Goal: Task Accomplishment & Management: Complete application form

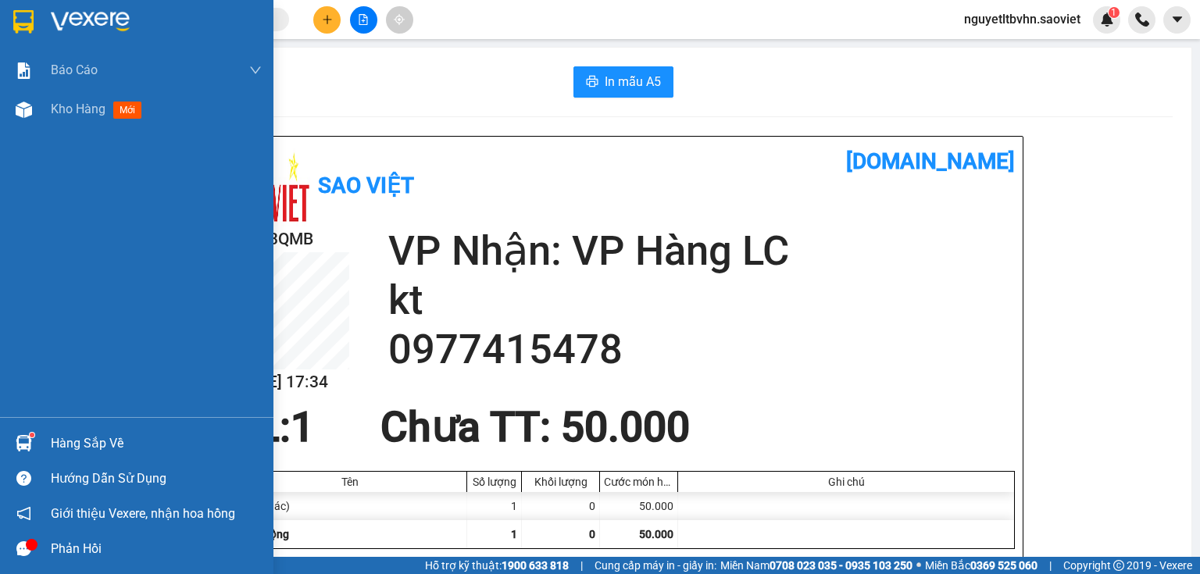
click at [44, 439] on div "Hàng sắp về" at bounding box center [136, 443] width 273 height 35
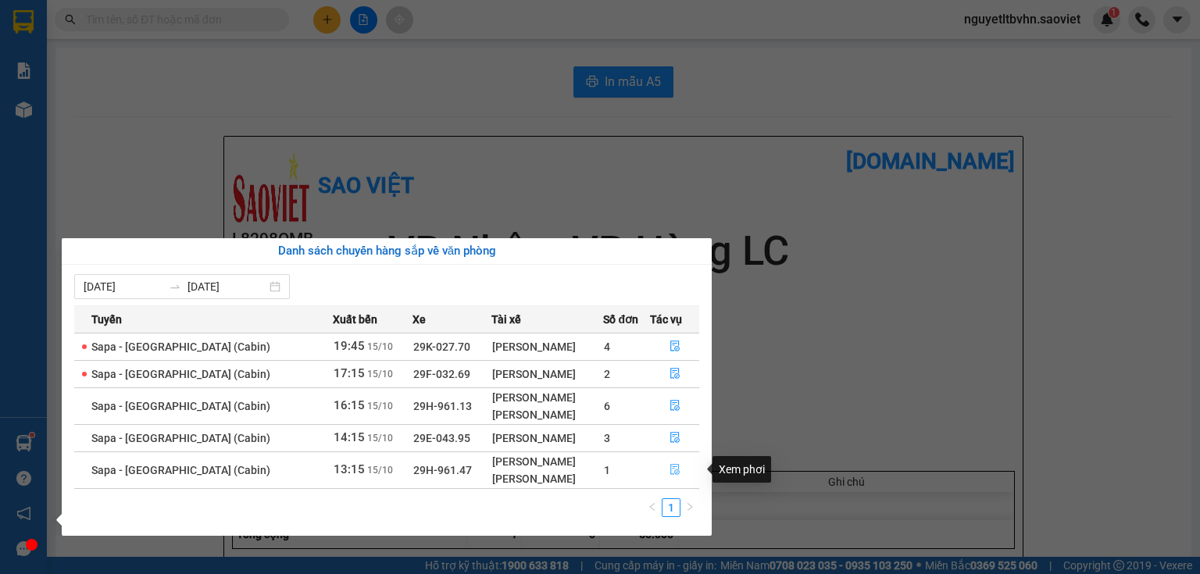
click at [669, 466] on icon "file-done" at bounding box center [674, 469] width 11 height 11
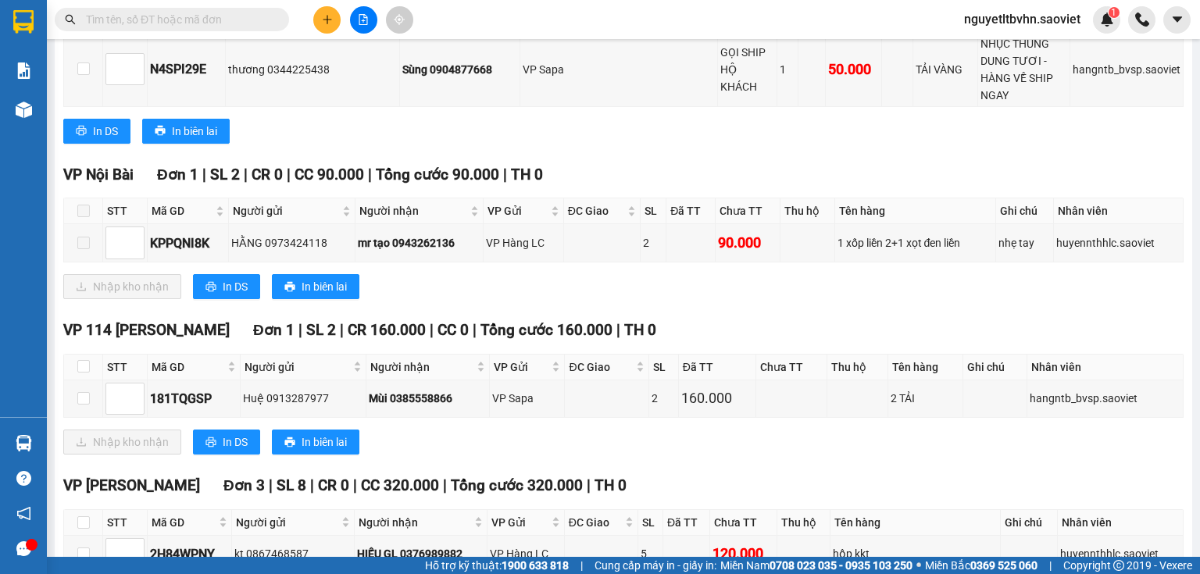
scroll to position [1000, 0]
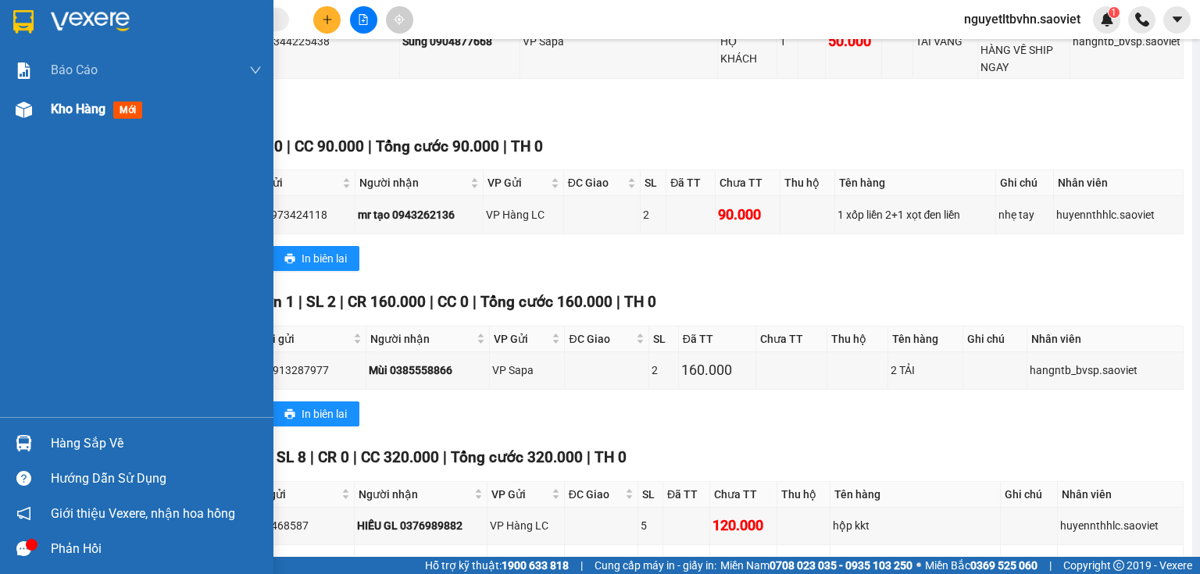
click at [28, 103] on img at bounding box center [24, 110] width 16 height 16
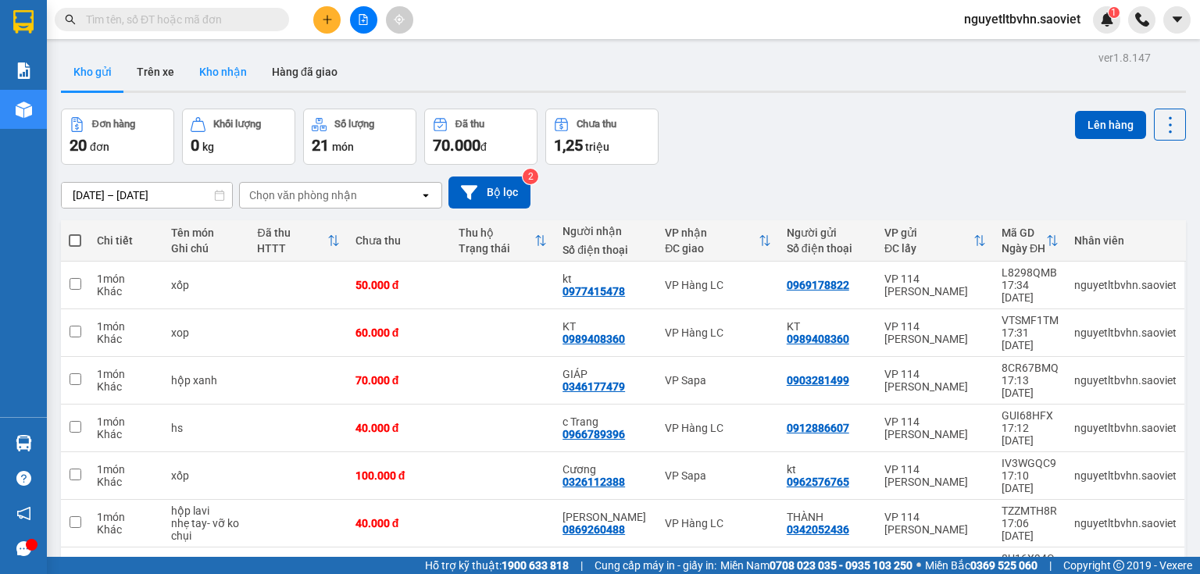
click at [230, 66] on button "Kho nhận" at bounding box center [223, 71] width 73 height 37
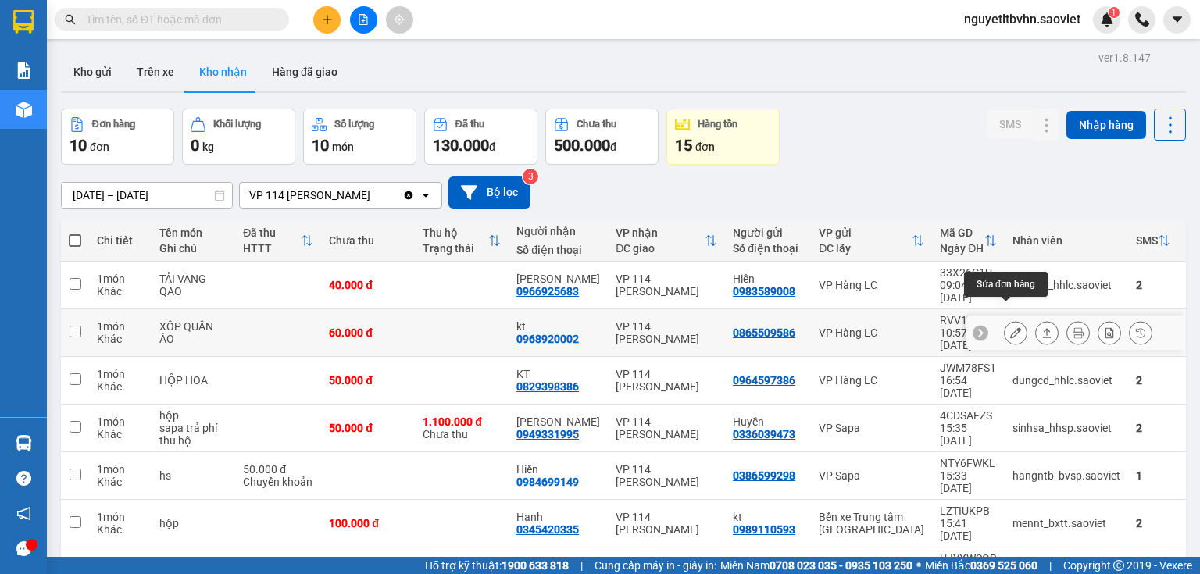
click at [1010, 327] on icon at bounding box center [1015, 332] width 11 height 11
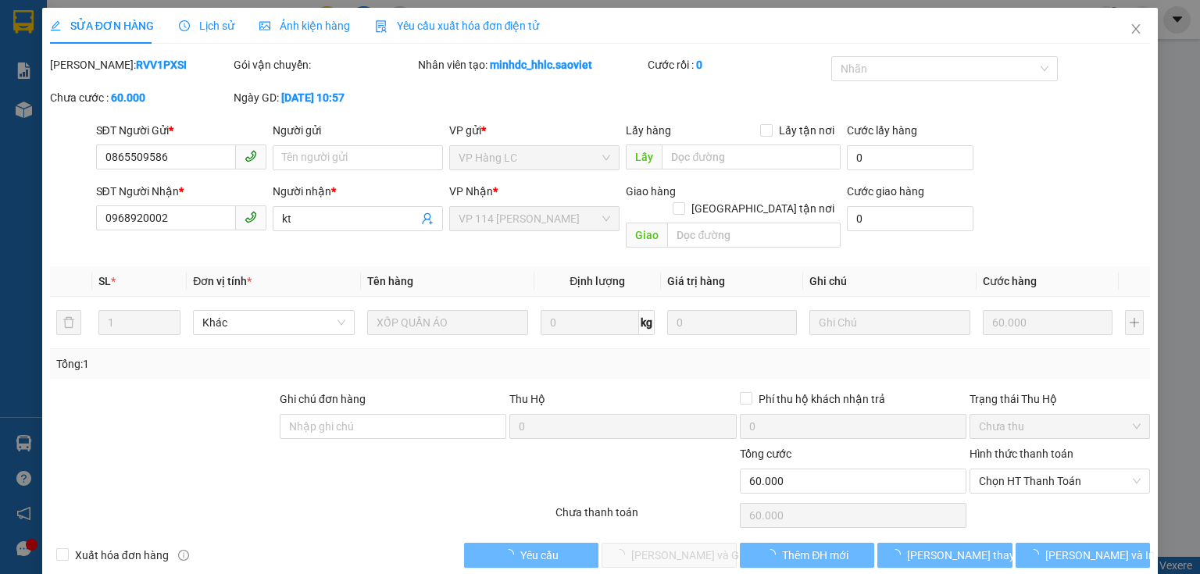
type input "0865509586"
type input "0968920002"
type input "kt"
type input "0"
type input "60.000"
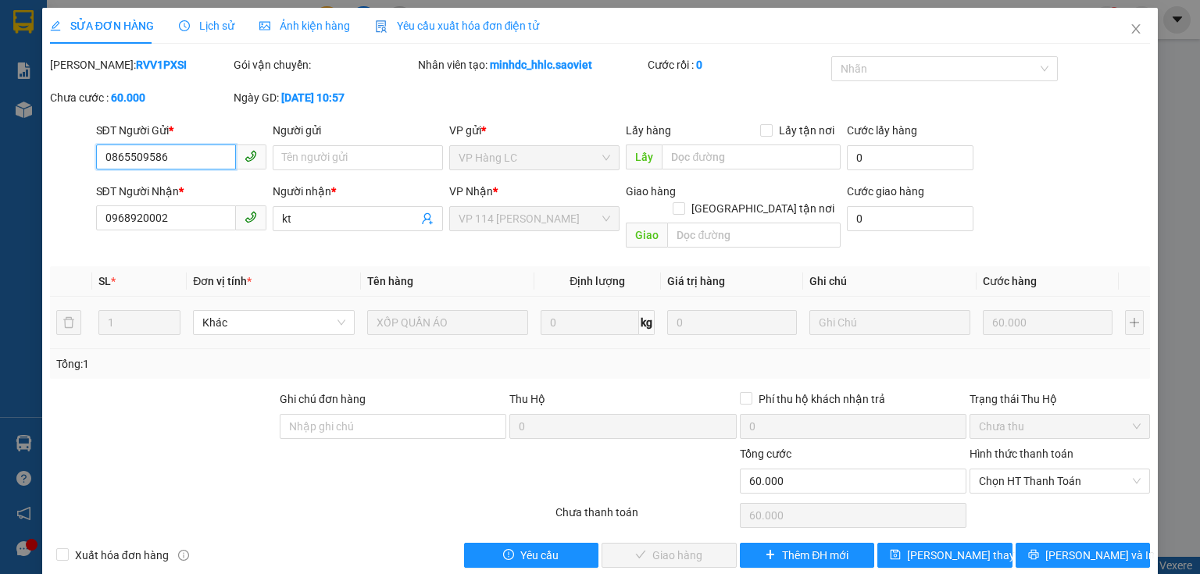
scroll to position [6, 0]
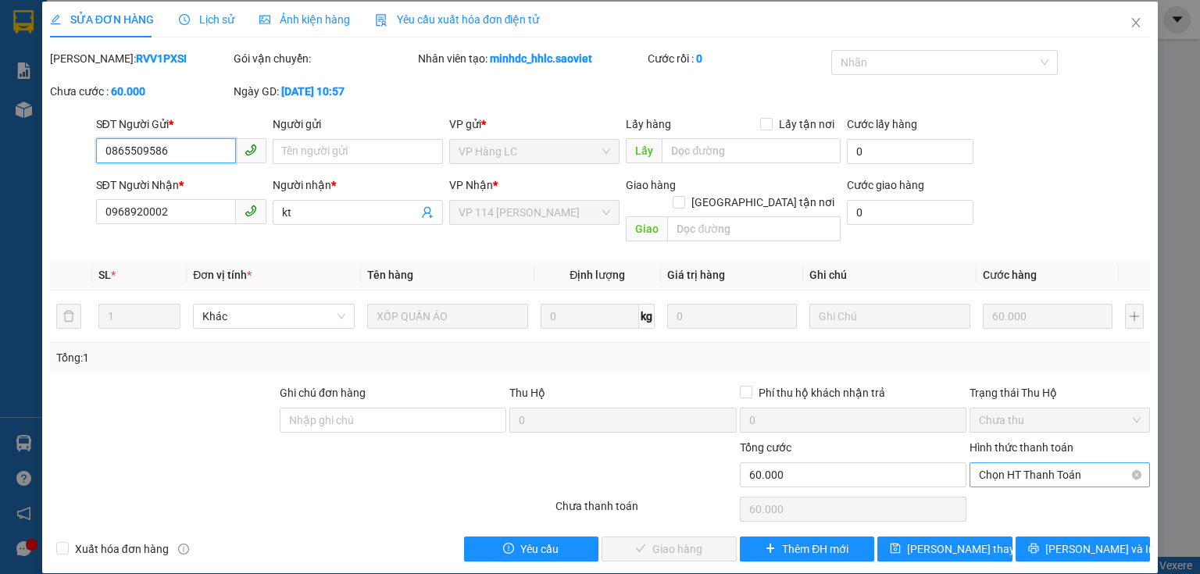
click at [1031, 463] on span "Chọn HT Thanh Toán" at bounding box center [1060, 474] width 162 height 23
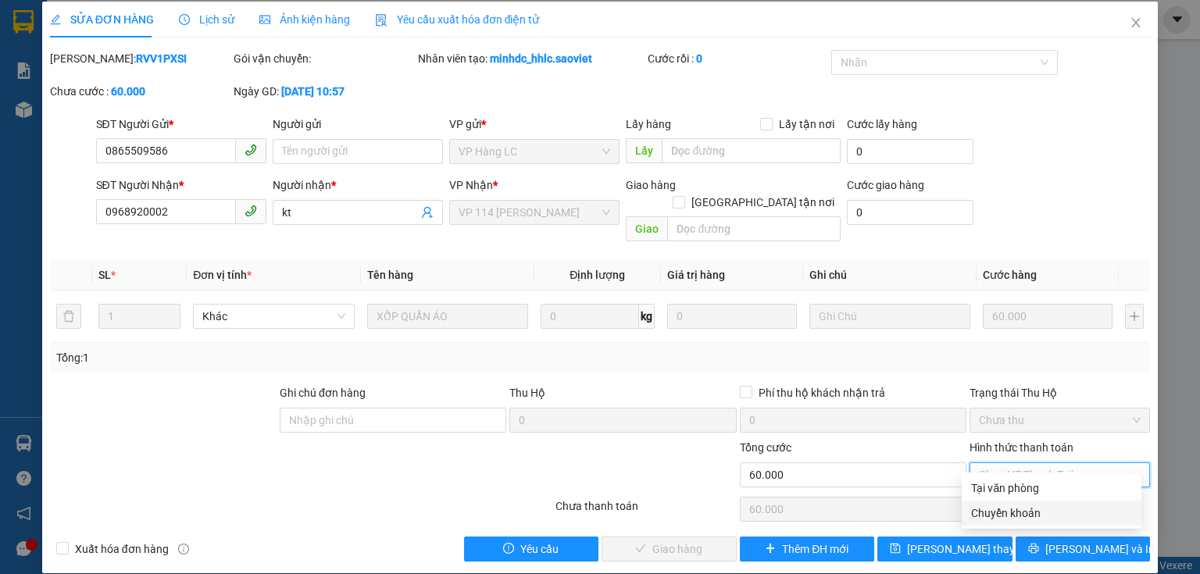
click at [998, 519] on div "Chuyển khoản" at bounding box center [1051, 513] width 161 height 17
type input "0"
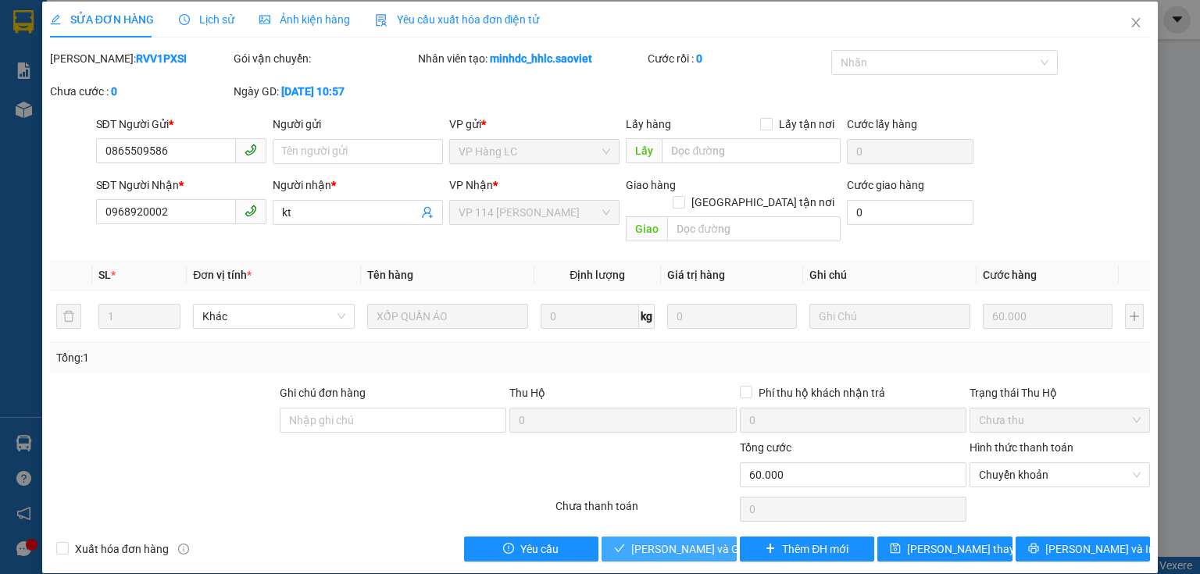
click at [675, 541] on span "[PERSON_NAME] và Giao hàng" at bounding box center [706, 549] width 150 height 17
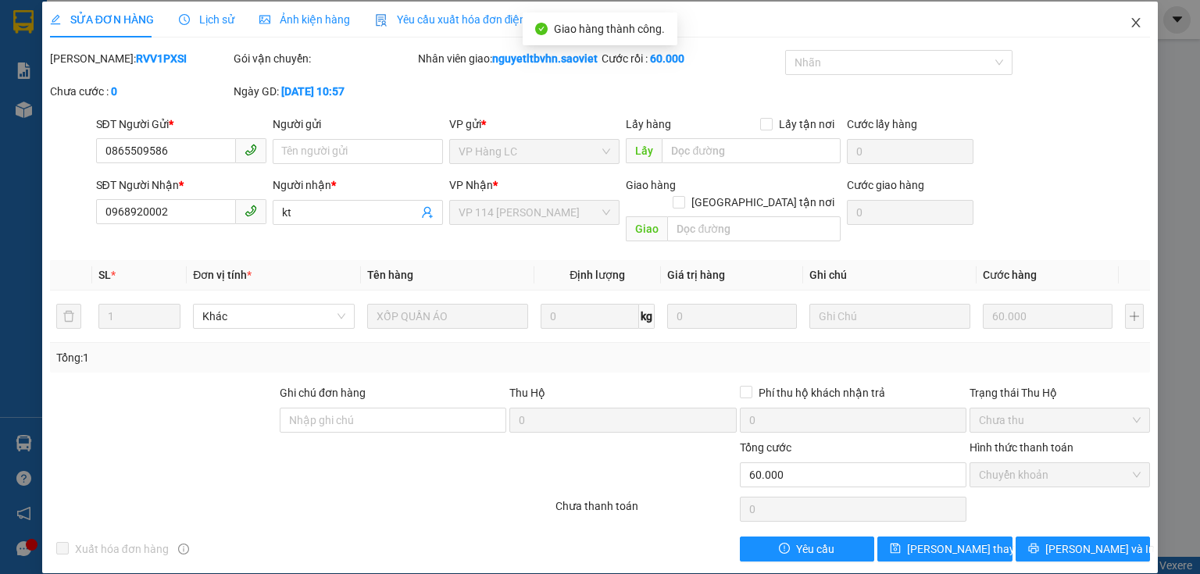
click at [1130, 23] on icon "close" at bounding box center [1136, 22] width 12 height 12
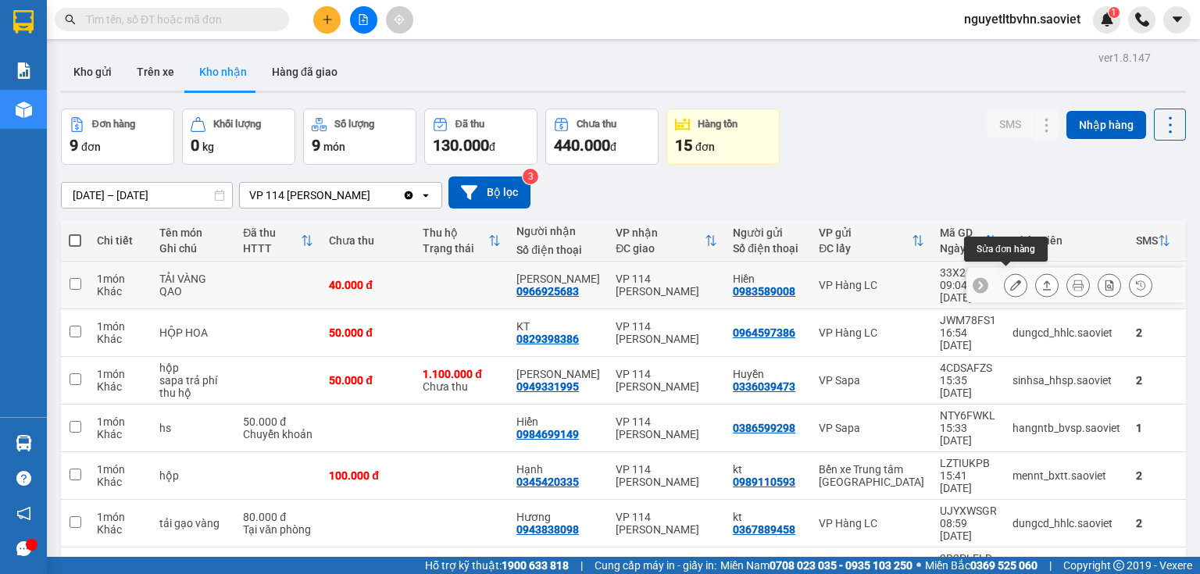
click at [1010, 280] on icon at bounding box center [1015, 285] width 11 height 11
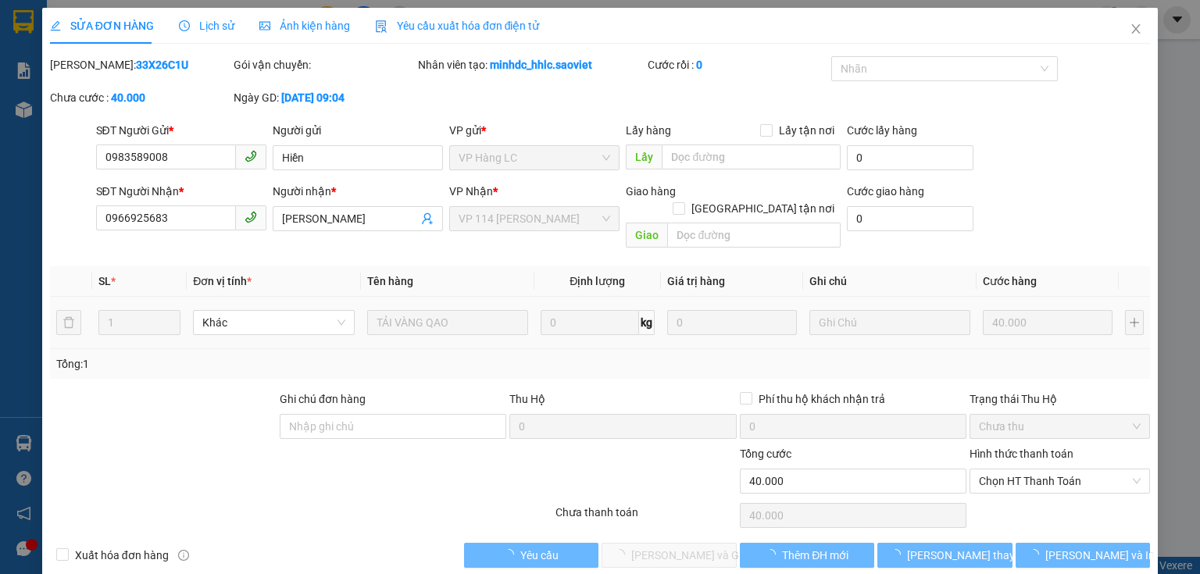
type input "0983589008"
type input "Hiền"
type input "0966925683"
type input "[PERSON_NAME]"
type input "0"
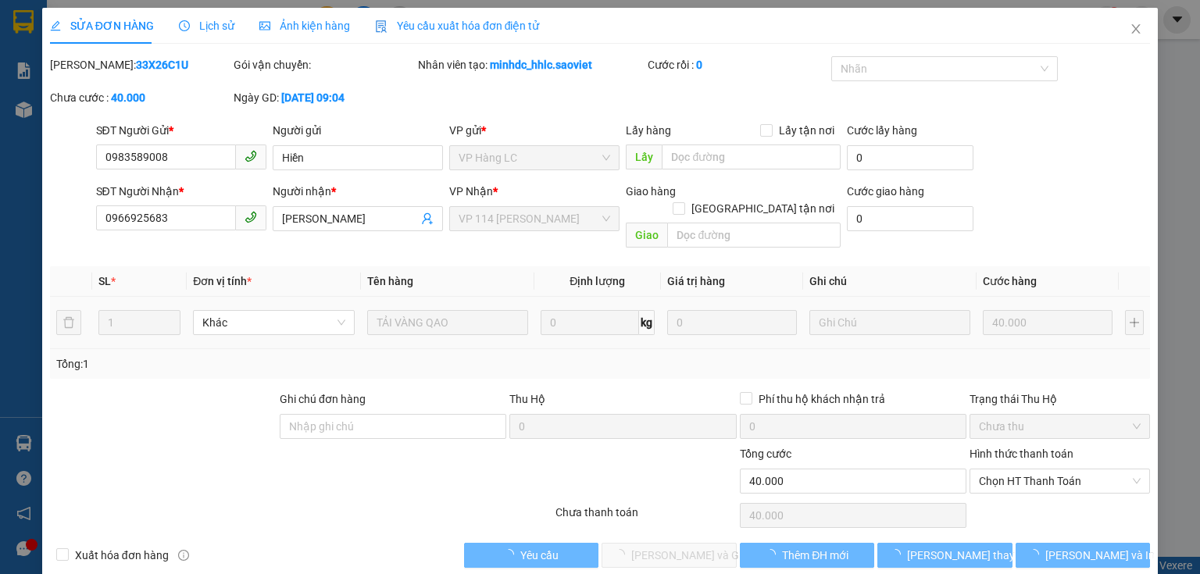
type input "40.000"
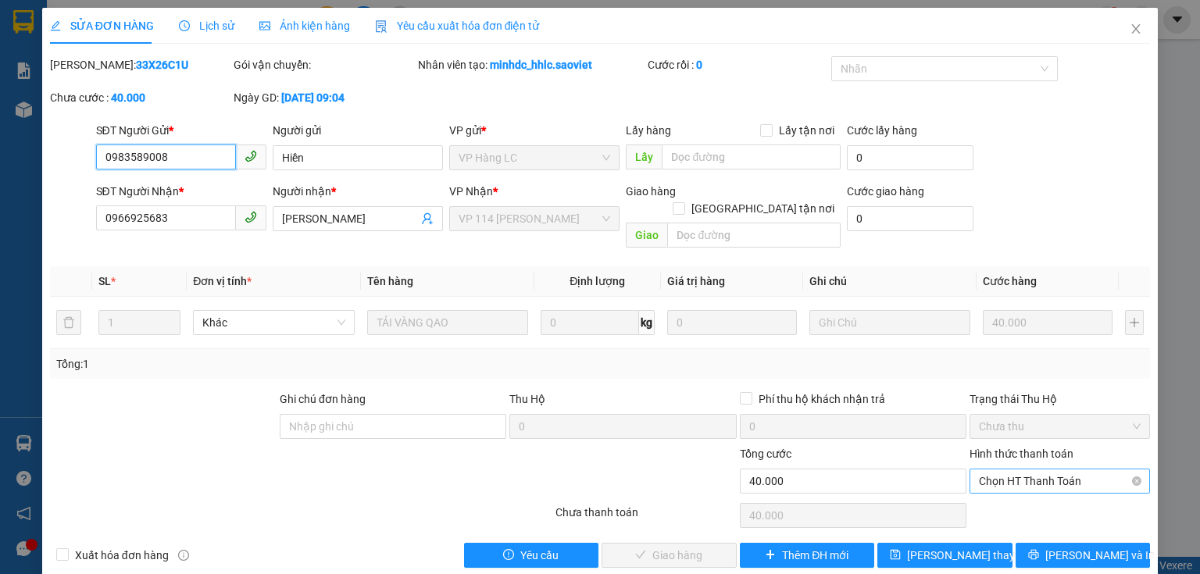
click at [1084, 469] on span "Chọn HT Thanh Toán" at bounding box center [1060, 480] width 162 height 23
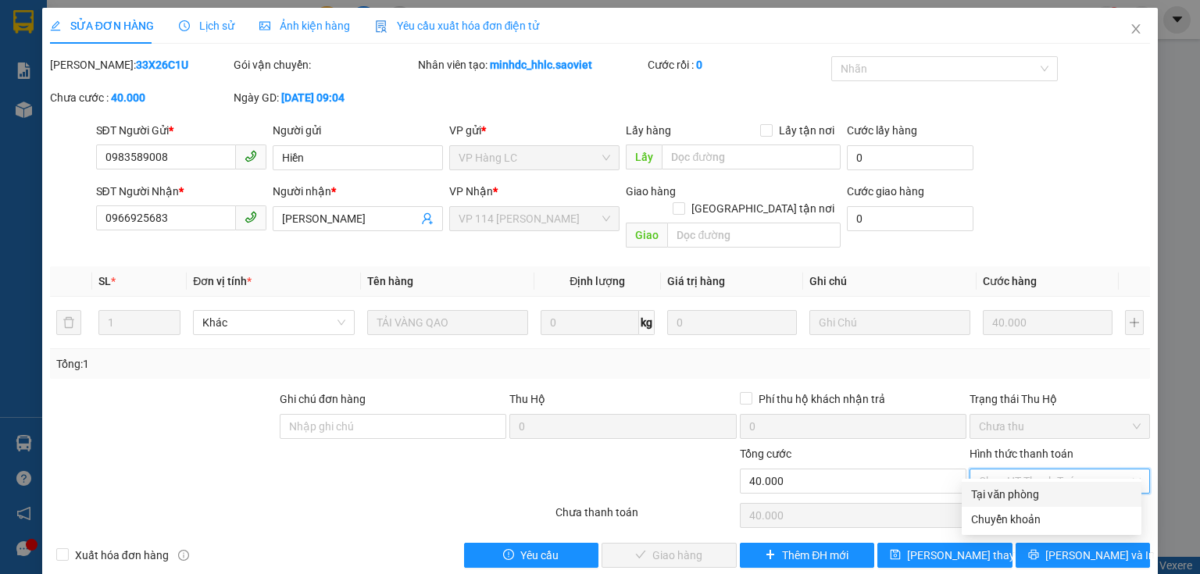
click at [999, 492] on div "Tại văn phòng" at bounding box center [1051, 494] width 161 height 17
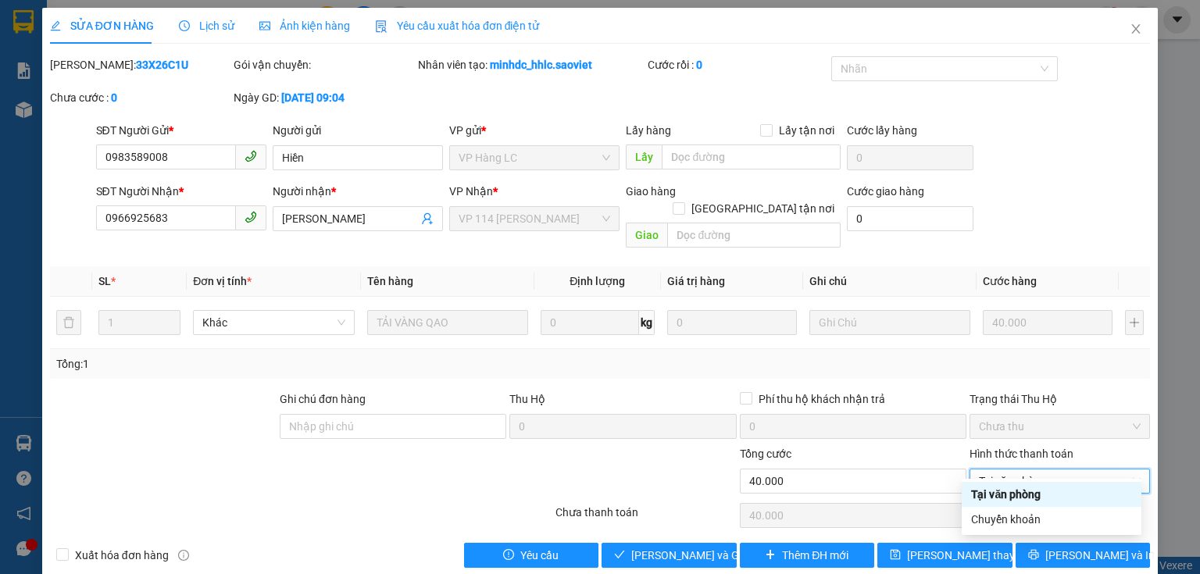
type input "0"
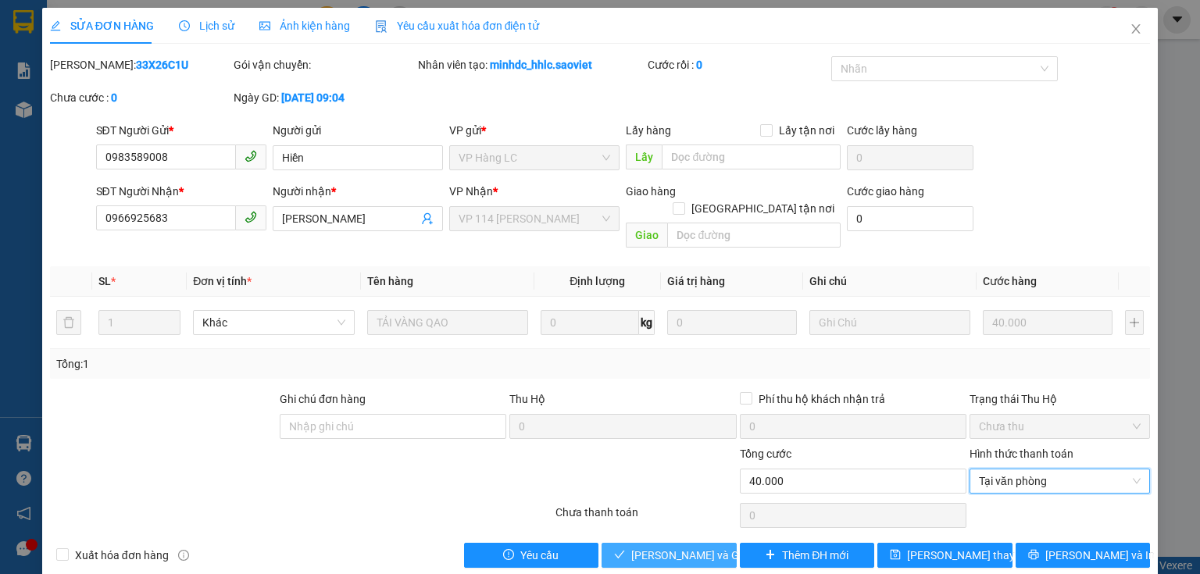
click at [677, 547] on span "[PERSON_NAME] và Giao hàng" at bounding box center [706, 555] width 150 height 17
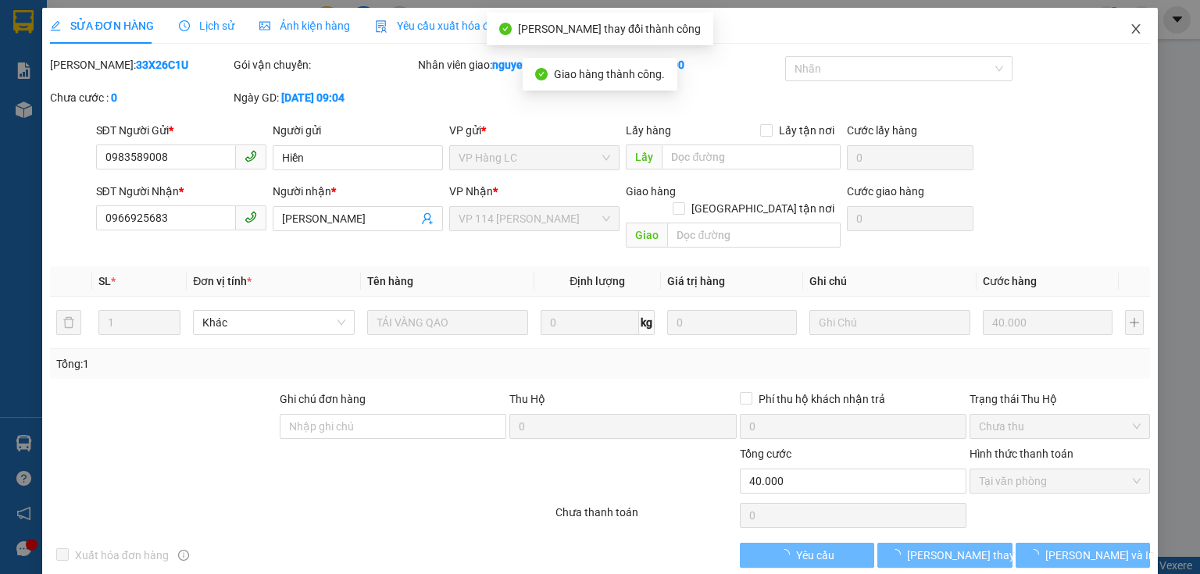
click at [1130, 27] on icon "close" at bounding box center [1136, 29] width 12 height 12
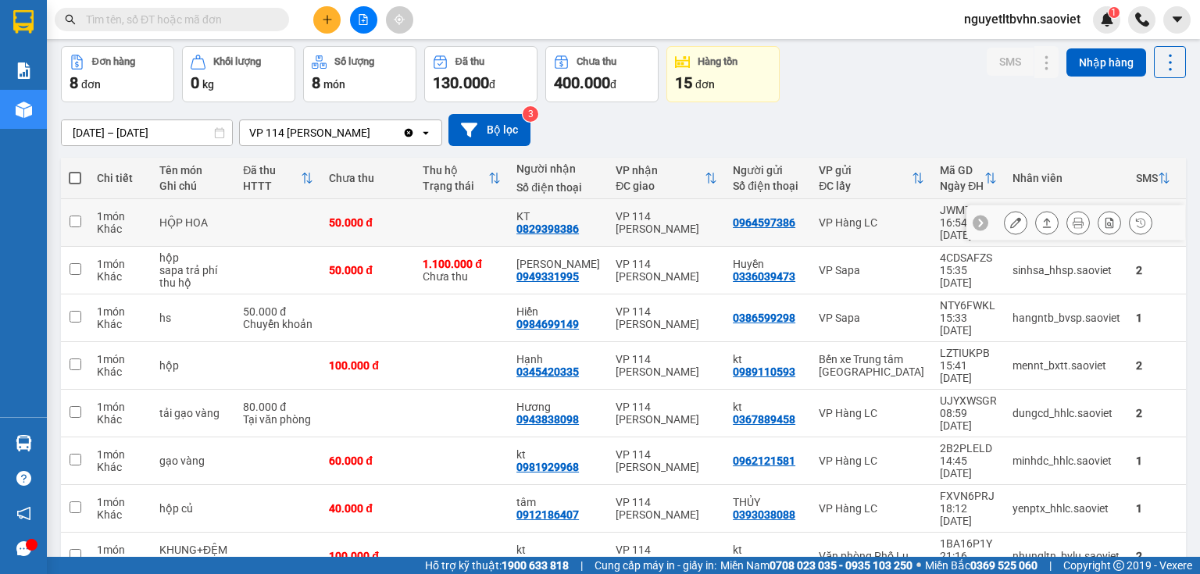
scroll to position [72, 0]
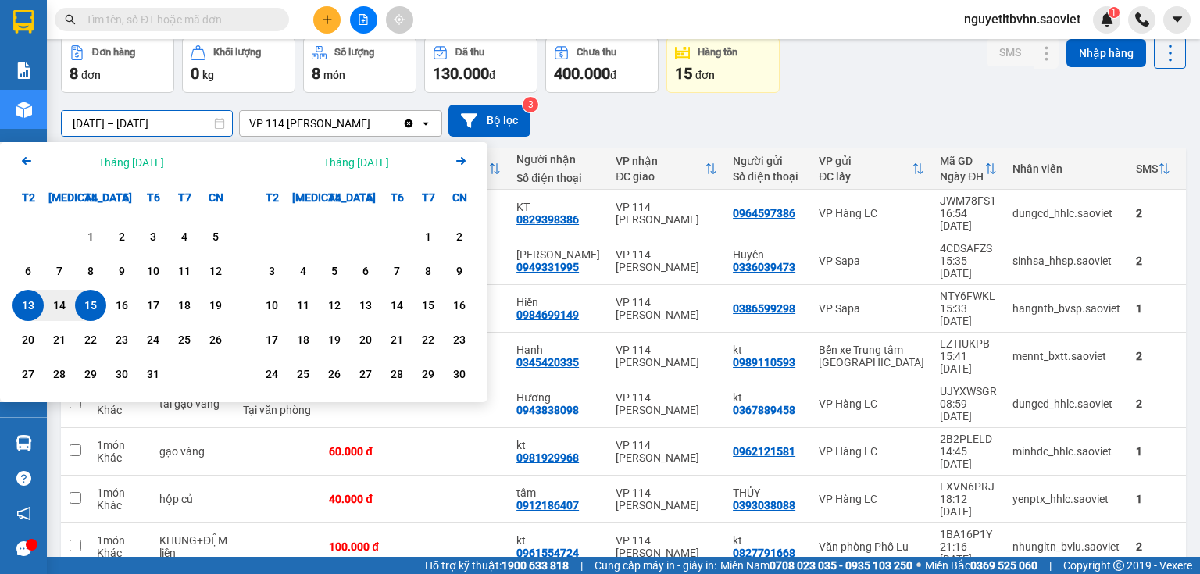
click at [72, 119] on input "[DATE] – [DATE]" at bounding box center [147, 123] width 170 height 25
click at [97, 234] on div "1" at bounding box center [91, 236] width 22 height 19
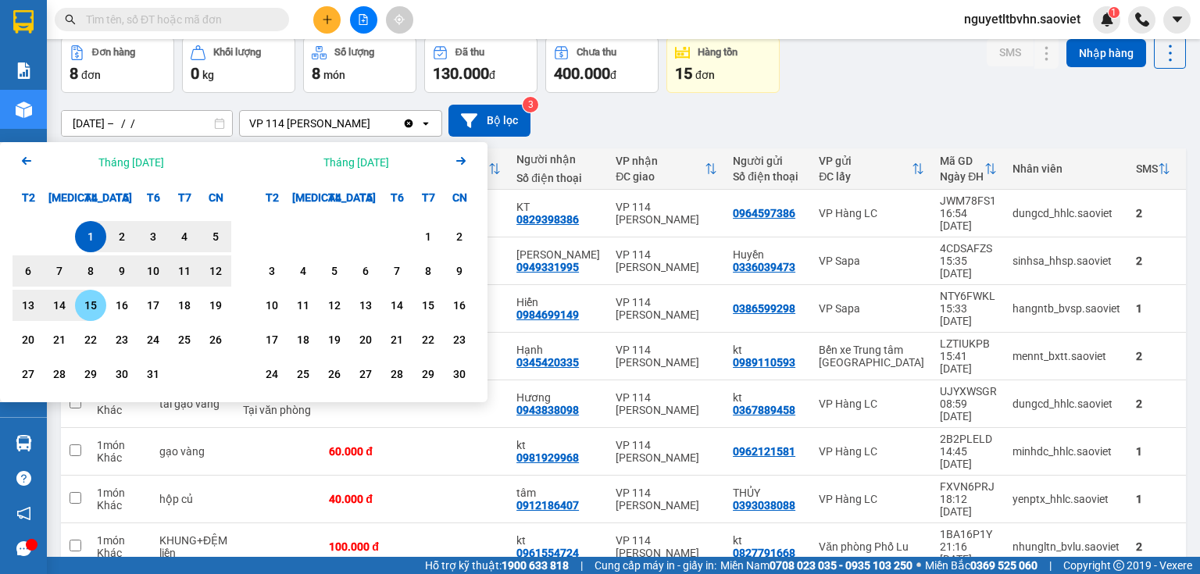
click at [94, 307] on div "15" at bounding box center [91, 305] width 22 height 19
type input "[DATE] – [DATE]"
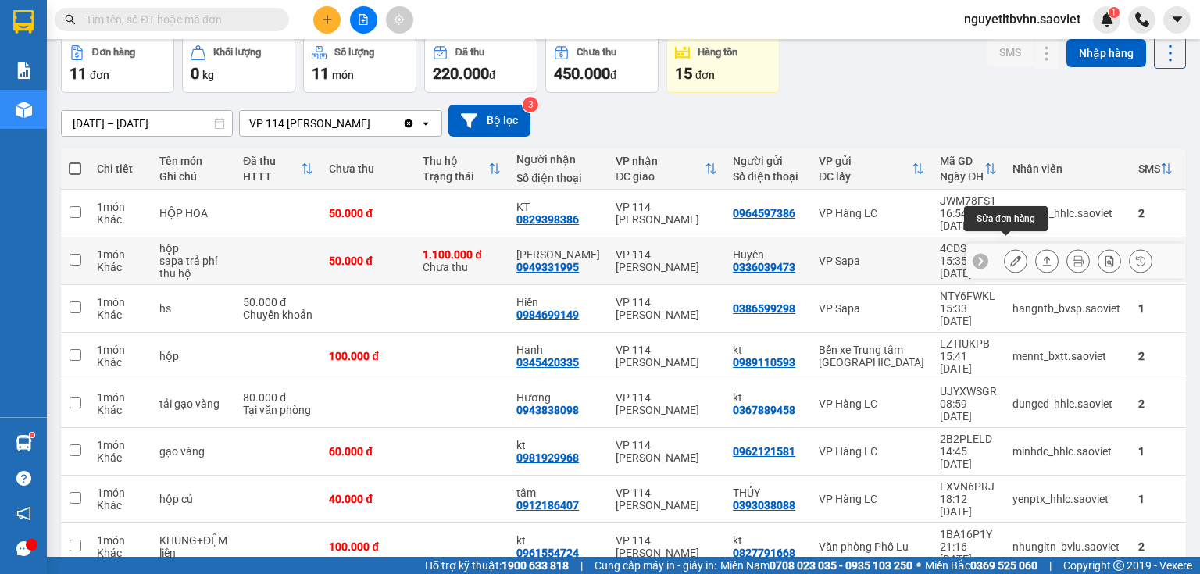
click at [1010, 255] on icon at bounding box center [1015, 260] width 11 height 11
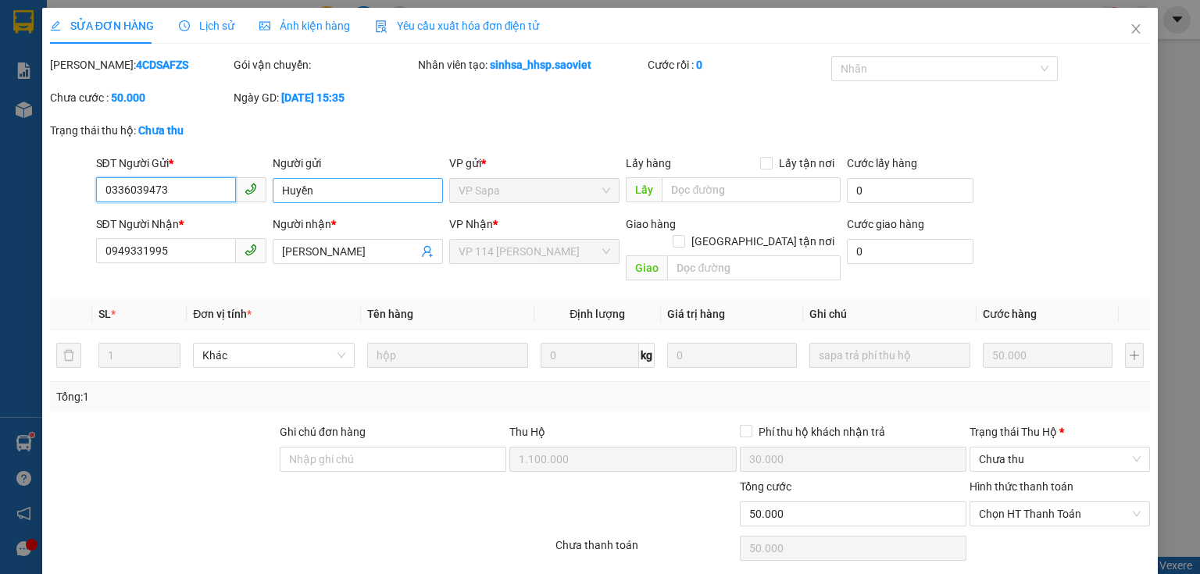
type input "0336039473"
type input "Huyền"
type input "0949331995"
type input "[PERSON_NAME]"
type input "1.100.000"
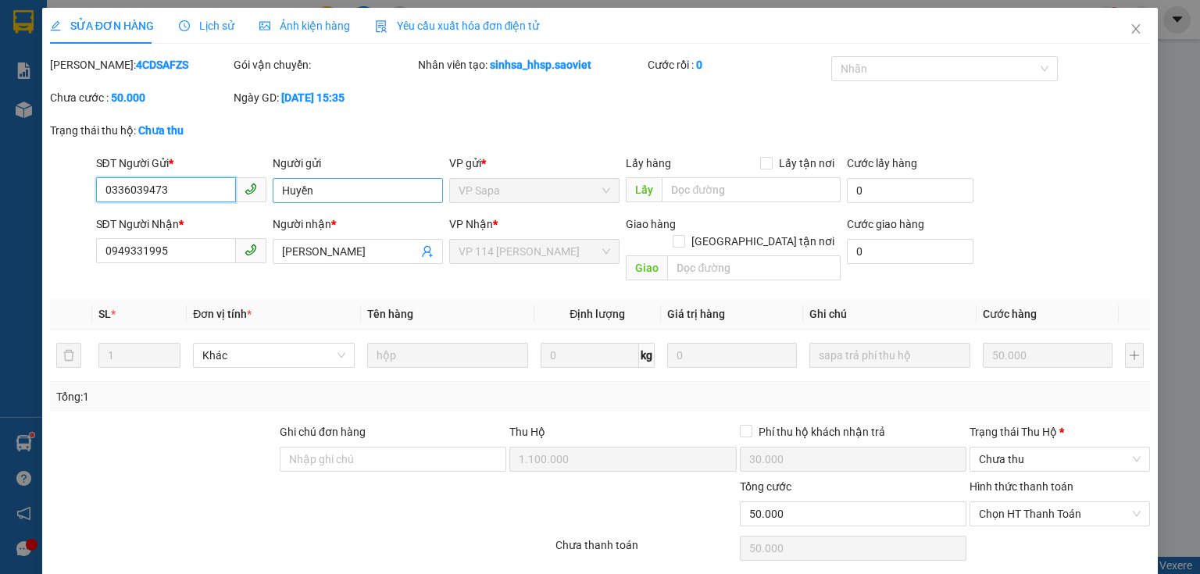
type input "30.000"
type input "50.000"
drag, startPoint x: 189, startPoint y: 190, endPoint x: 104, endPoint y: 191, distance: 85.1
click at [104, 191] on input "0336039473" at bounding box center [166, 189] width 140 height 25
drag, startPoint x: 190, startPoint y: 244, endPoint x: 105, endPoint y: 250, distance: 85.4
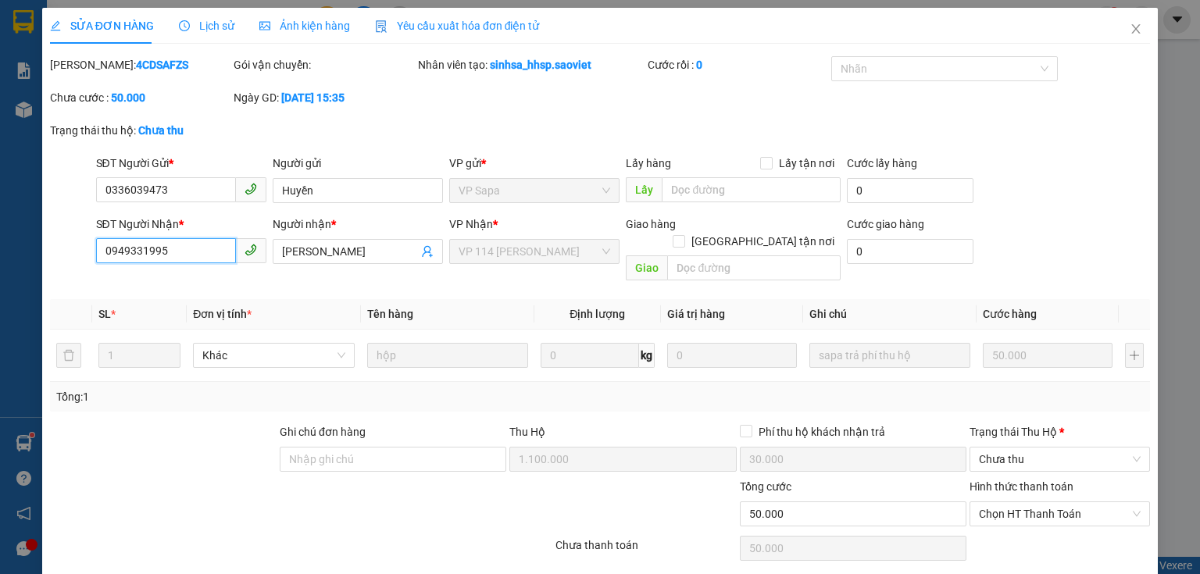
click at [105, 250] on input "0949331995" at bounding box center [166, 250] width 140 height 25
drag, startPoint x: 147, startPoint y: 62, endPoint x: 91, endPoint y: 64, distance: 56.3
click at [91, 64] on div "[PERSON_NAME]: 4CDSAFZS" at bounding box center [140, 64] width 180 height 17
copy b "4CDSAFZS"
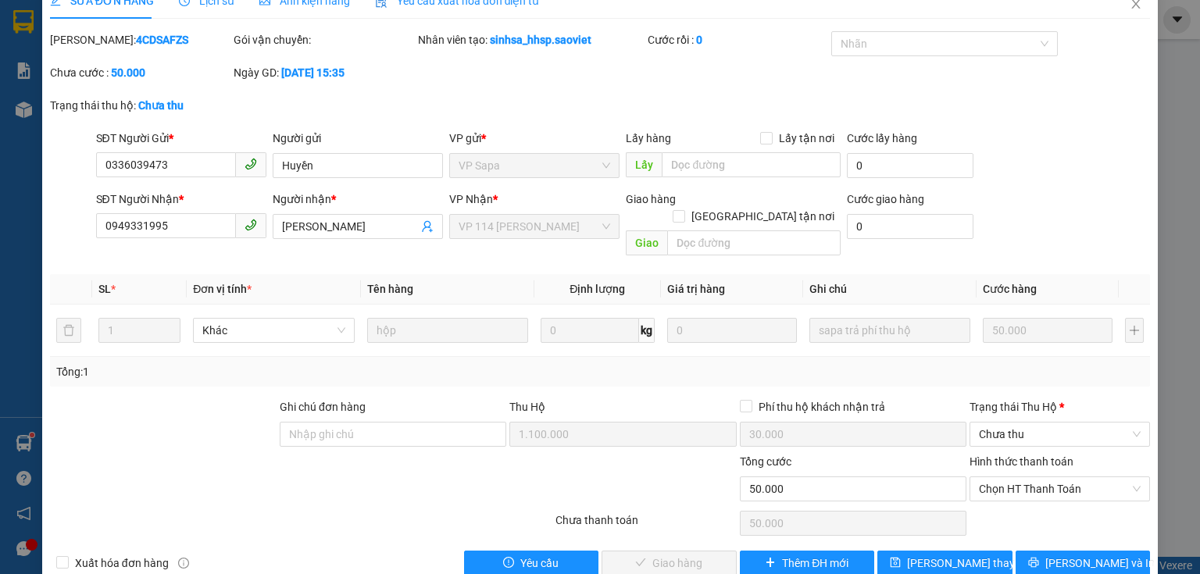
scroll to position [38, 0]
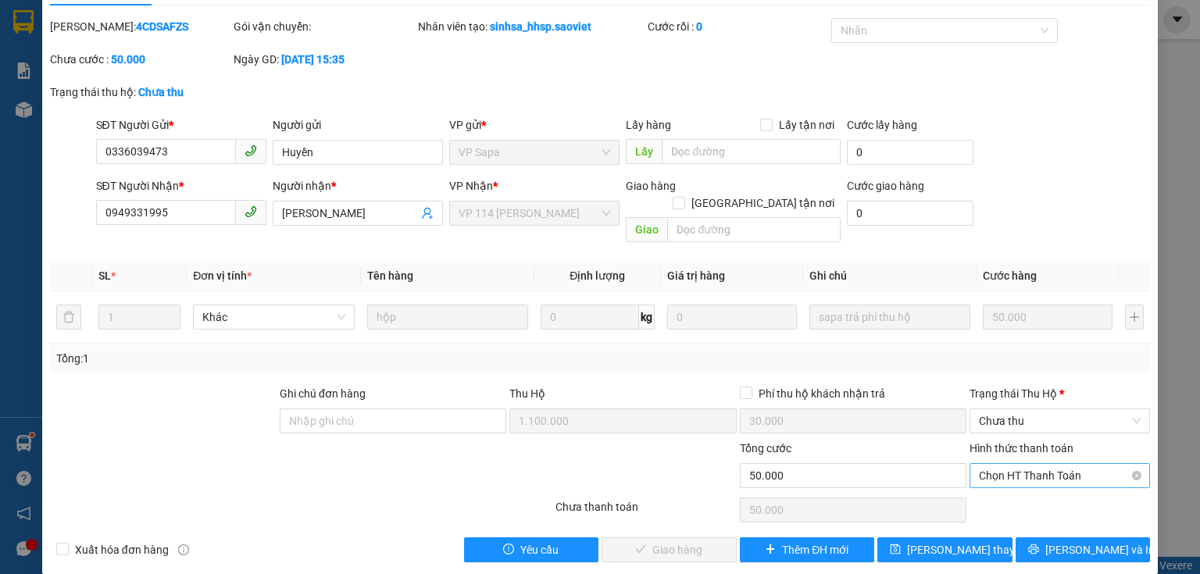
click at [1076, 464] on span "Chọn HT Thanh Toán" at bounding box center [1060, 475] width 162 height 23
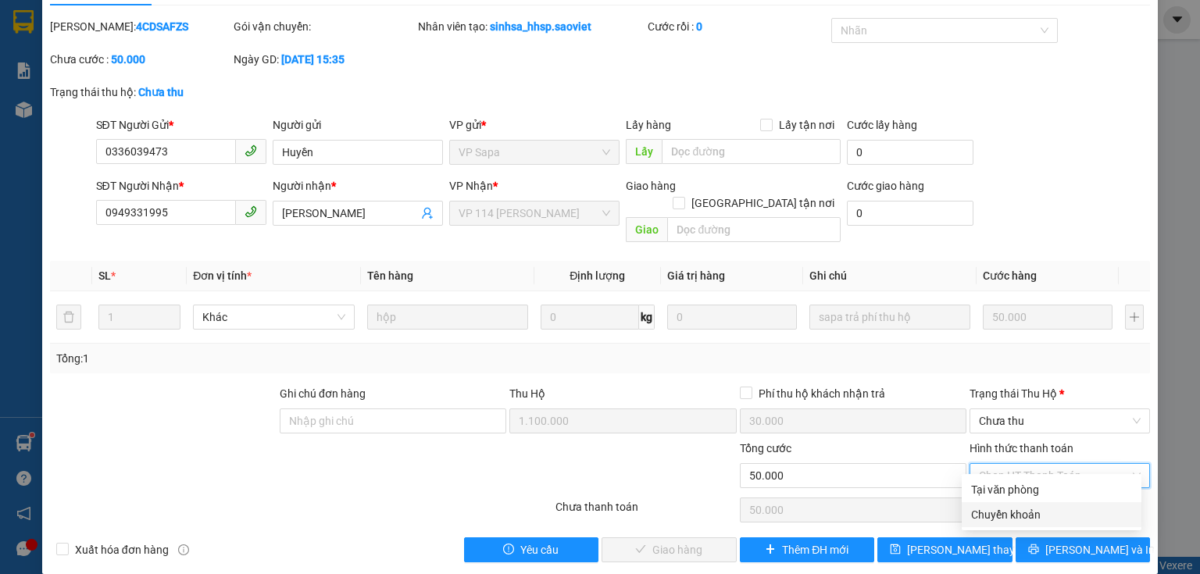
click at [1003, 512] on div "Chuyển khoản" at bounding box center [1051, 514] width 161 height 17
type input "0"
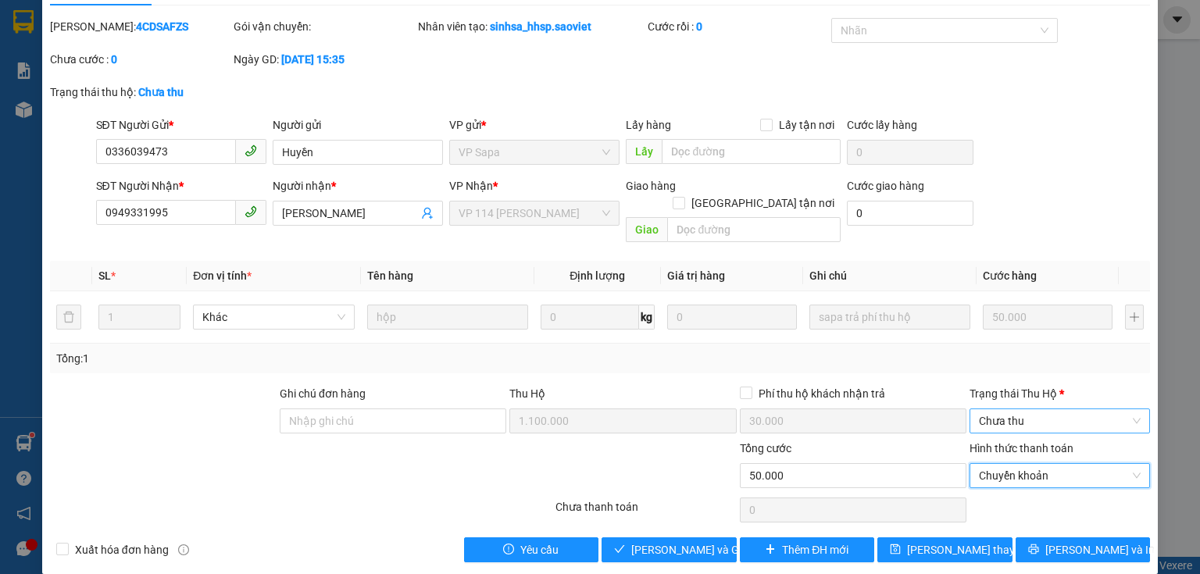
click at [1068, 409] on span "Chưa thu" at bounding box center [1060, 420] width 162 height 23
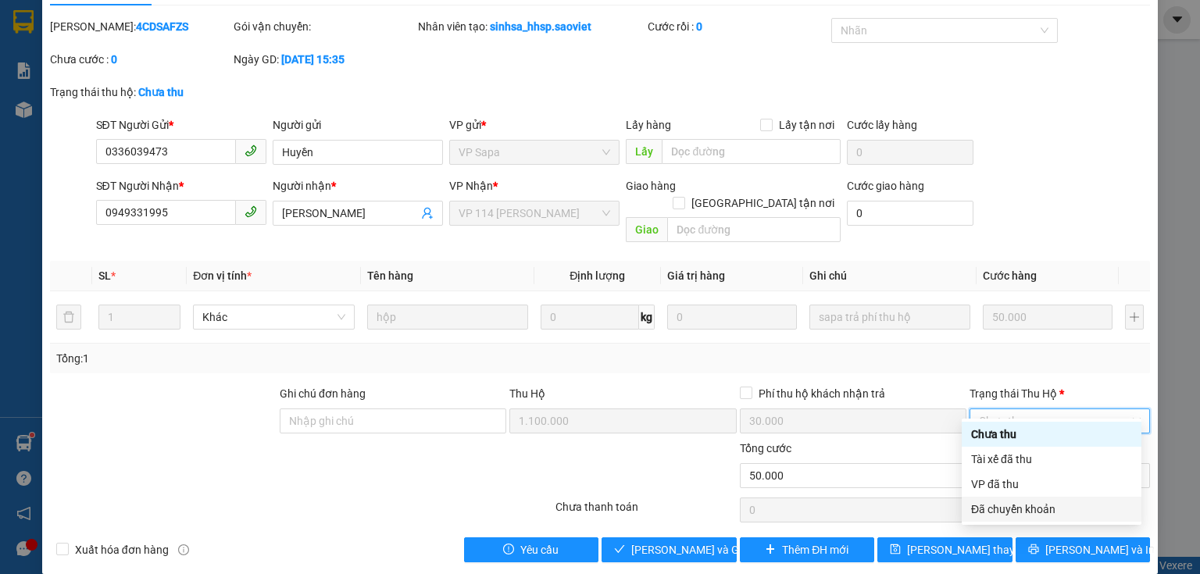
click at [1009, 511] on div "Đã chuyển khoản" at bounding box center [1051, 509] width 161 height 17
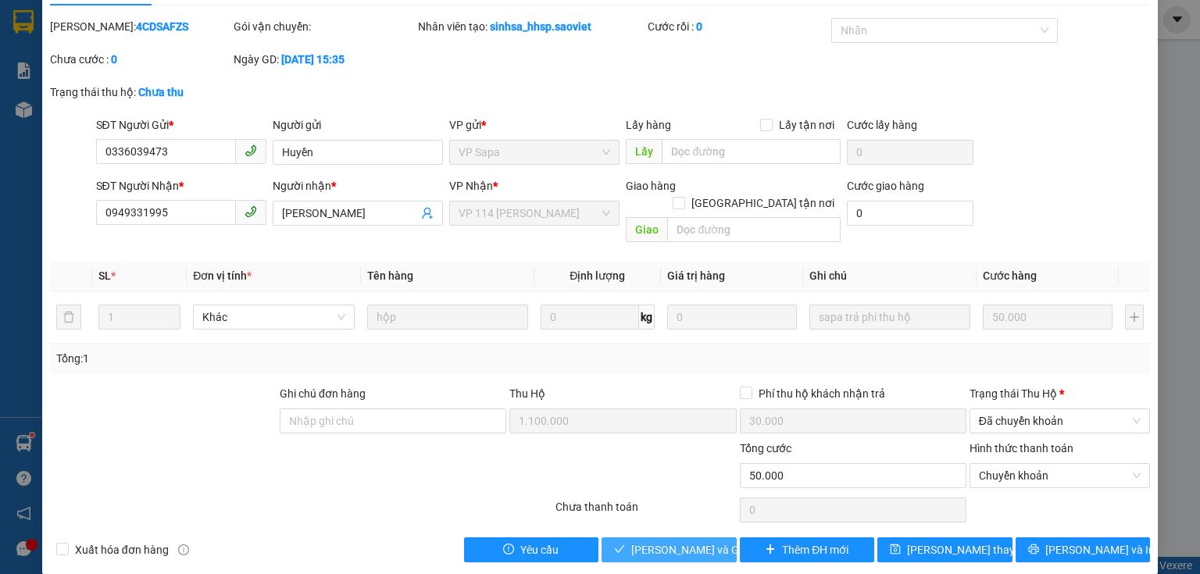
click at [638, 541] on span "[PERSON_NAME] và Giao hàng" at bounding box center [706, 549] width 150 height 17
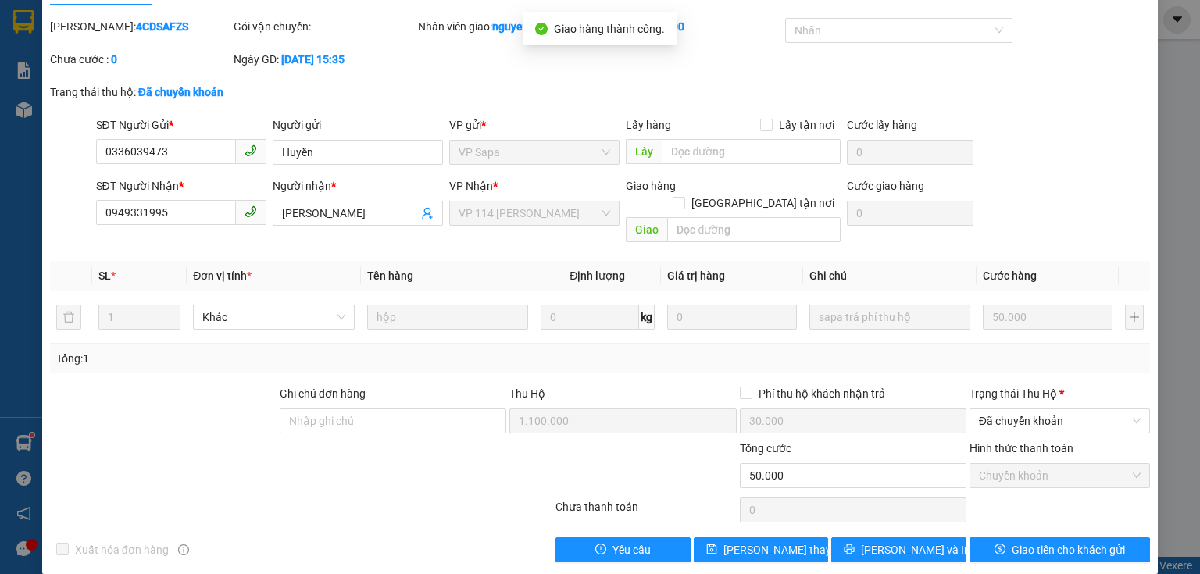
scroll to position [0, 0]
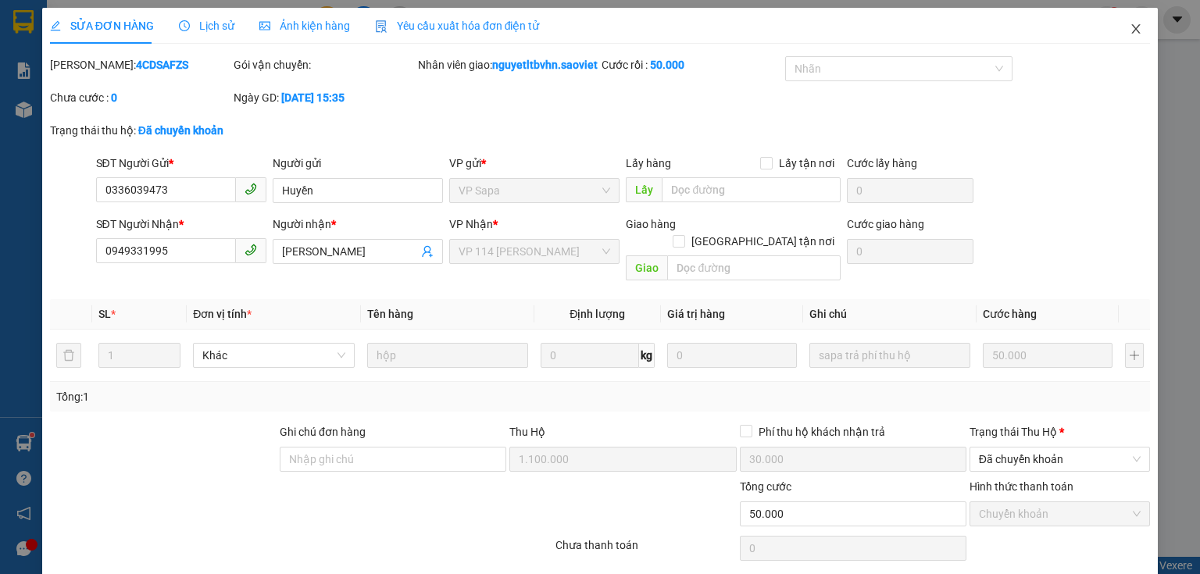
click at [1130, 32] on icon "close" at bounding box center [1136, 29] width 12 height 12
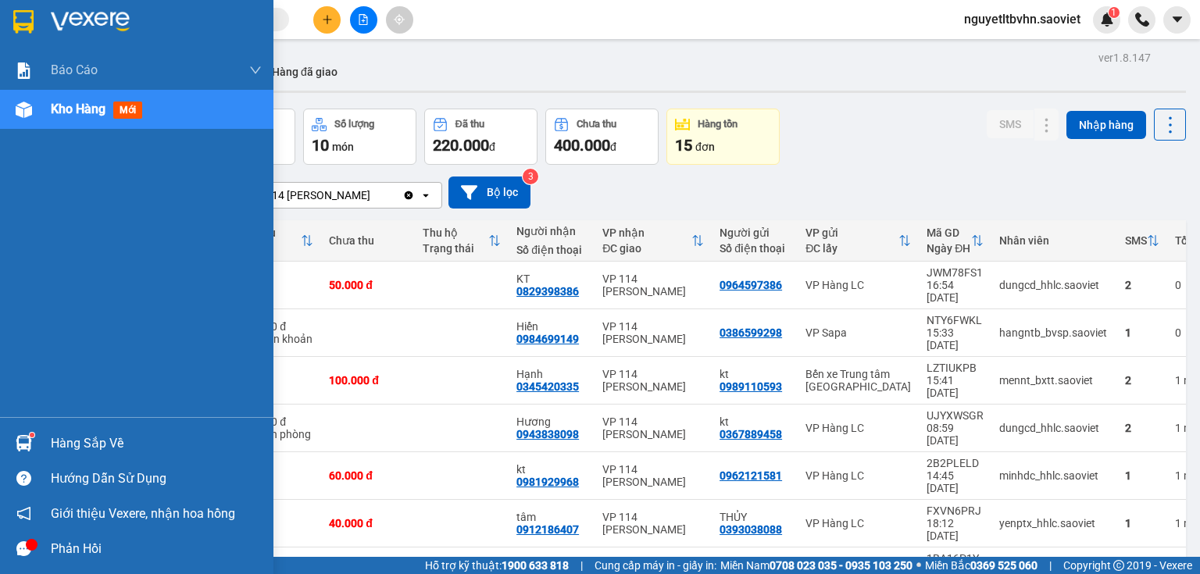
click at [34, 450] on div at bounding box center [23, 443] width 27 height 27
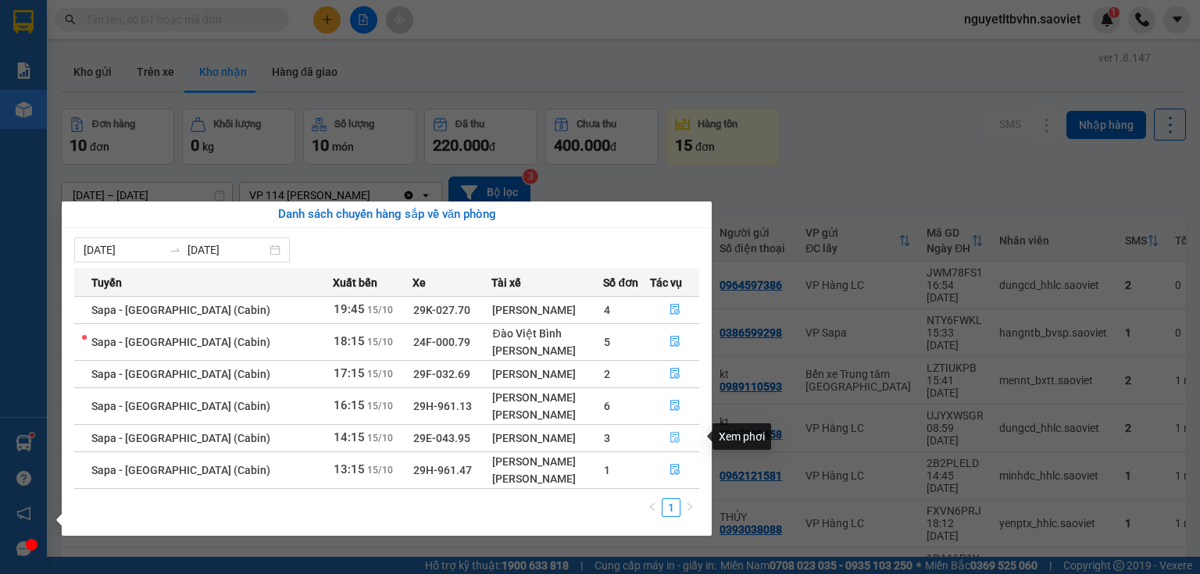
click at [675, 438] on icon "file-done" at bounding box center [674, 437] width 11 height 11
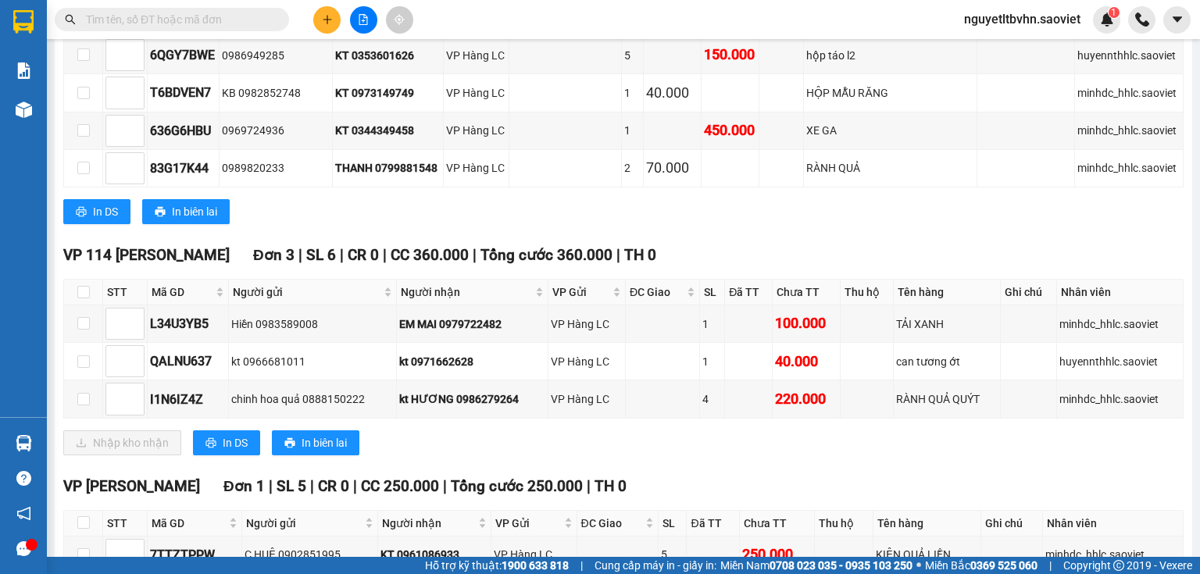
scroll to position [649, 0]
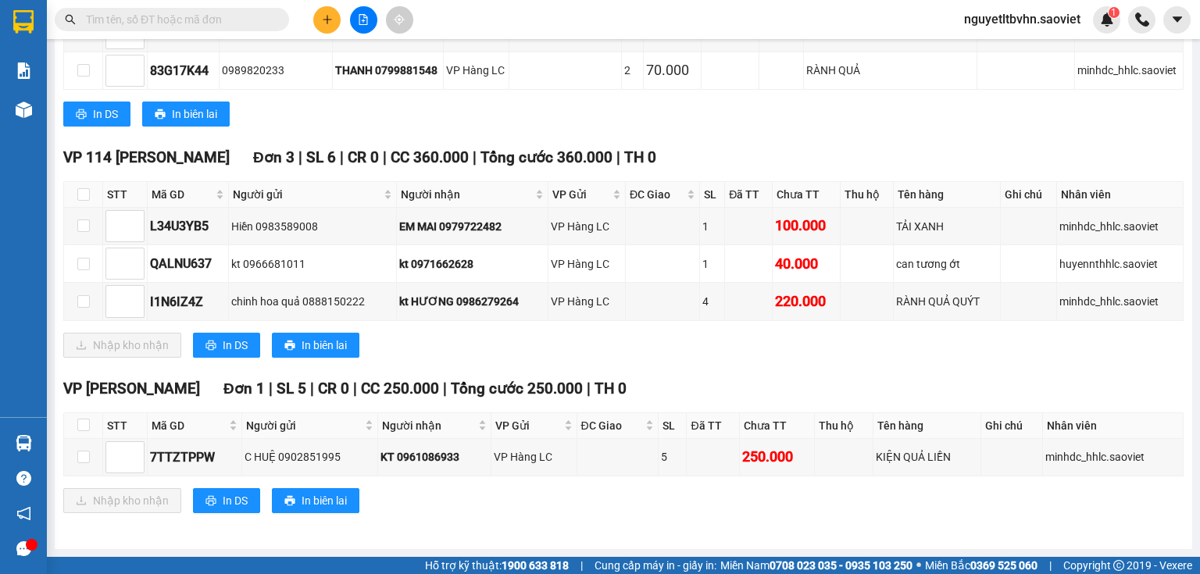
click at [163, 25] on input "text" at bounding box center [178, 19] width 184 height 17
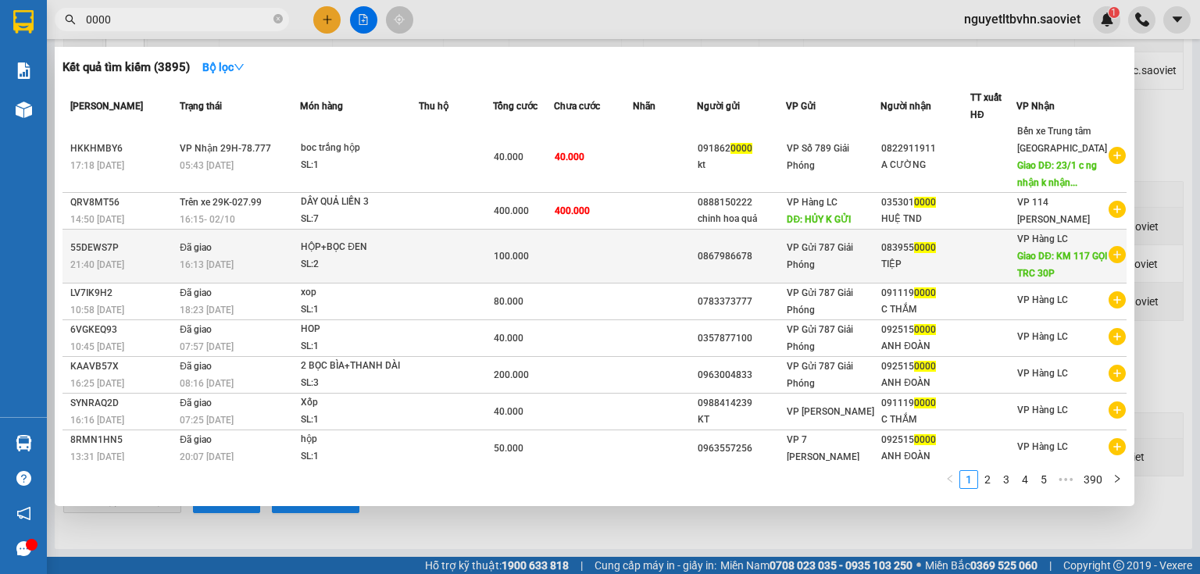
scroll to position [0, 0]
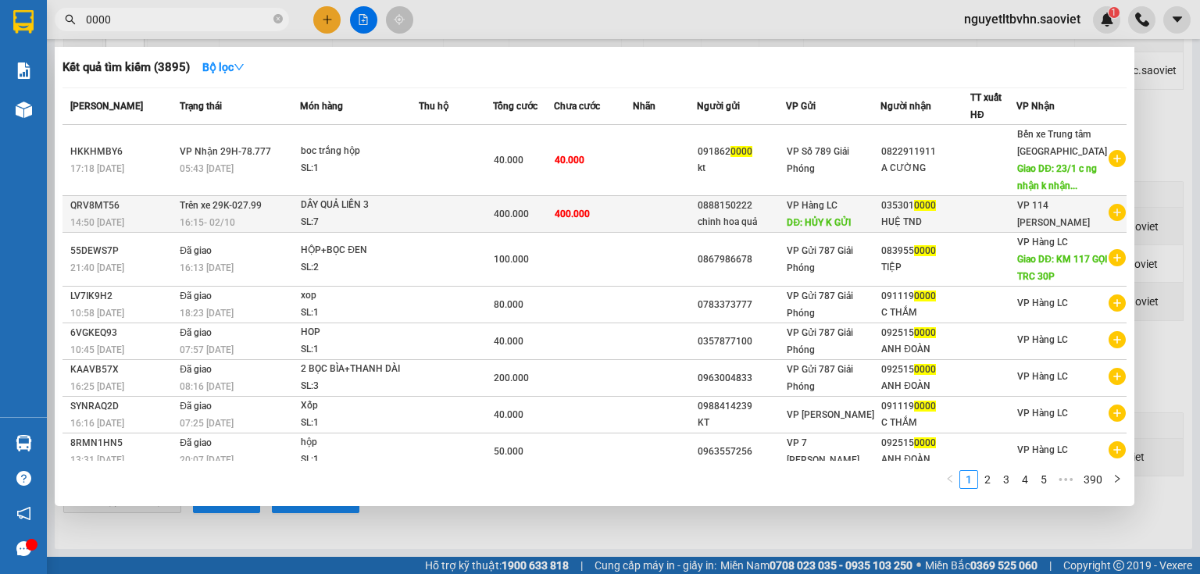
type input "0000"
drag, startPoint x: 957, startPoint y: 217, endPoint x: 889, endPoint y: 216, distance: 68.0
click at [889, 214] on div "035301 0000" at bounding box center [925, 206] width 88 height 16
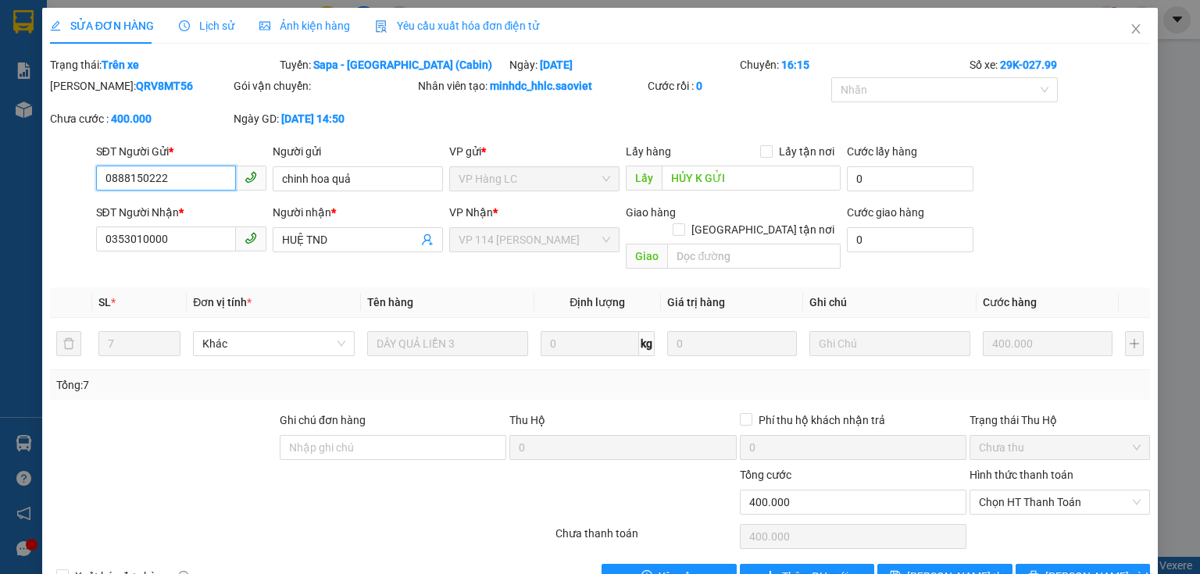
type input "0888150222"
type input "chinh hoa quả"
type input "HỦY K GỬI"
type input "0353010000"
type input "HUỆ TND"
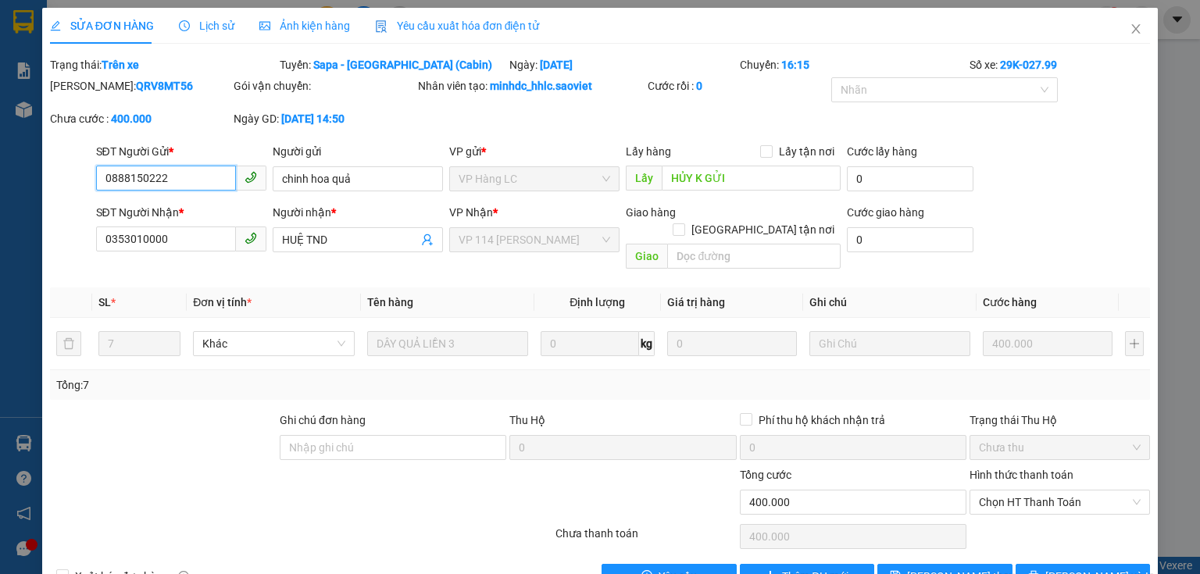
type input "0"
type input "400.000"
drag, startPoint x: 184, startPoint y: 237, endPoint x: 81, endPoint y: 241, distance: 103.2
click at [81, 241] on div "SĐT Người Nhận * 0353010000 0353010000 Người nhận * HUỆ TND VP Nhận * VP 114 [P…" at bounding box center [599, 240] width 1103 height 72
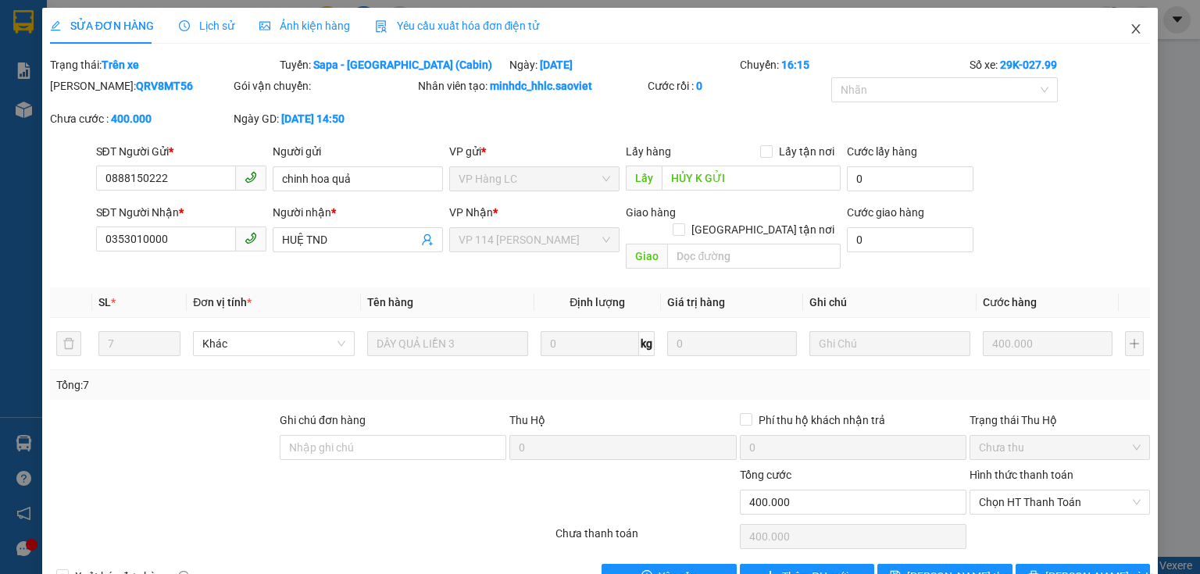
click at [1130, 27] on icon "close" at bounding box center [1136, 29] width 12 height 12
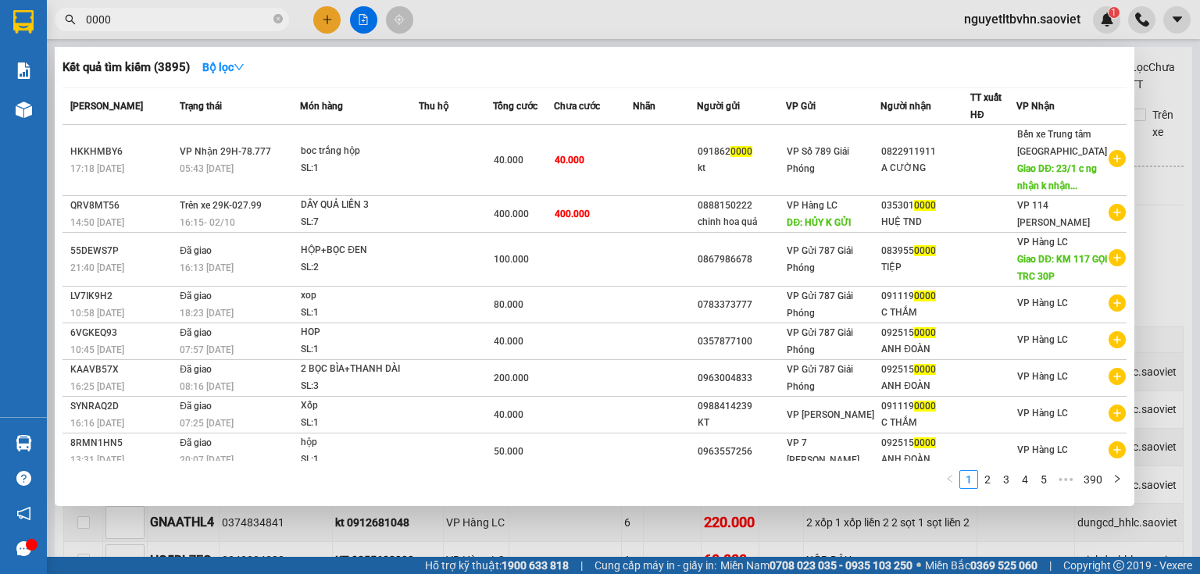
drag, startPoint x: 151, startPoint y: 17, endPoint x: 80, endPoint y: 18, distance: 70.3
click at [80, 18] on span "0000" at bounding box center [172, 19] width 234 height 23
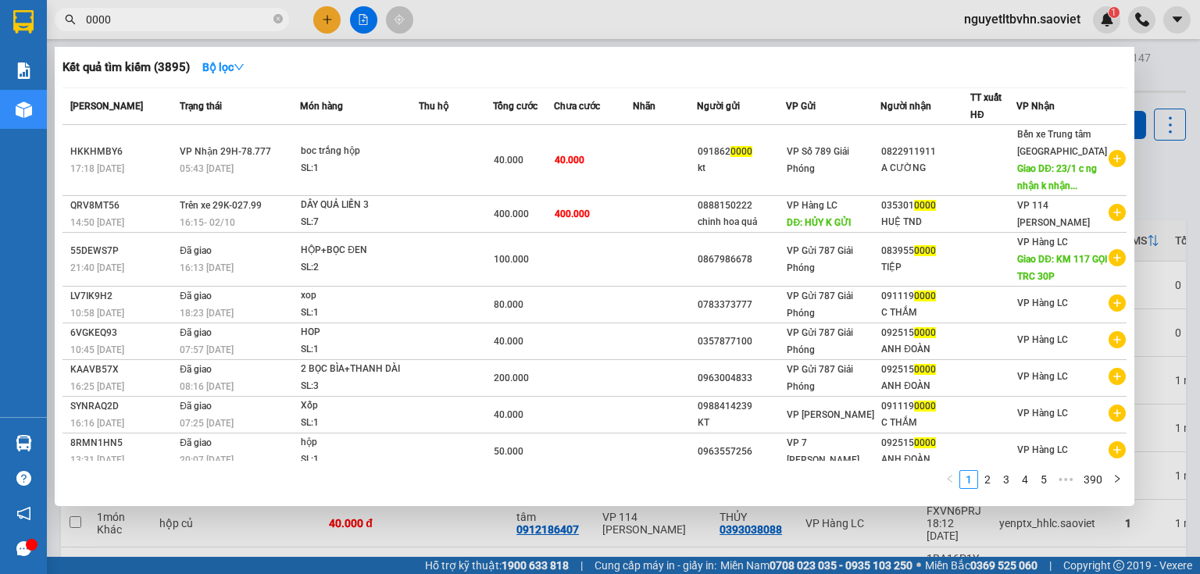
paste input "035301"
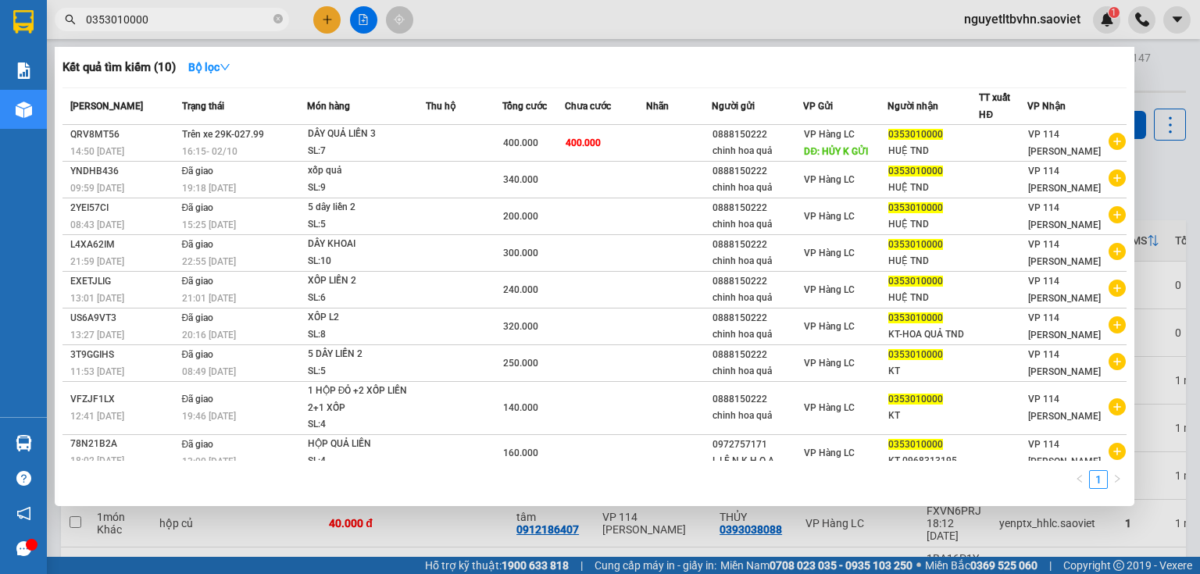
type input "0353010000"
click at [1165, 74] on div at bounding box center [600, 287] width 1200 height 574
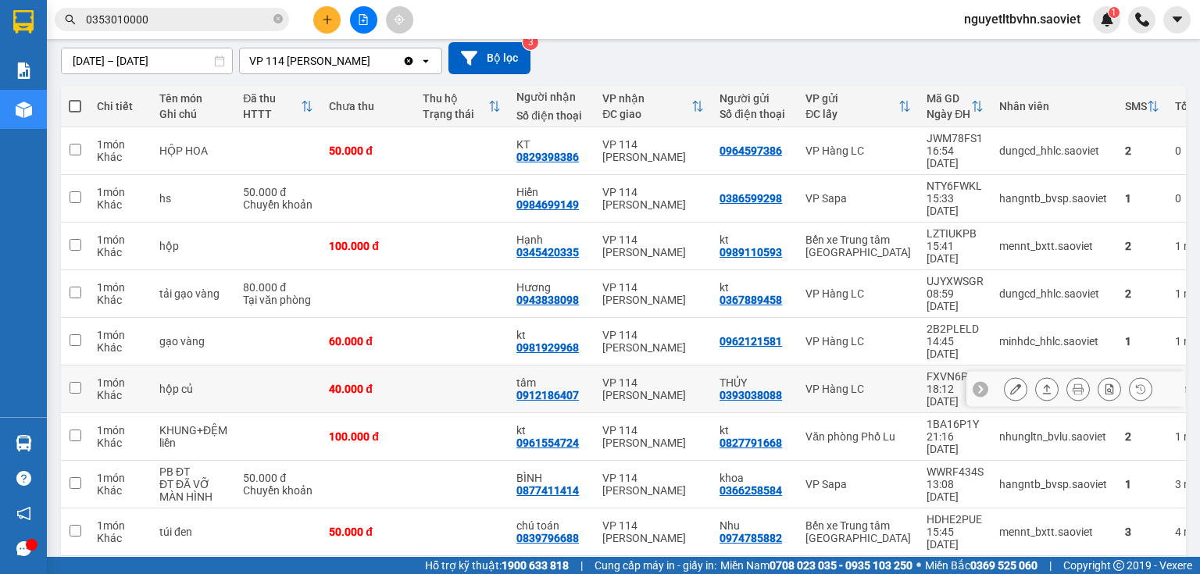
scroll to position [136, 0]
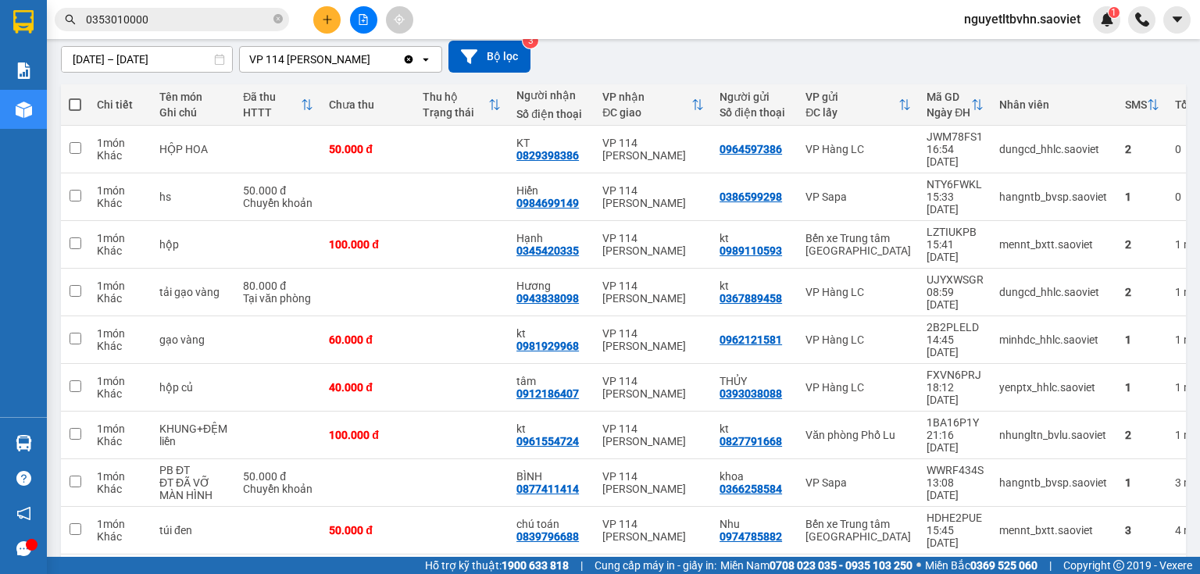
click at [1069, 75] on div "[DATE] – [DATE] Press the down arrow key to interact with the calendar and sele…" at bounding box center [623, 56] width 1125 height 55
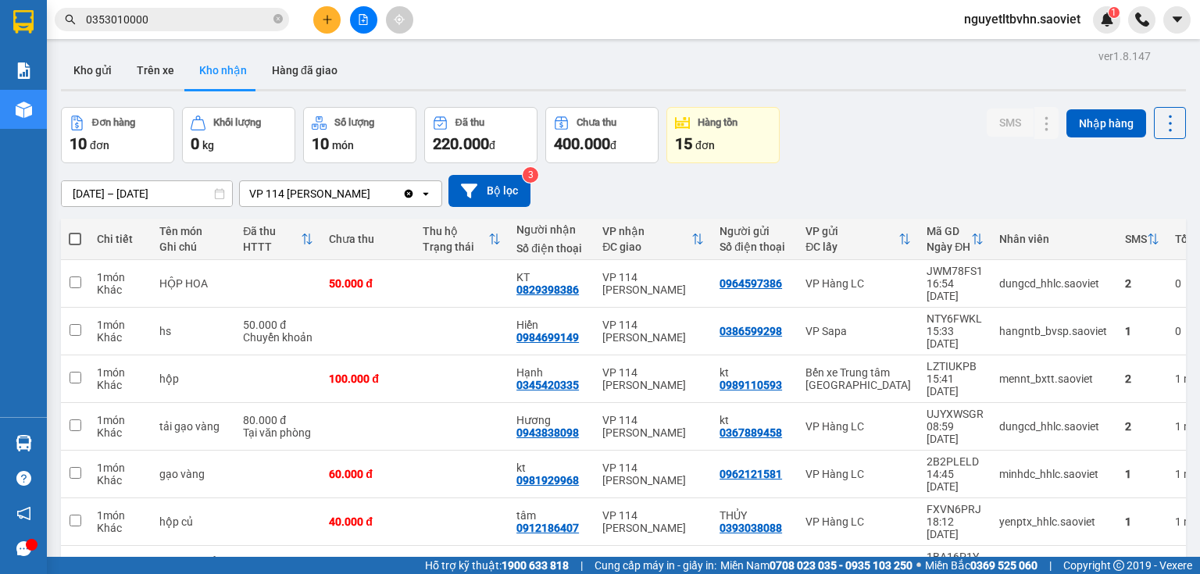
scroll to position [0, 0]
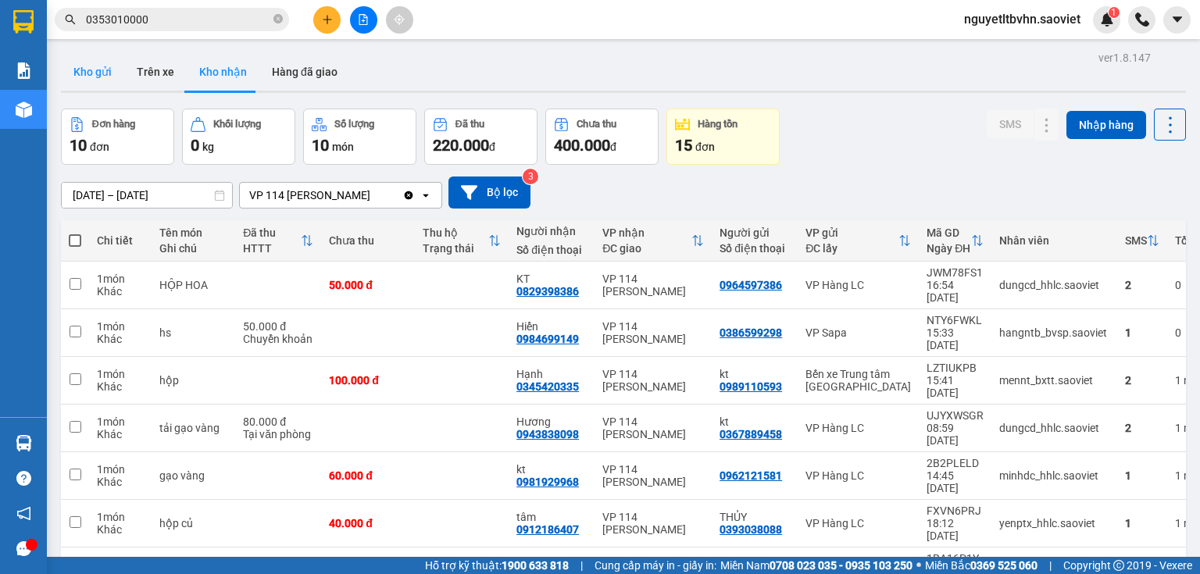
click at [81, 72] on button "Kho gửi" at bounding box center [92, 71] width 63 height 37
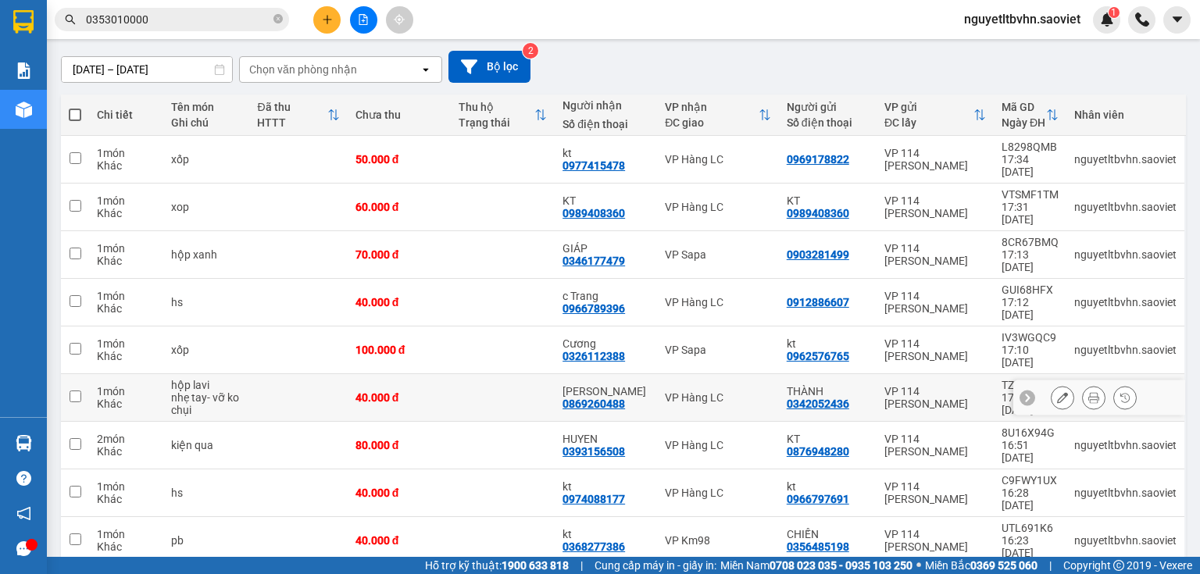
scroll to position [130, 0]
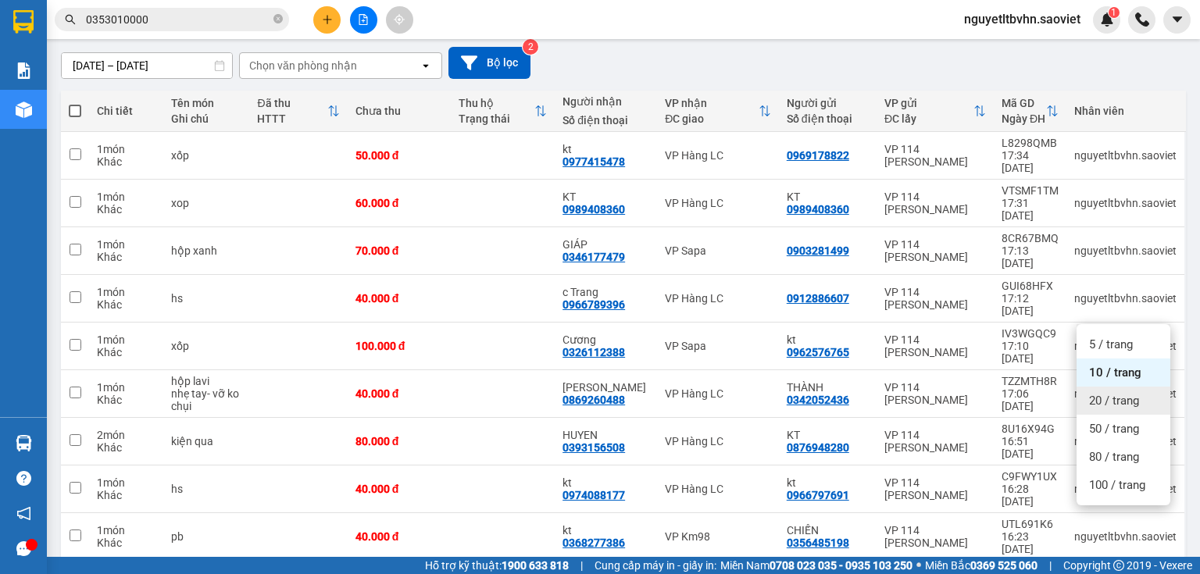
click at [1104, 398] on span "20 / trang" at bounding box center [1114, 401] width 50 height 16
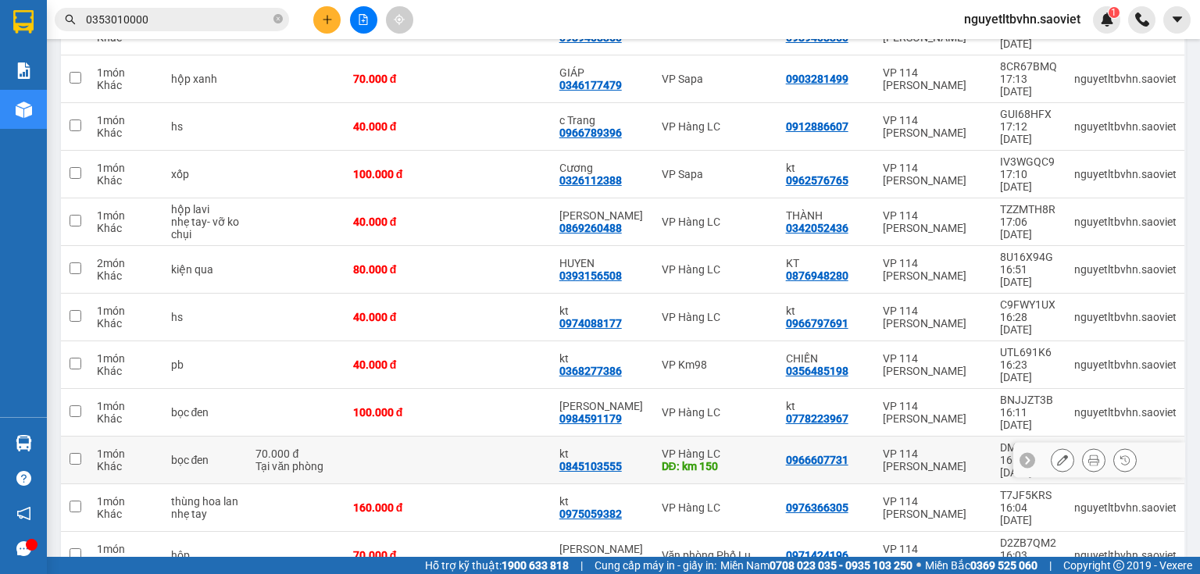
scroll to position [317, 0]
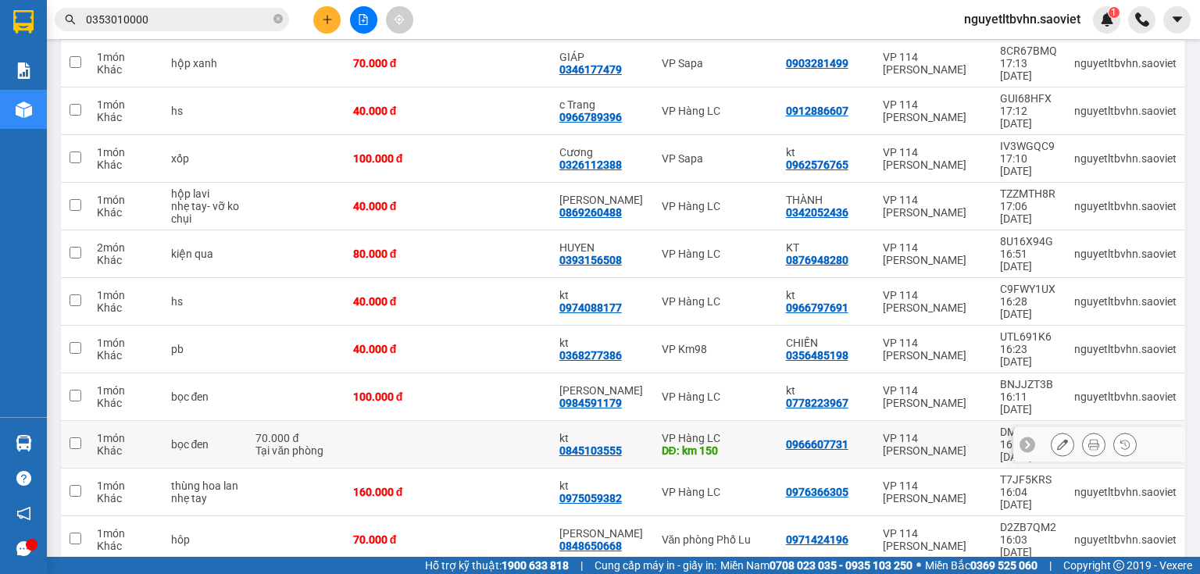
click at [72, 437] on input "checkbox" at bounding box center [76, 443] width 12 height 12
checkbox input "true"
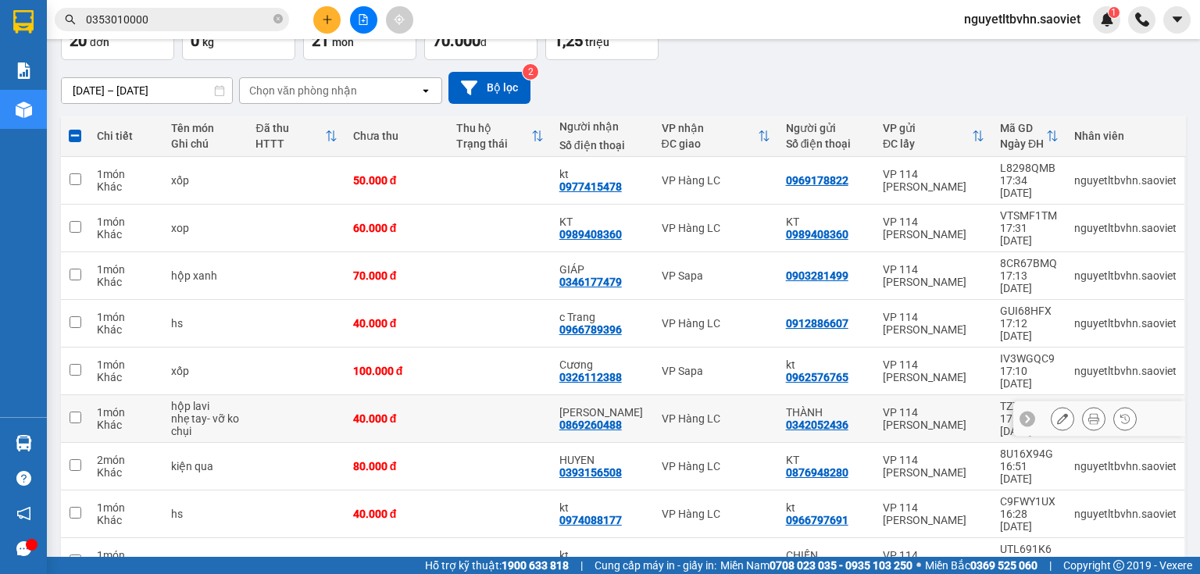
scroll to position [0, 0]
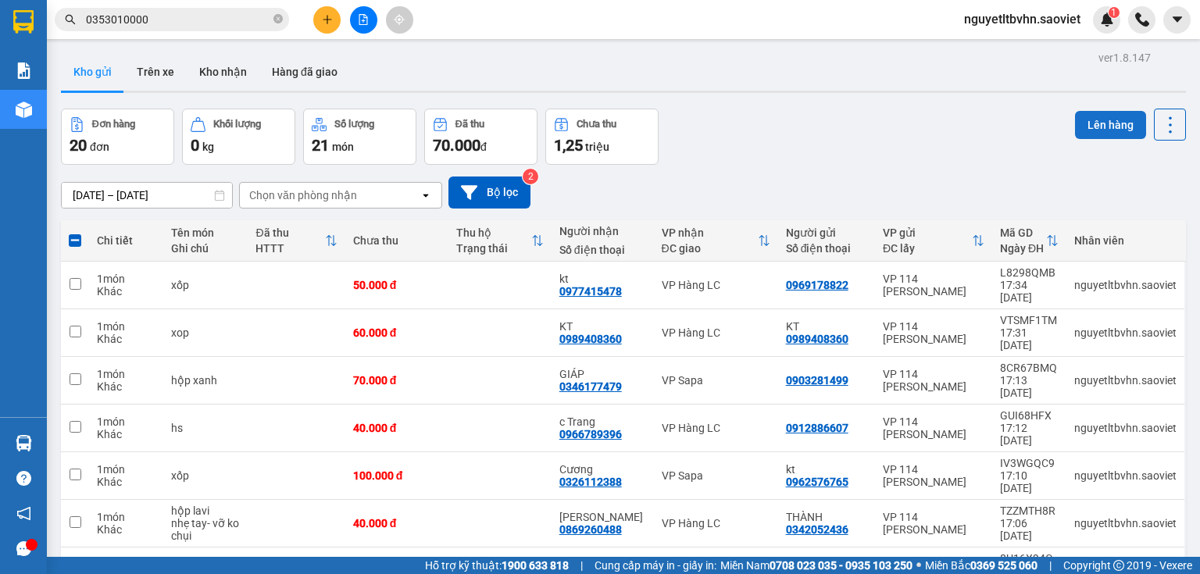
click at [1087, 116] on button "Lên hàng" at bounding box center [1110, 125] width 71 height 28
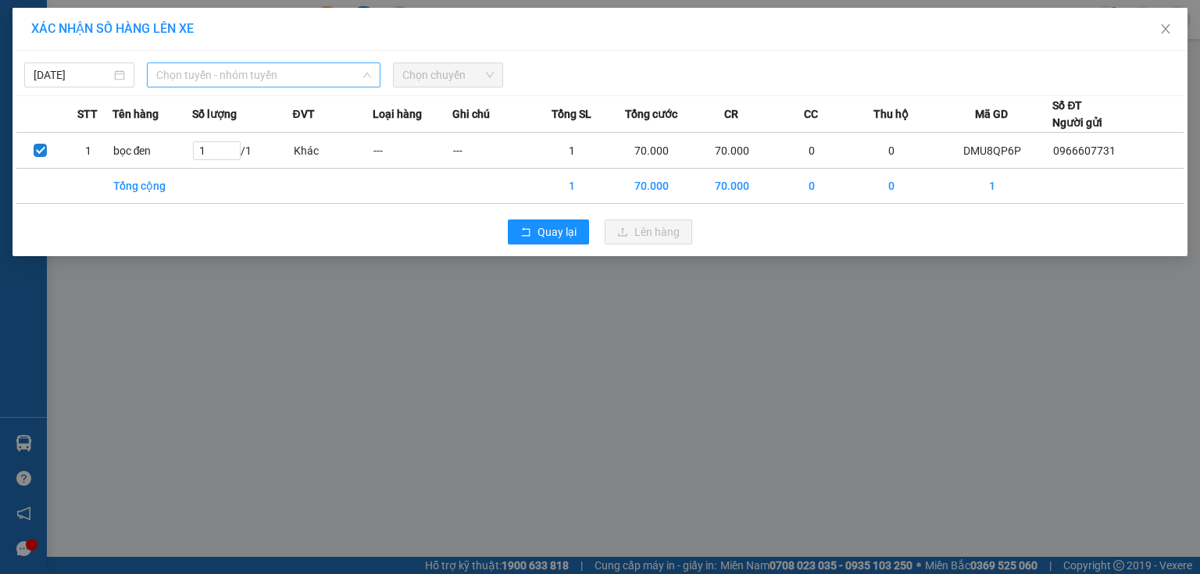
click at [306, 74] on span "Chọn tuyến - nhóm tuyến" at bounding box center [263, 74] width 215 height 23
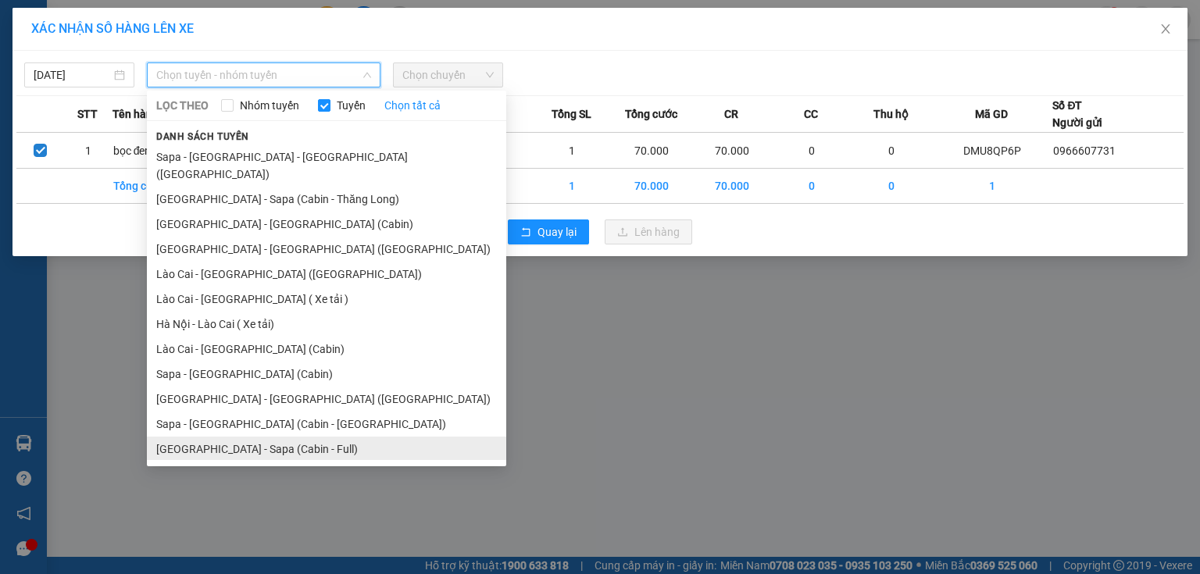
click at [290, 437] on li "[GEOGRAPHIC_DATA] - Sapa (Cabin - Full)" at bounding box center [326, 449] width 359 height 25
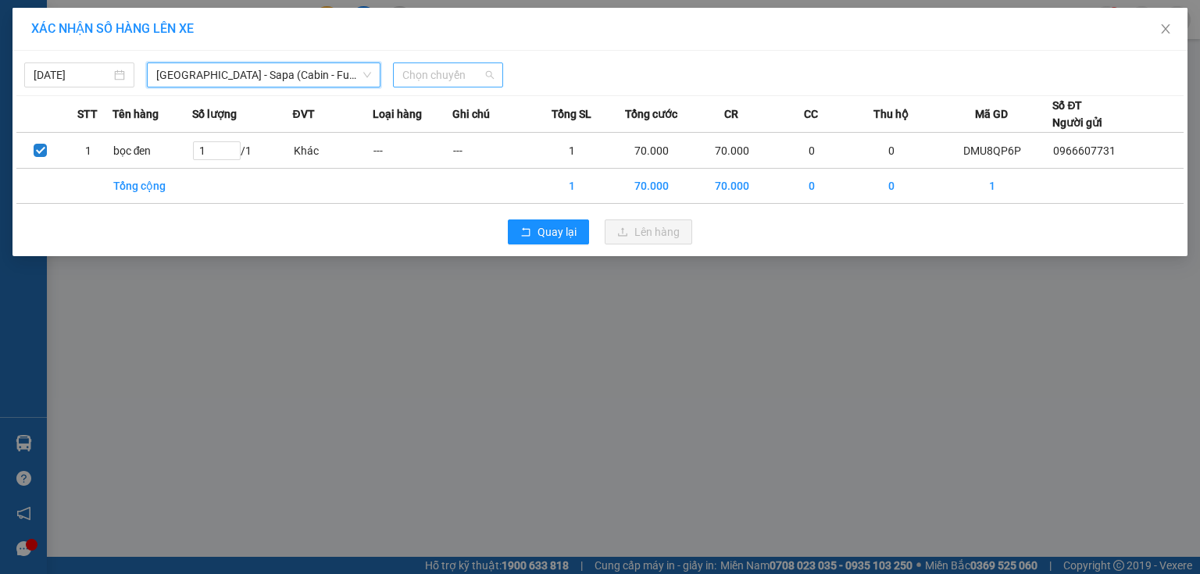
click at [461, 74] on span "Chọn chuyến" at bounding box center [447, 74] width 91 height 23
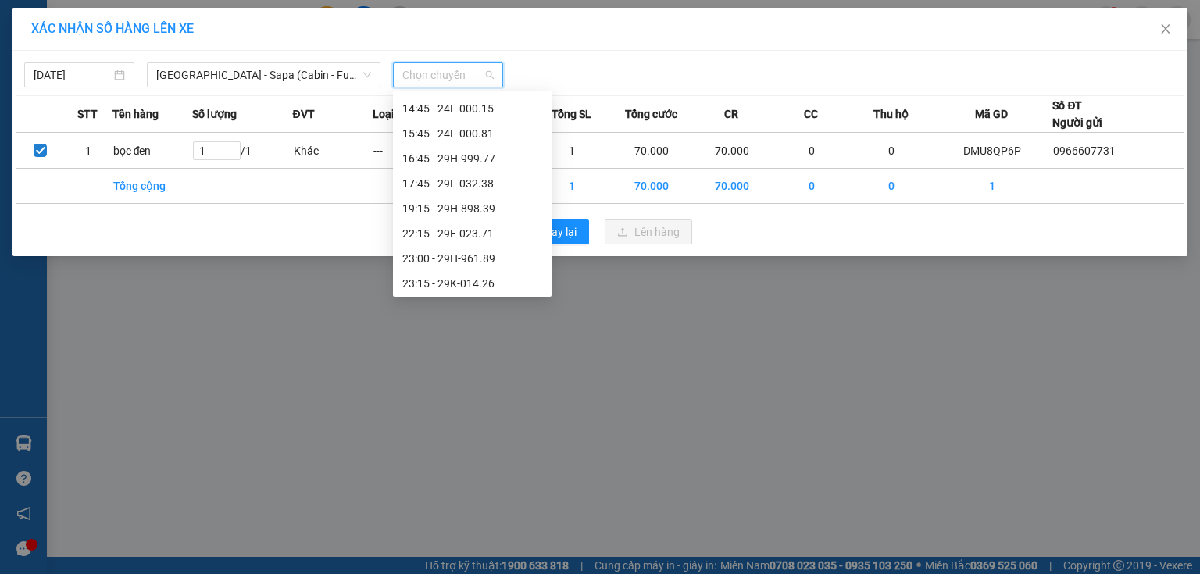
scroll to position [250, 0]
drag, startPoint x: 484, startPoint y: 202, endPoint x: 493, endPoint y: 203, distance: 9.5
click at [487, 202] on div "19:15 - 29H-898.39" at bounding box center [472, 206] width 140 height 17
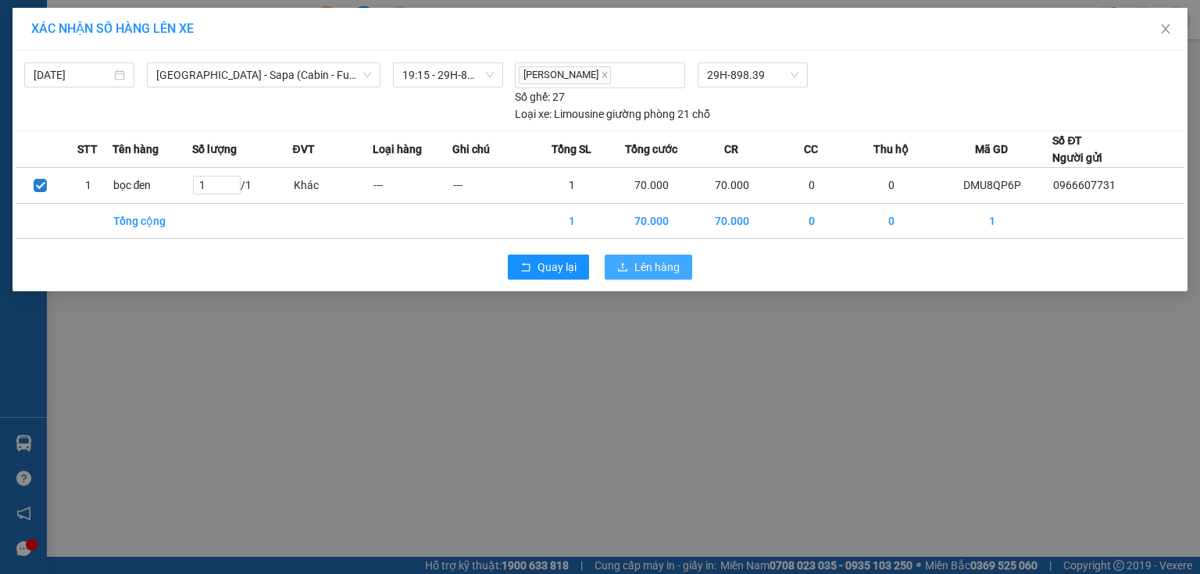
click at [659, 266] on span "Lên hàng" at bounding box center [656, 267] width 45 height 17
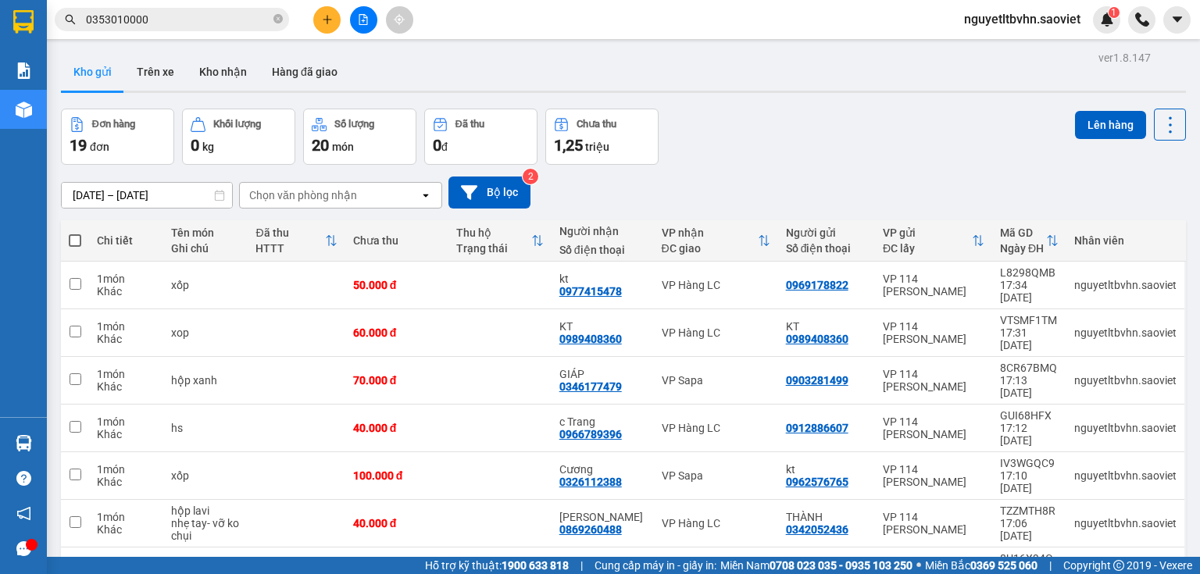
click at [73, 235] on span at bounding box center [75, 240] width 12 height 12
click at [75, 233] on input "checkbox" at bounding box center [75, 233] width 0 height 0
checkbox input "true"
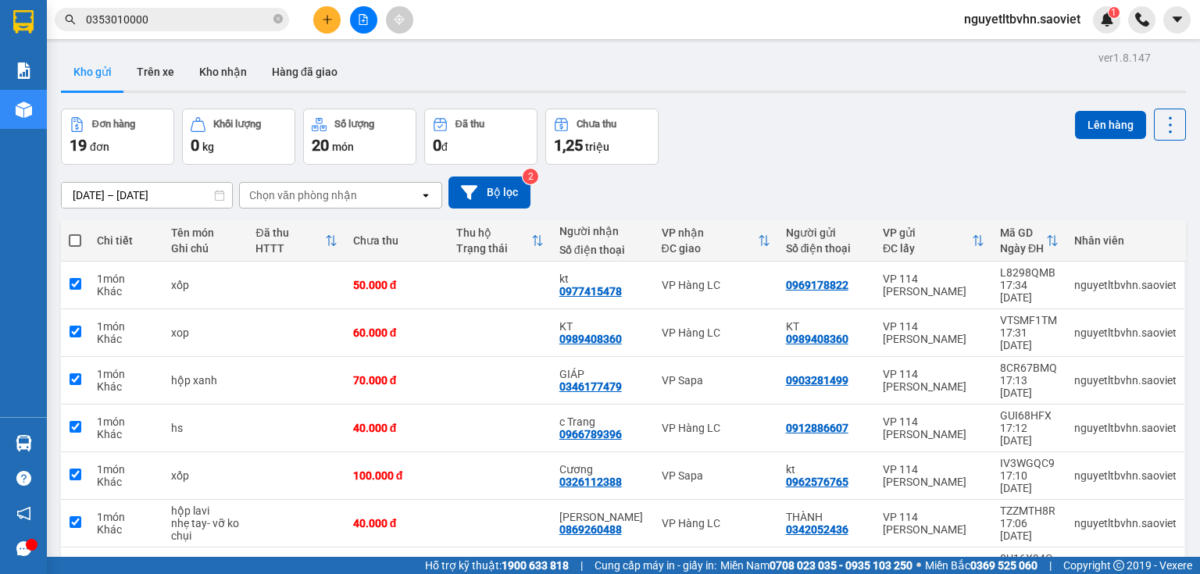
checkbox input "true"
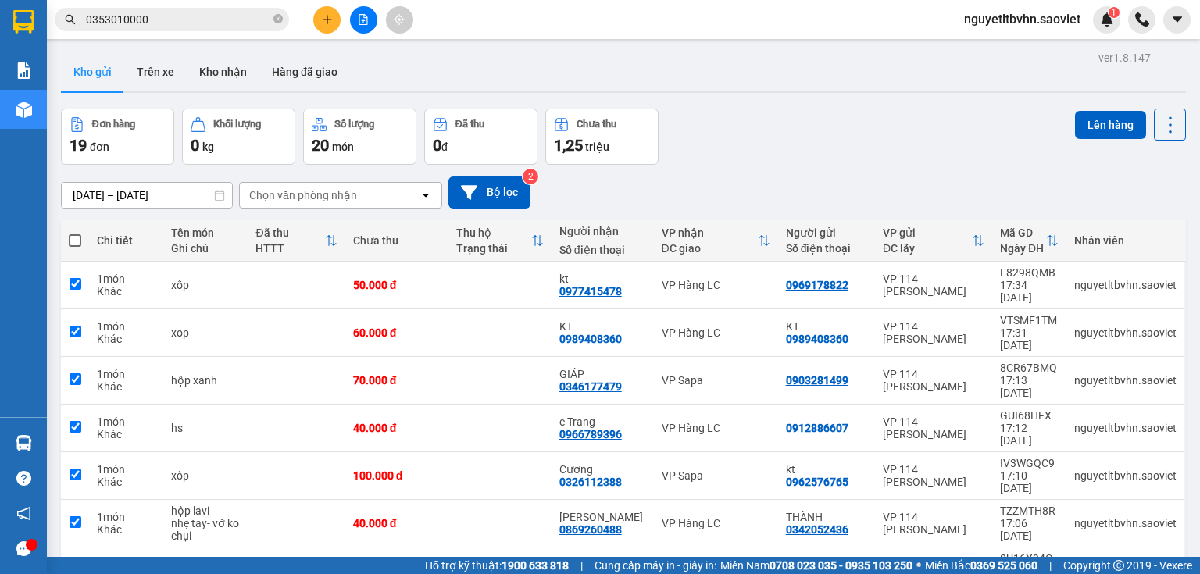
checkbox input "true"
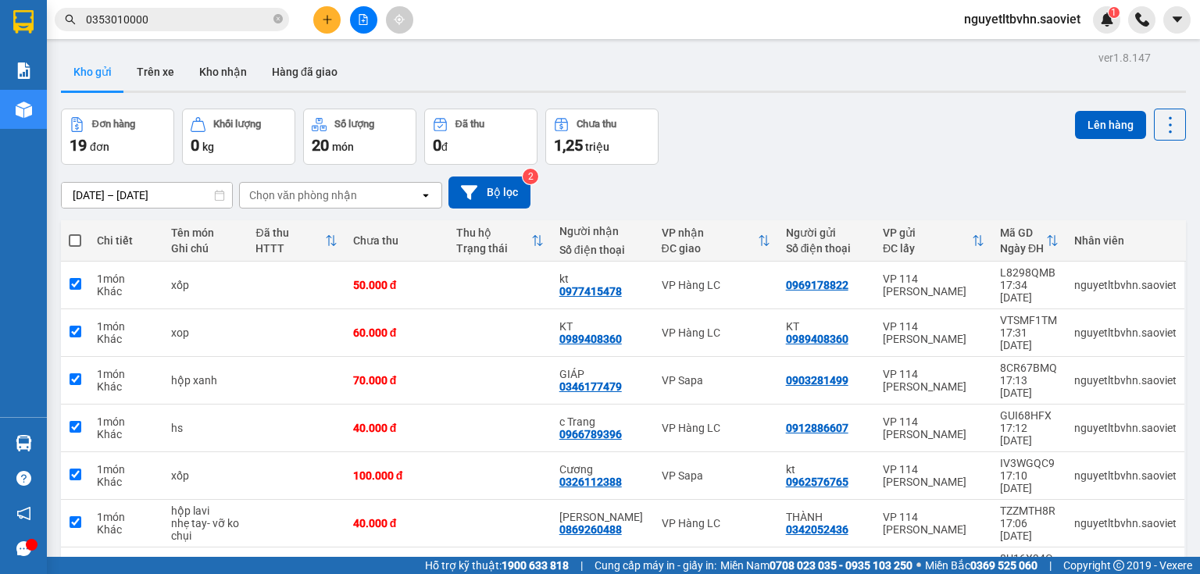
checkbox input "true"
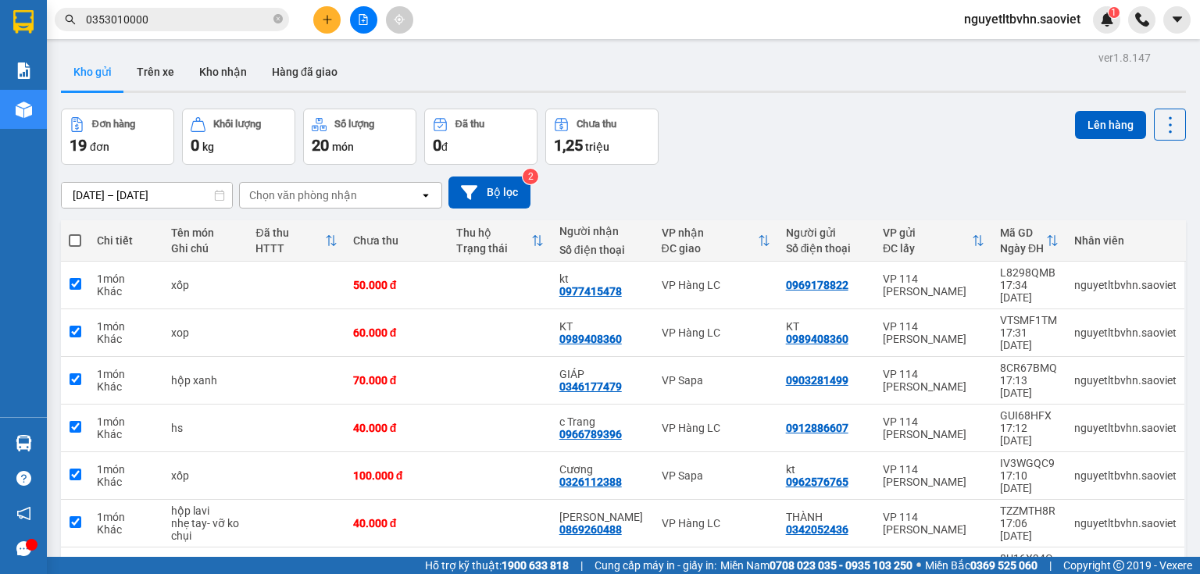
checkbox input "true"
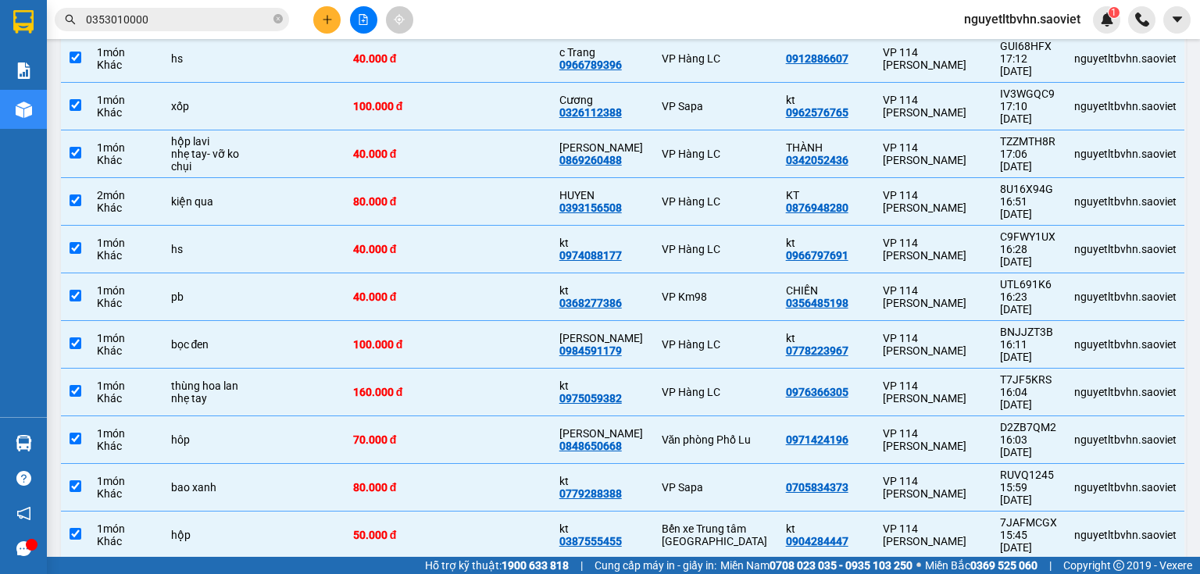
scroll to position [444, 0]
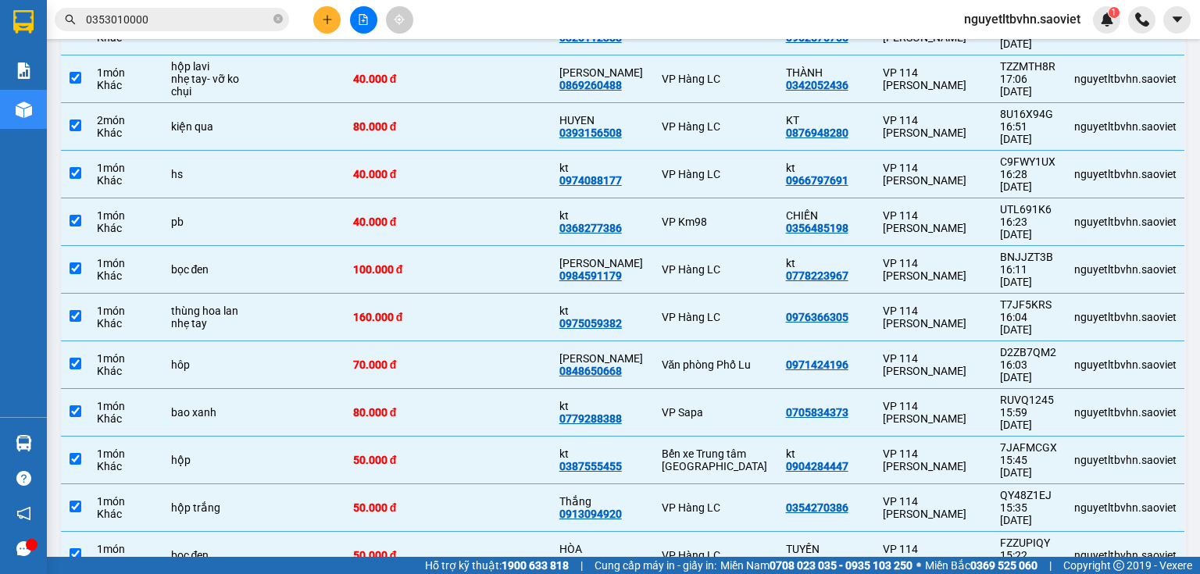
checkbox input "false"
click at [77, 405] on input "checkbox" at bounding box center [76, 411] width 12 height 12
checkbox input "false"
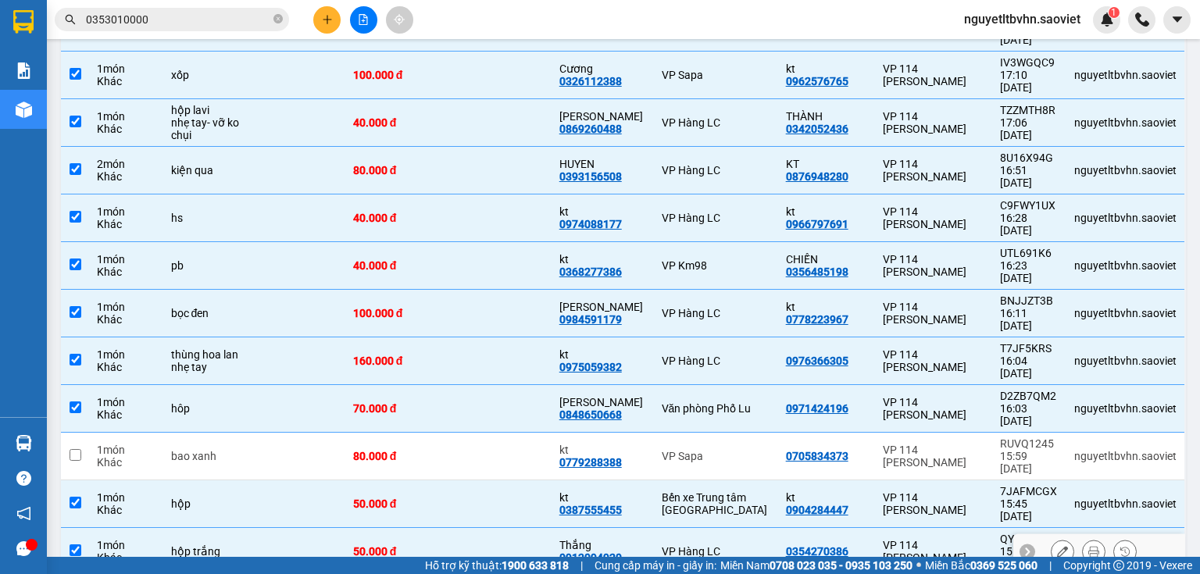
scroll to position [382, 0]
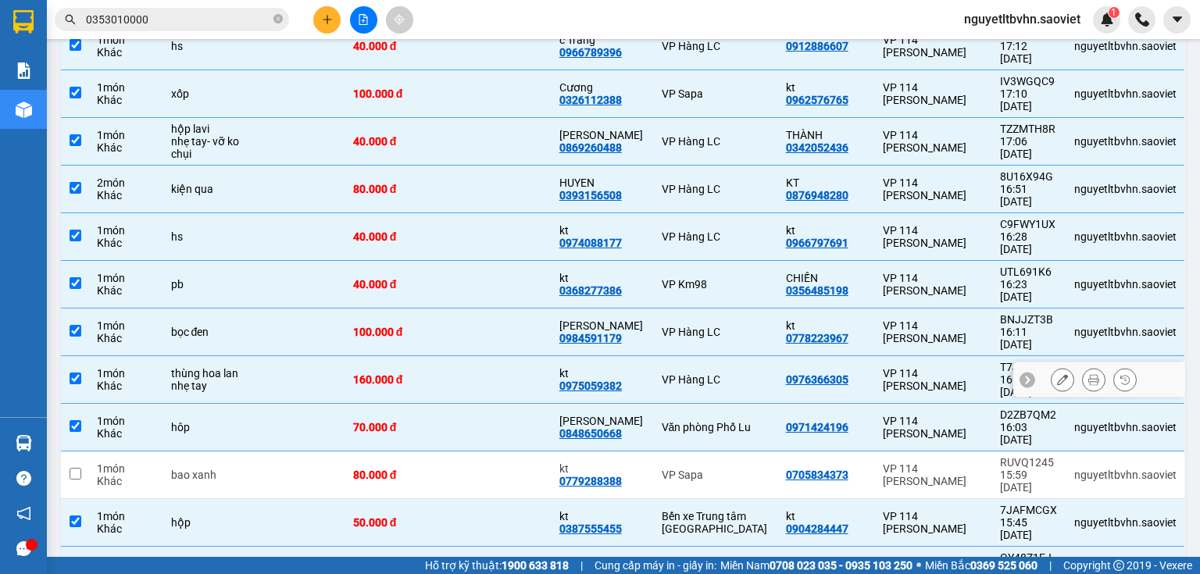
click at [77, 373] on input "checkbox" at bounding box center [76, 379] width 12 height 12
checkbox input "false"
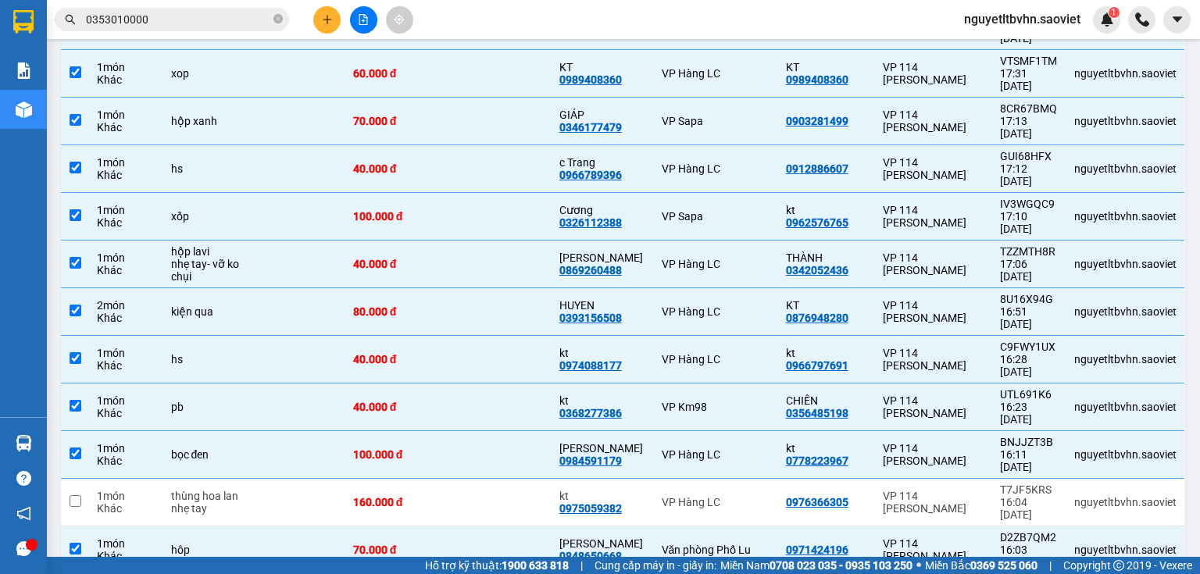
scroll to position [257, 0]
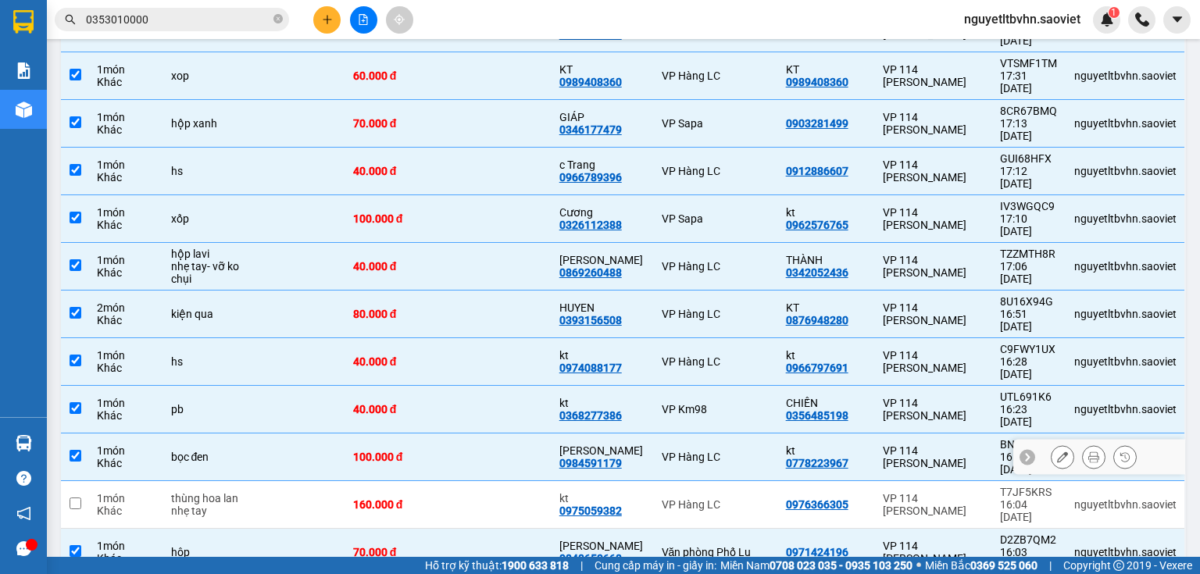
click at [74, 450] on input "checkbox" at bounding box center [76, 456] width 12 height 12
checkbox input "false"
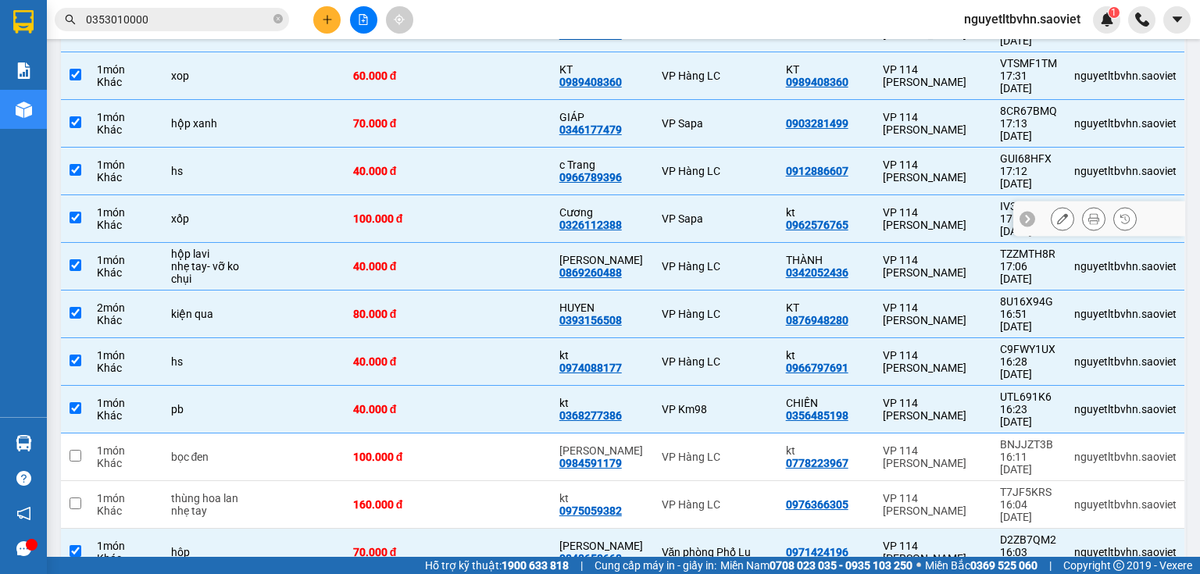
click at [78, 212] on input "checkbox" at bounding box center [76, 218] width 12 height 12
checkbox input "false"
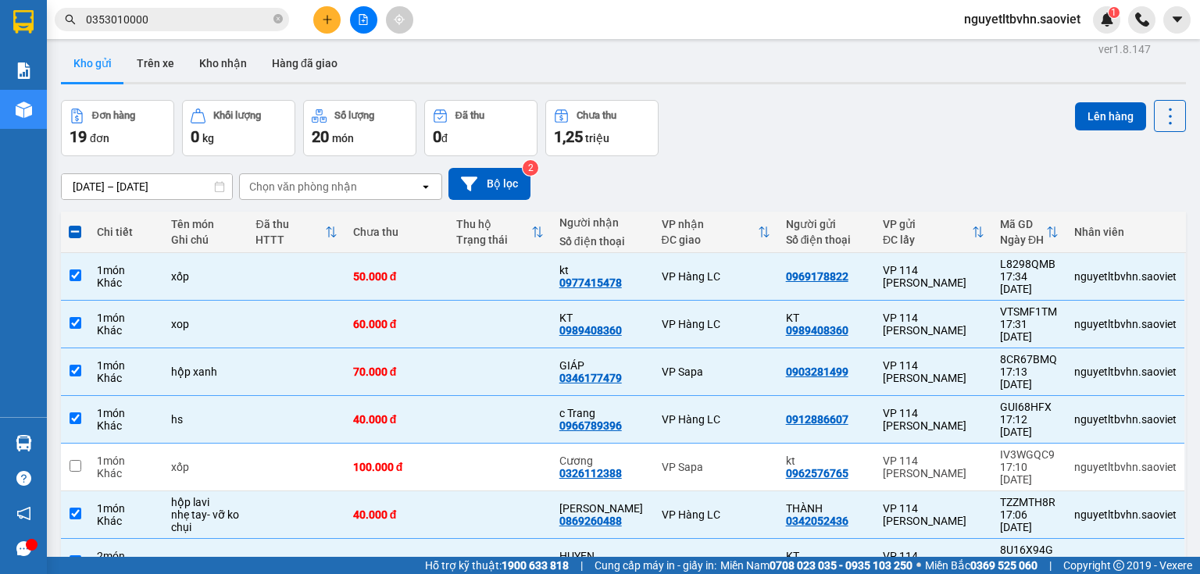
scroll to position [7, 0]
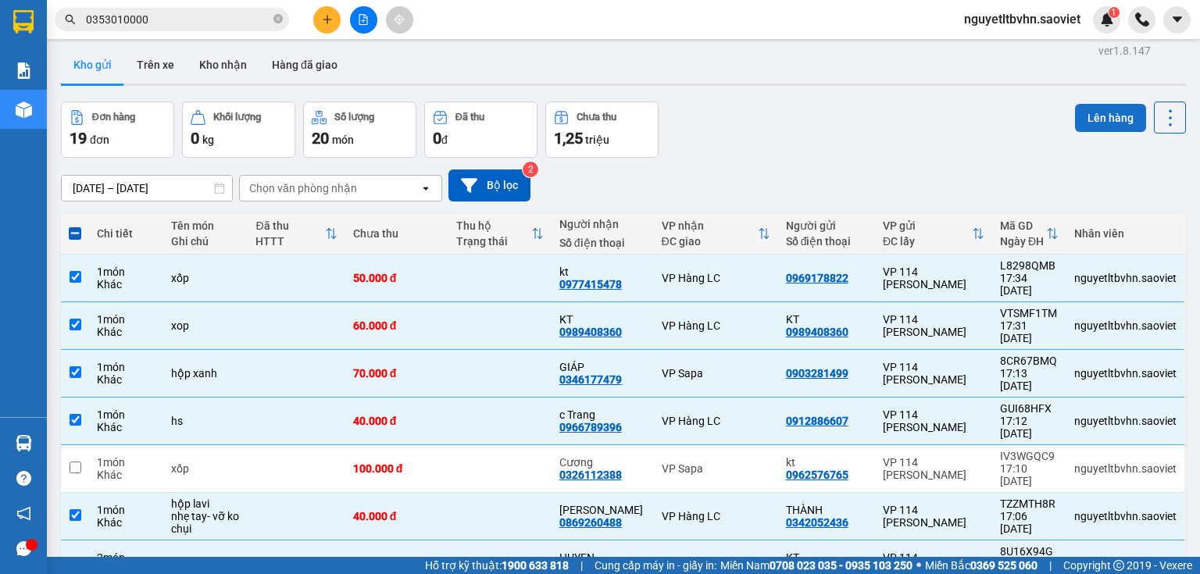
click at [1094, 118] on button "Lên hàng" at bounding box center [1110, 118] width 71 height 28
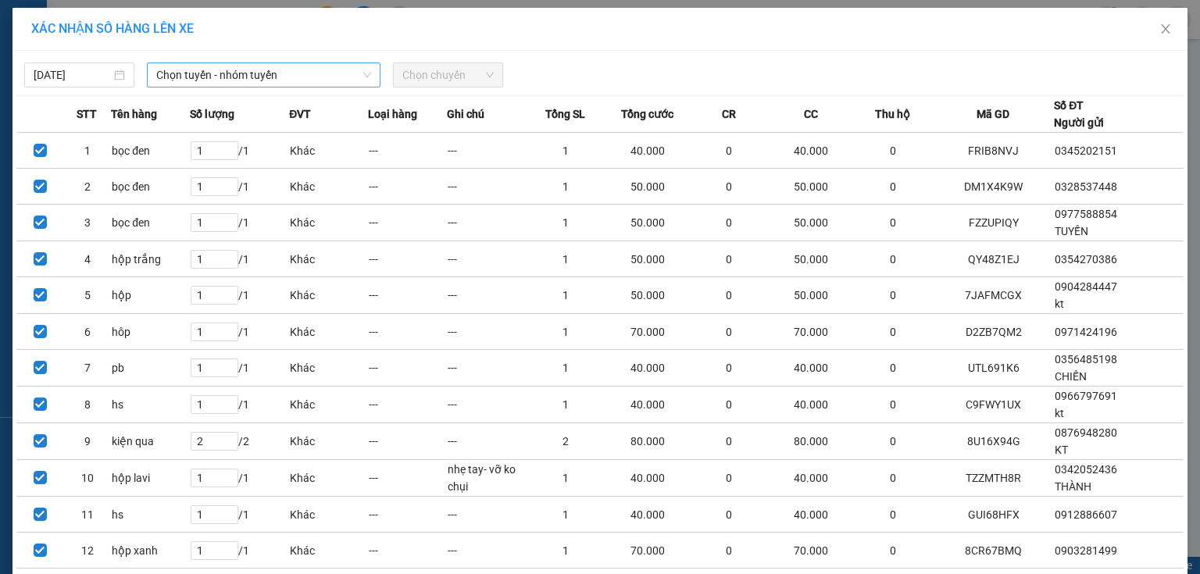
click at [302, 75] on span "Chọn tuyến - nhóm tuyến" at bounding box center [263, 74] width 215 height 23
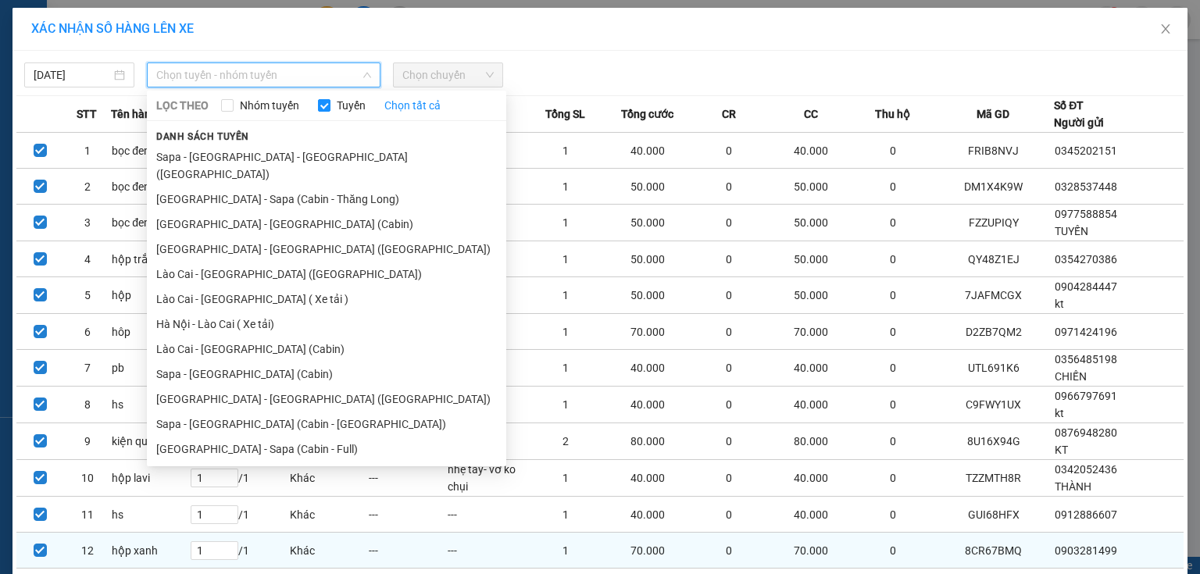
scroll to position [170, 0]
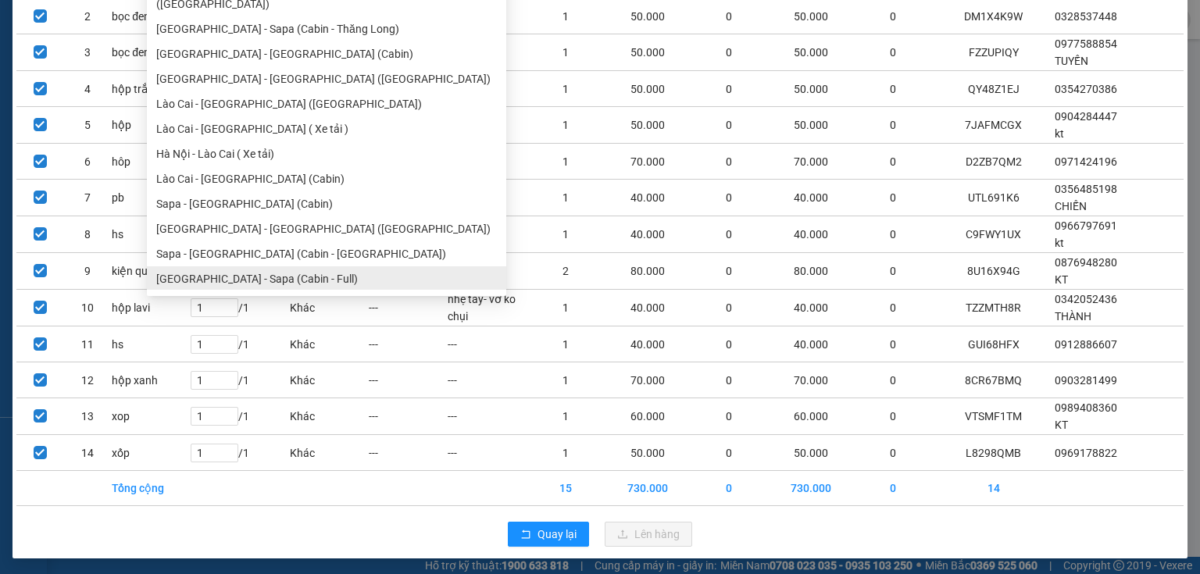
click at [269, 264] on ul "Sapa - [GEOGRAPHIC_DATA] - [GEOGRAPHIC_DATA] ([GEOGRAPHIC_DATA]) [GEOGRAPHIC_DA…" at bounding box center [326, 132] width 359 height 316
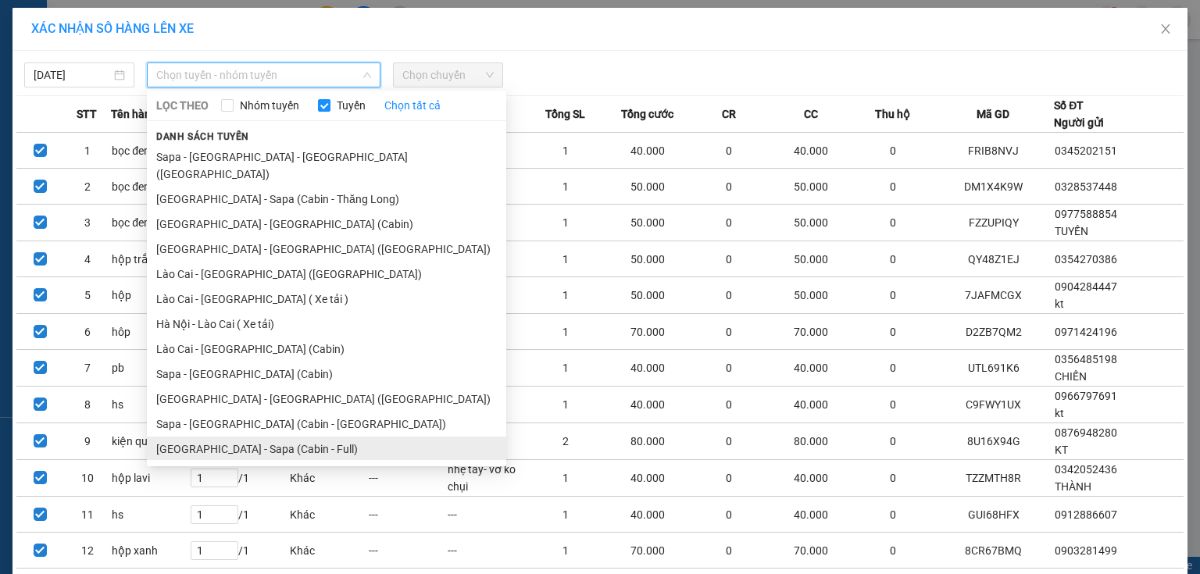
click at [280, 437] on li "[GEOGRAPHIC_DATA] - Sapa (Cabin - Full)" at bounding box center [326, 449] width 359 height 25
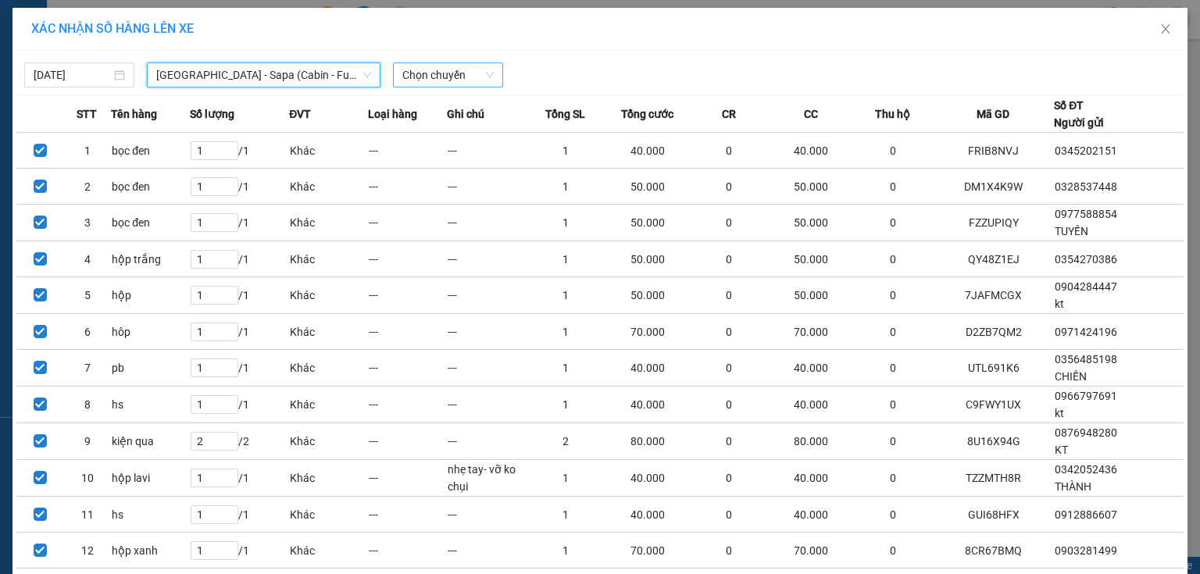
click at [472, 69] on span "Chọn chuyến" at bounding box center [447, 74] width 91 height 23
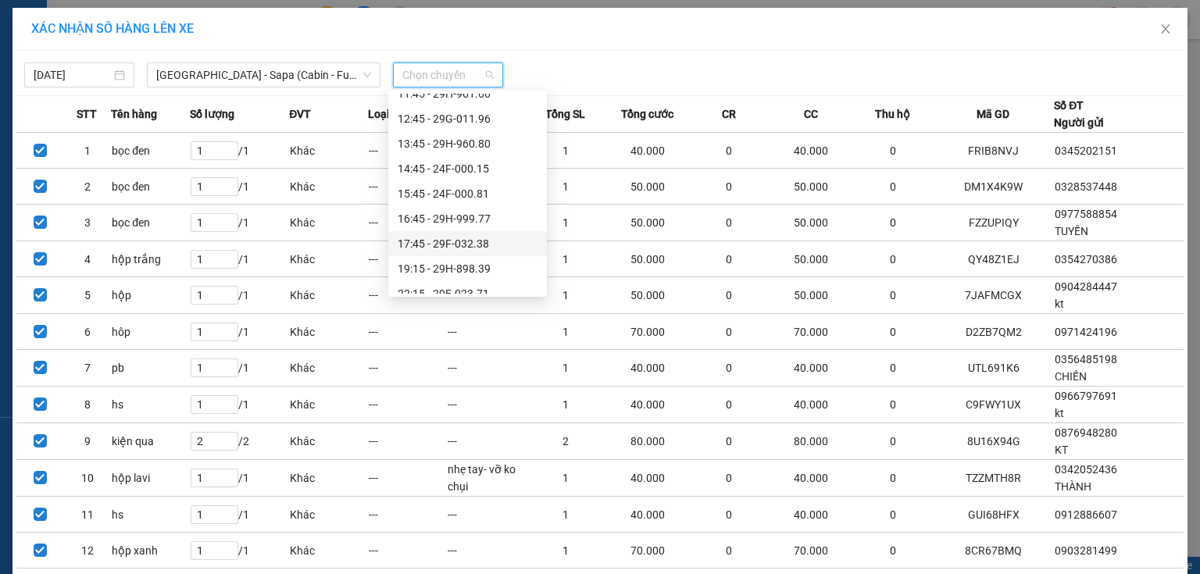
scroll to position [250, 0]
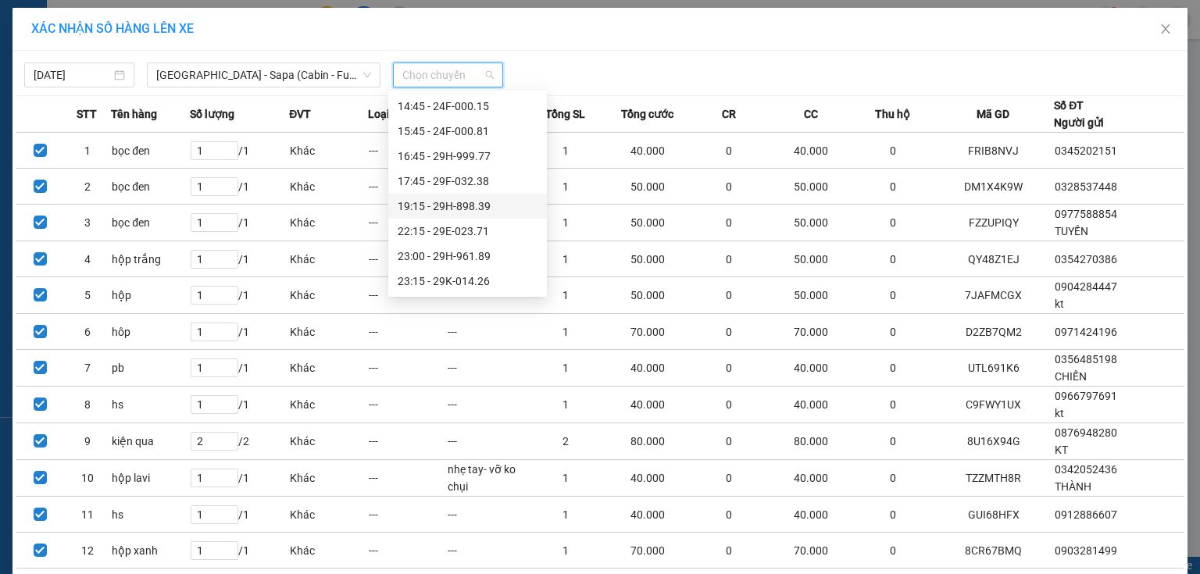
click at [479, 206] on div "19:15 - 29H-898.39" at bounding box center [468, 206] width 140 height 17
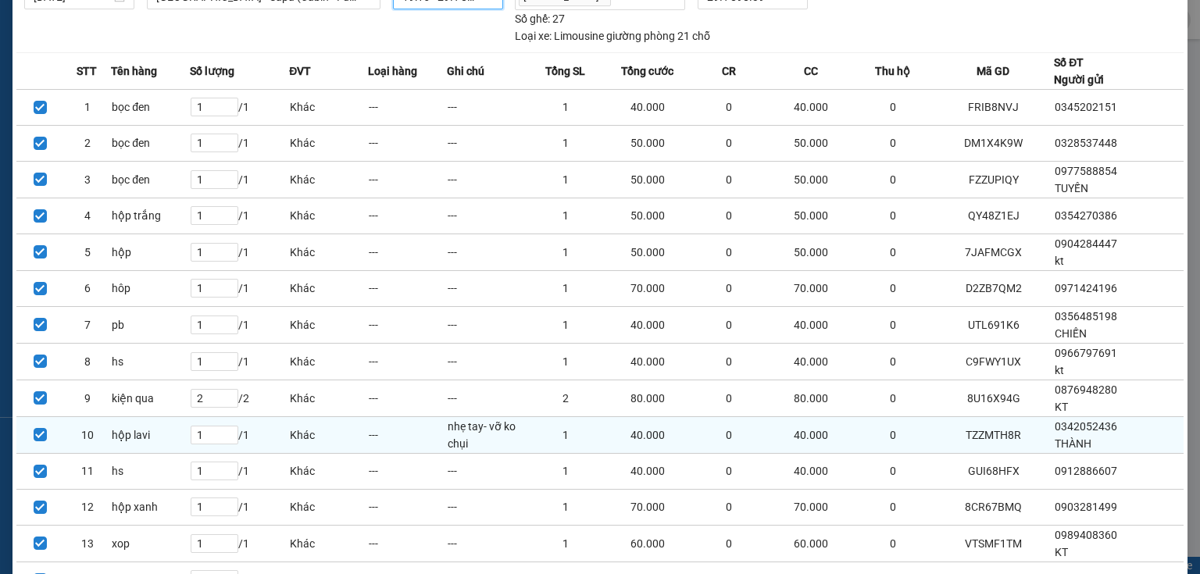
scroll to position [205, 0]
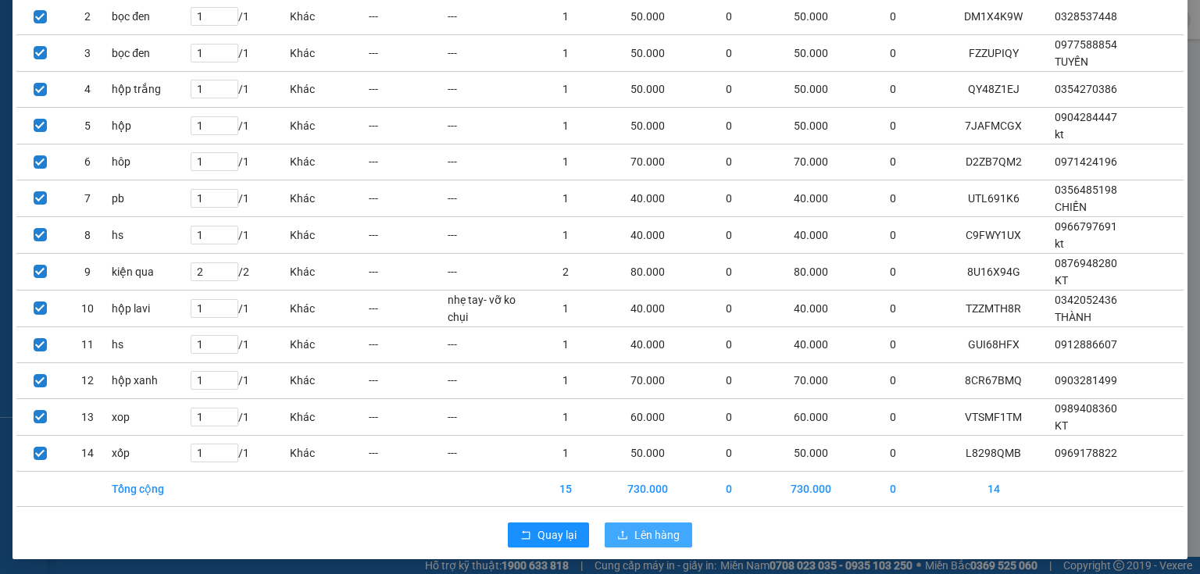
click at [666, 534] on span "Lên hàng" at bounding box center [656, 534] width 45 height 17
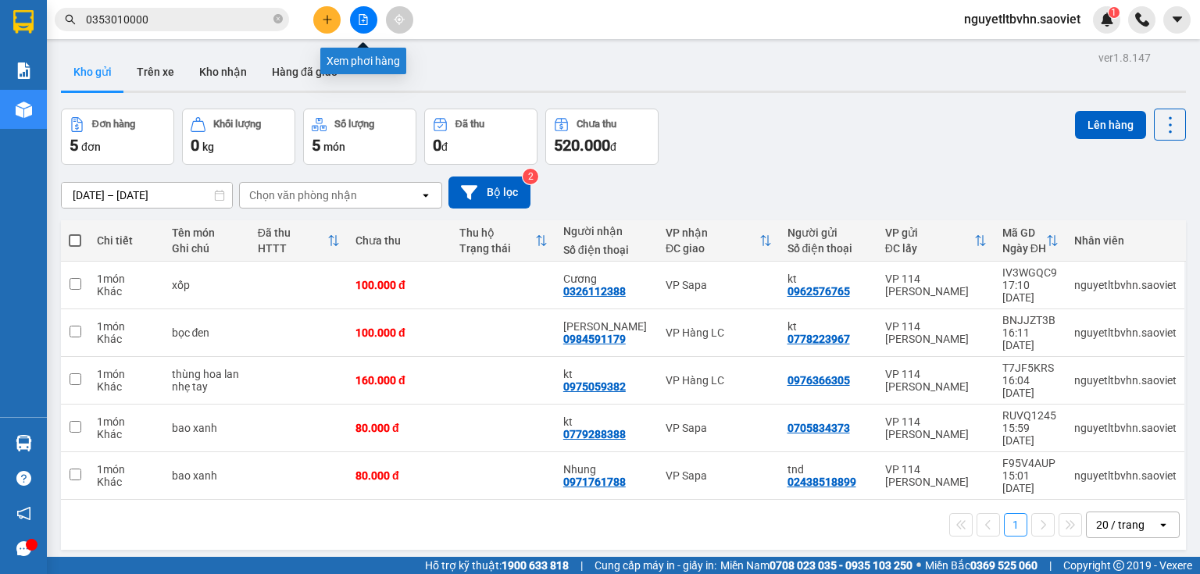
click at [370, 19] on button at bounding box center [363, 19] width 27 height 27
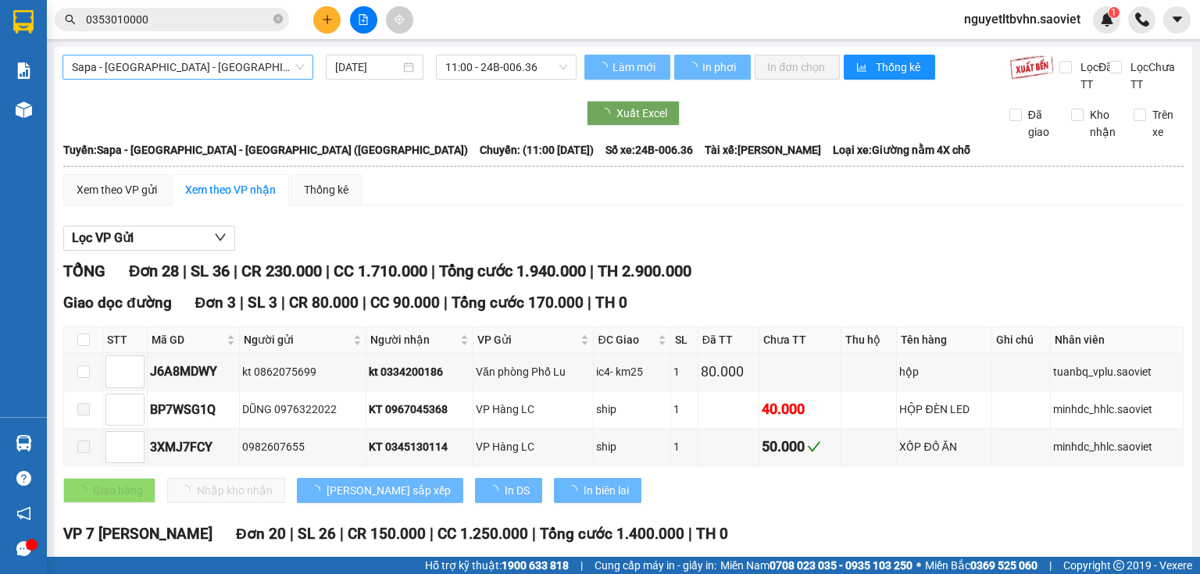
click at [274, 76] on span "Sapa - [GEOGRAPHIC_DATA] - [GEOGRAPHIC_DATA] ([GEOGRAPHIC_DATA])" at bounding box center [188, 66] width 232 height 23
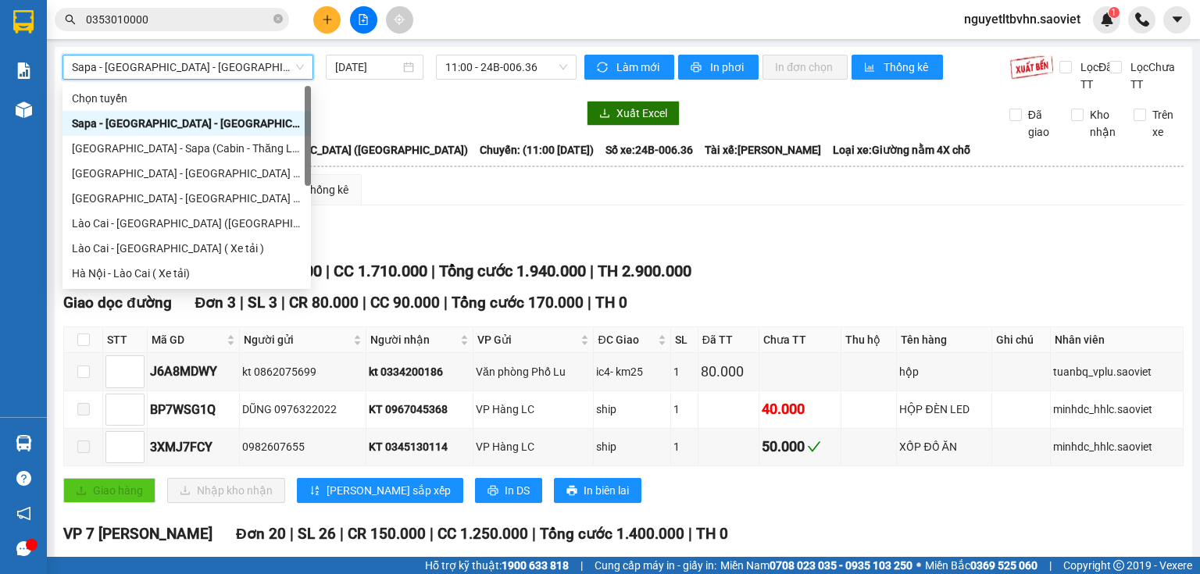
click at [273, 73] on span "Sapa - [GEOGRAPHIC_DATA] - [GEOGRAPHIC_DATA] ([GEOGRAPHIC_DATA])" at bounding box center [188, 66] width 232 height 23
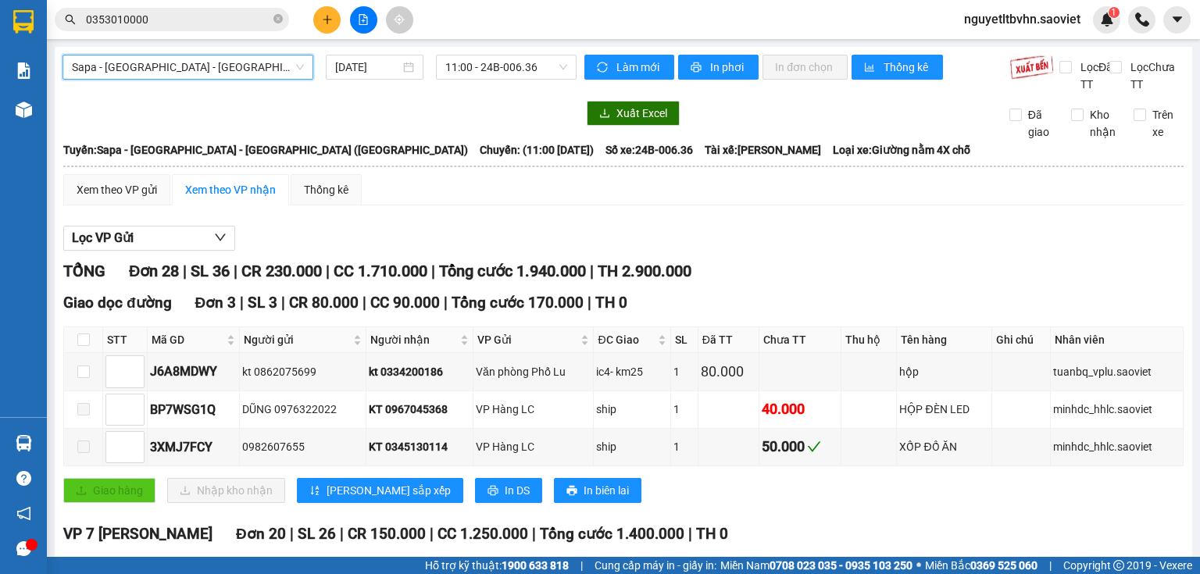
click at [267, 73] on span "Sapa - [GEOGRAPHIC_DATA] - [GEOGRAPHIC_DATA] ([GEOGRAPHIC_DATA])" at bounding box center [188, 66] width 232 height 23
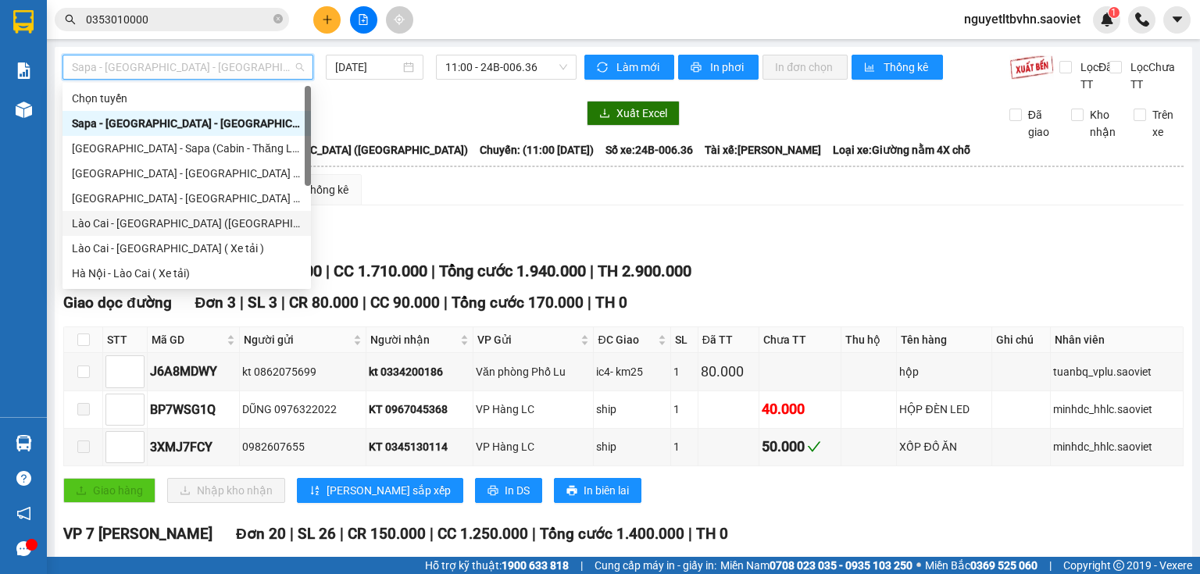
scroll to position [119, 0]
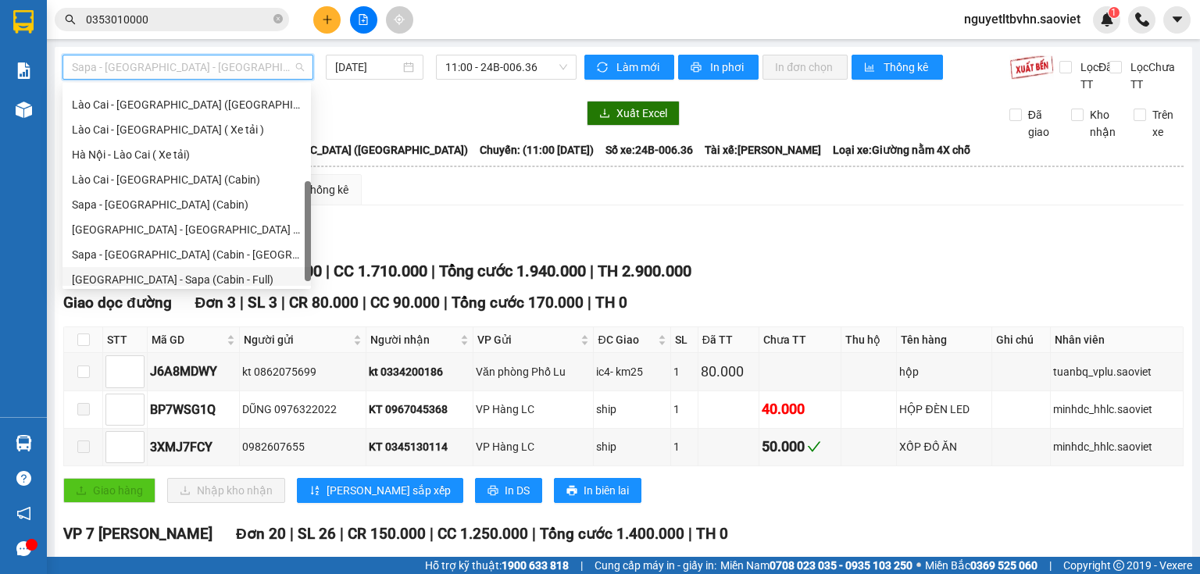
click at [214, 278] on div "[GEOGRAPHIC_DATA] - Sapa (Cabin - Full)" at bounding box center [187, 279] width 230 height 17
type input "[DATE]"
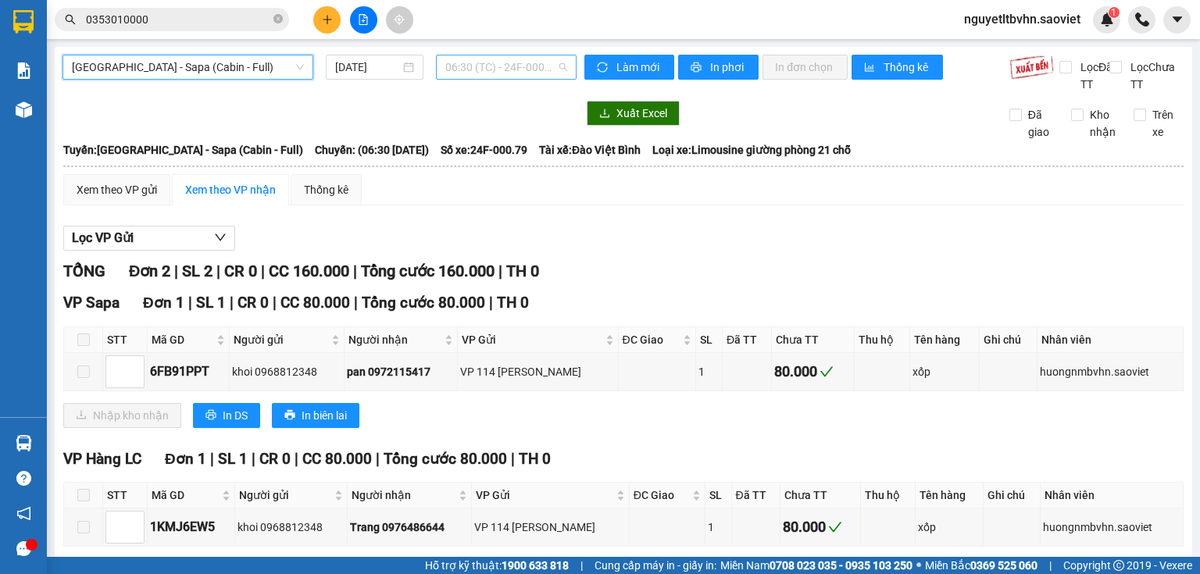
click at [559, 66] on span "06:30 (TC) - 24F-000.79" at bounding box center [506, 66] width 123 height 23
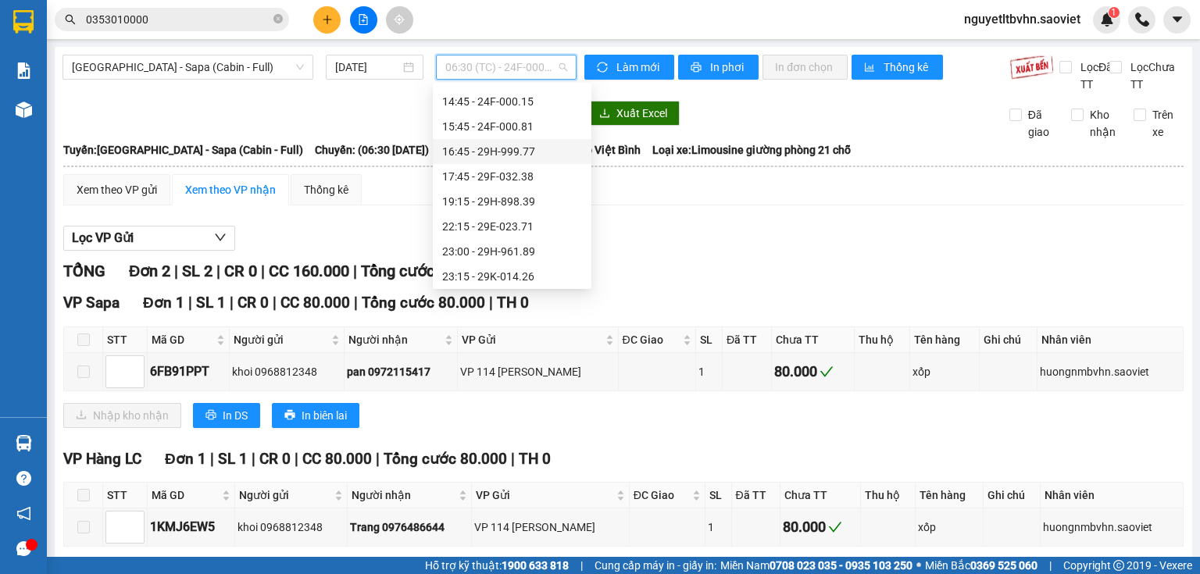
scroll to position [250, 0]
click at [528, 200] on div "19:15 - 29H-898.39" at bounding box center [512, 198] width 140 height 17
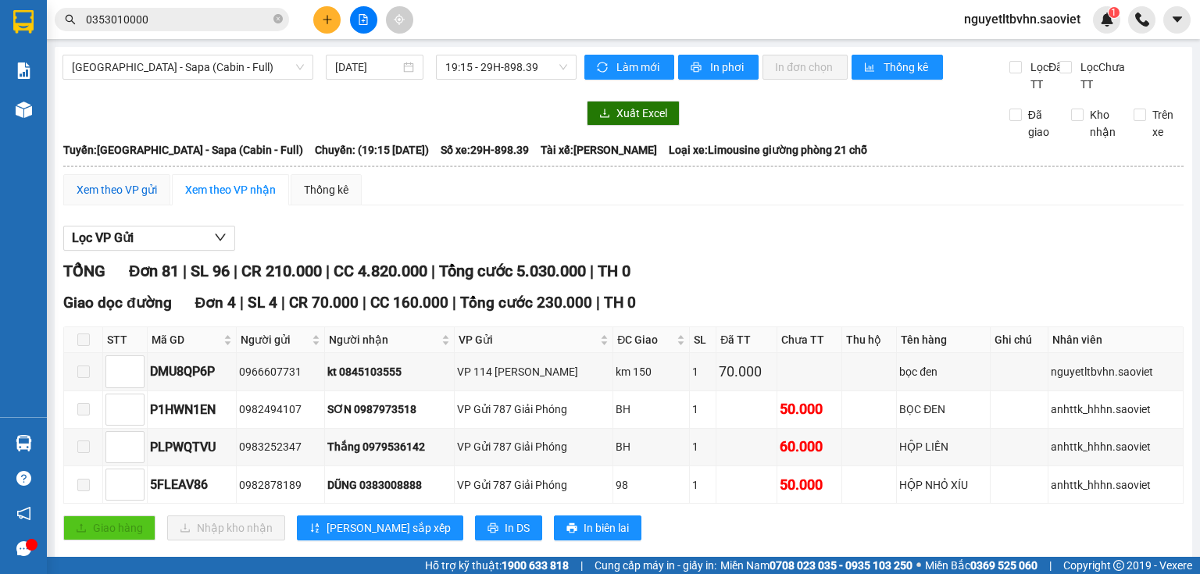
click at [116, 198] on div "Xem theo VP gửi" at bounding box center [117, 189] width 80 height 17
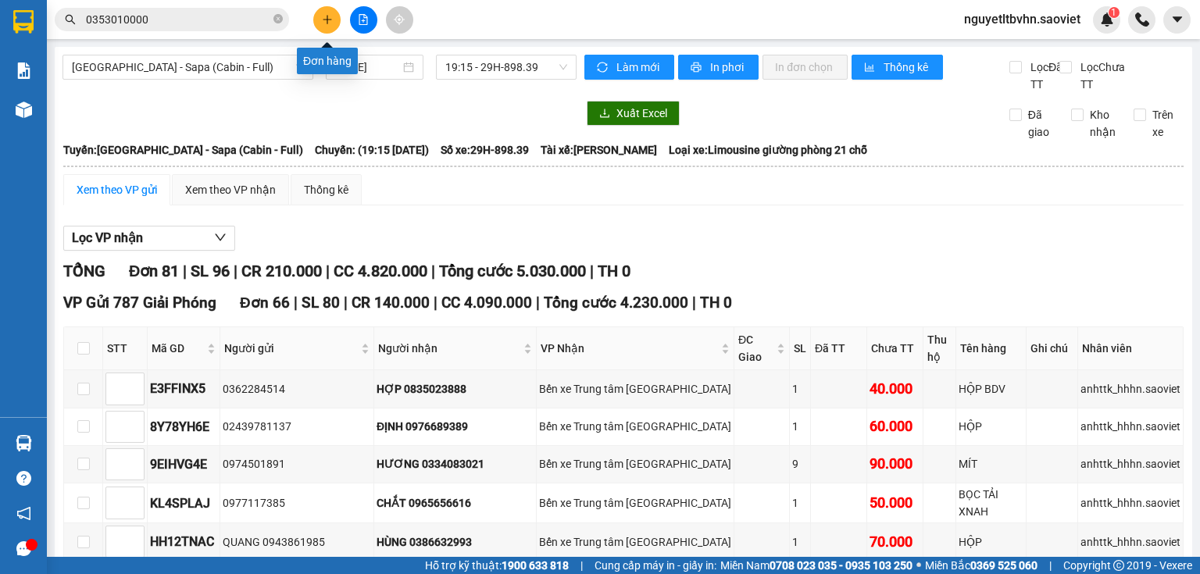
click at [322, 18] on icon "plus" at bounding box center [327, 19] width 11 height 11
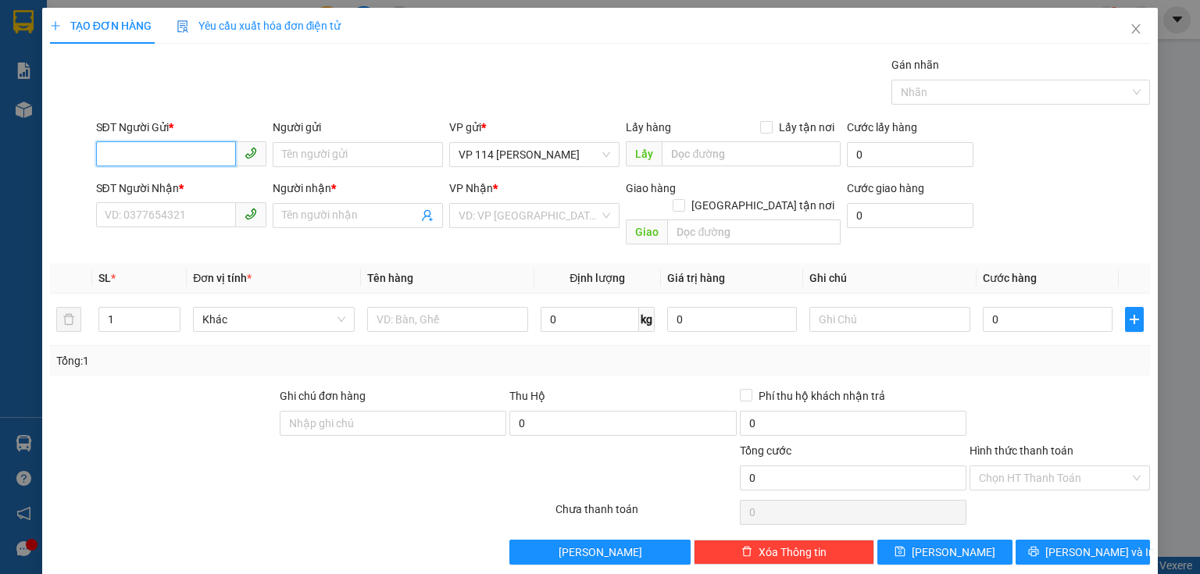
click at [170, 148] on input "SĐT Người Gửi *" at bounding box center [166, 153] width 140 height 25
click at [155, 184] on div "0964115174 - kt" at bounding box center [180, 185] width 150 height 17
type input "0964115174"
type input "kt"
type input "0968117462"
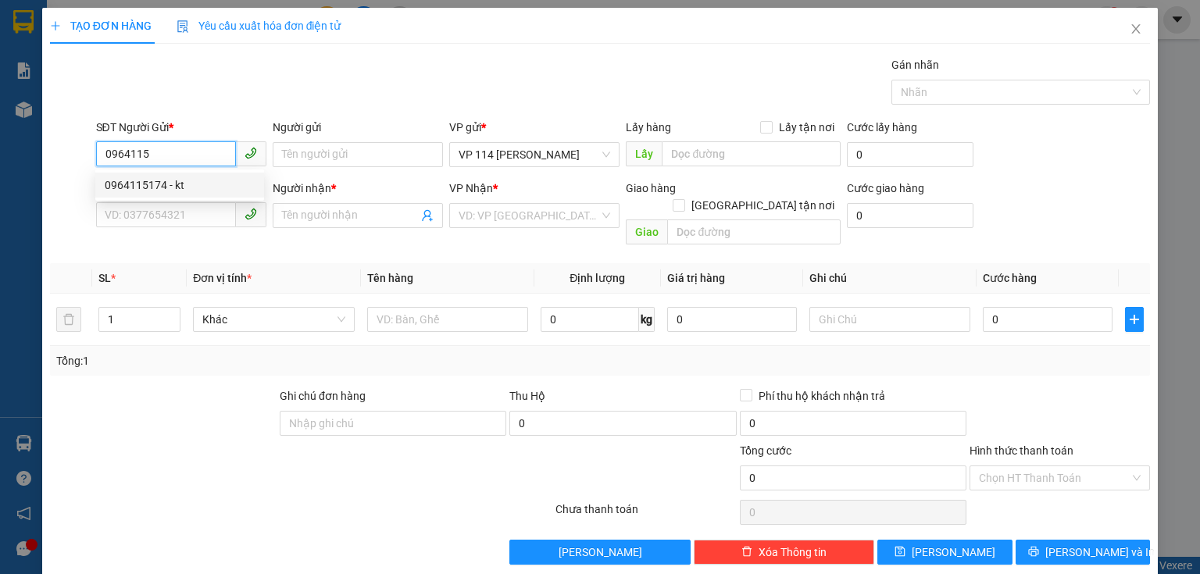
type input "QUYẾT"
type input "0964115174"
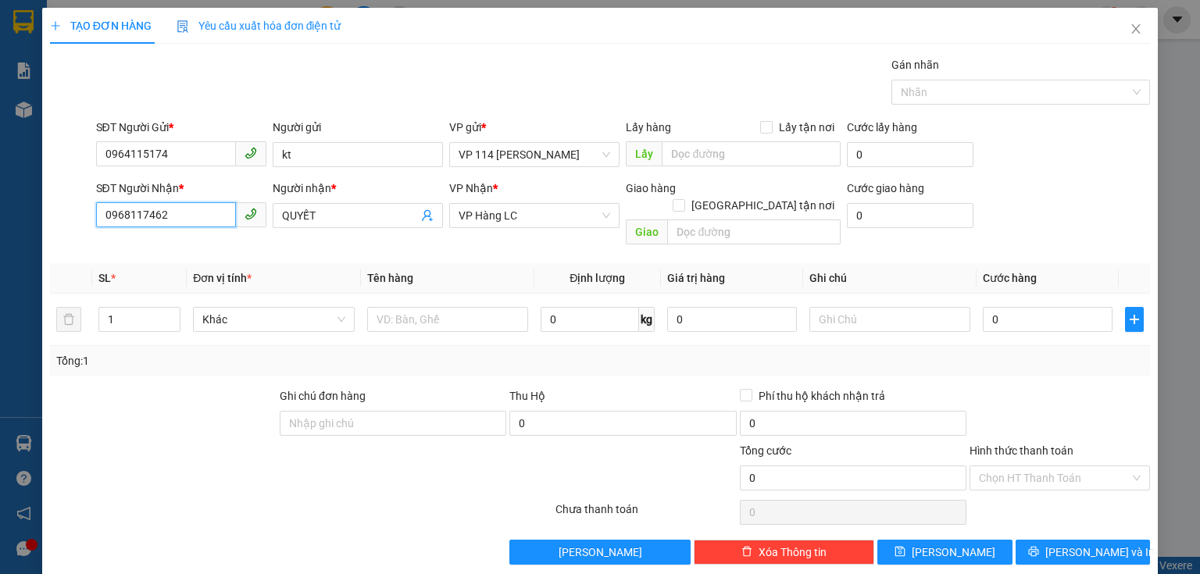
drag, startPoint x: 206, startPoint y: 211, endPoint x: 69, endPoint y: 207, distance: 137.5
click at [69, 207] on div "SĐT Người Nhận * 0968117462 Người nhận * QUYẾT VP Nhận * VP Hàng LC Giao hàng G…" at bounding box center [599, 216] width 1103 height 72
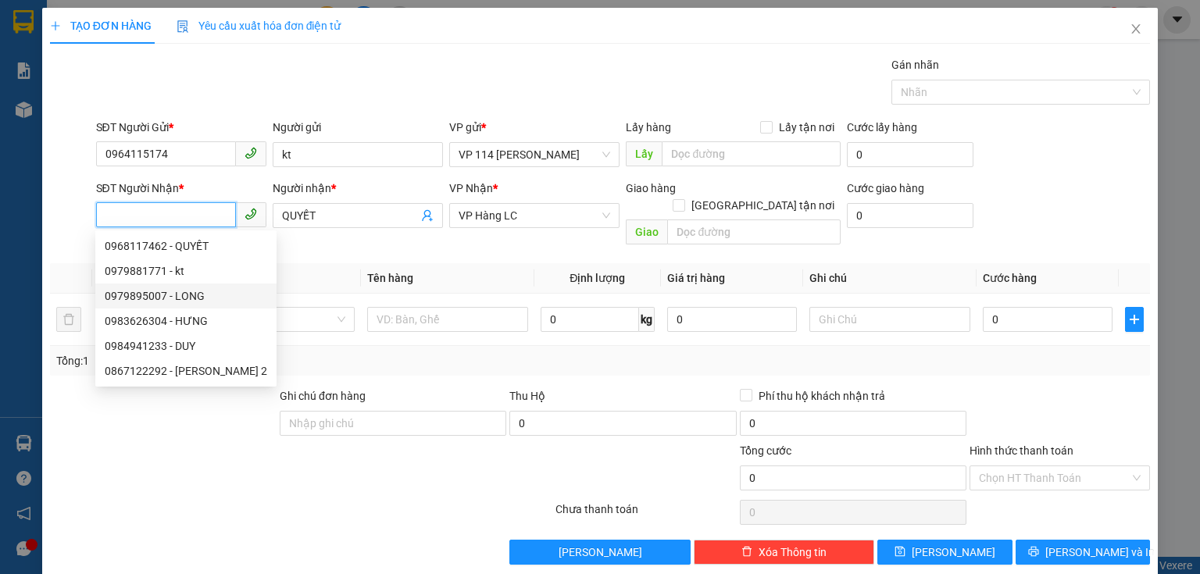
click at [134, 302] on div "0979895007 - LONG" at bounding box center [186, 295] width 162 height 17
type input "0979895007"
type input "LONG"
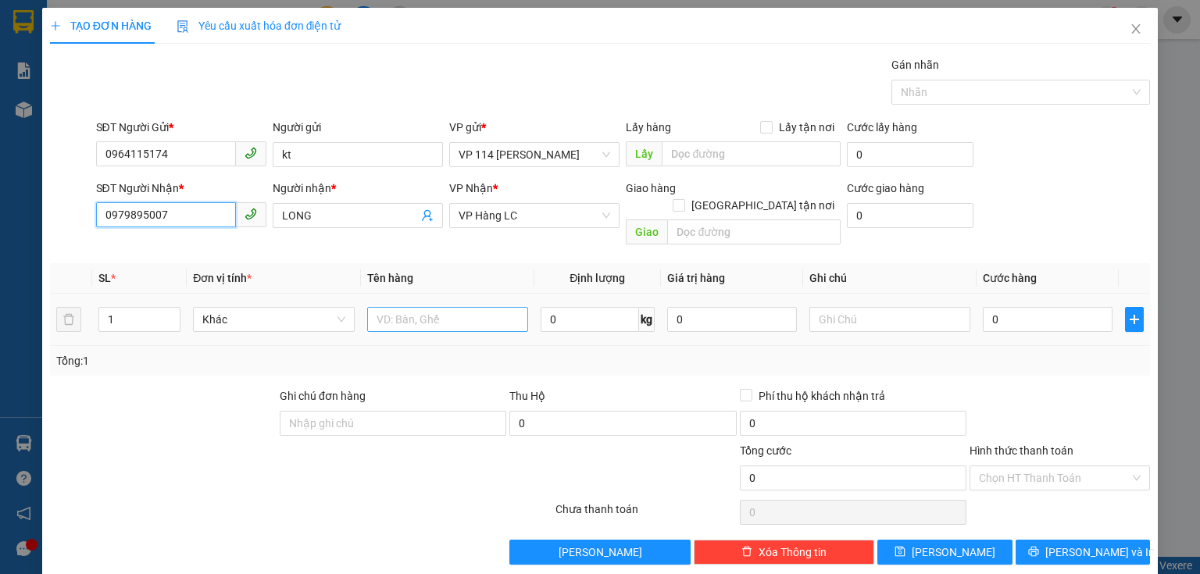
type input "0979895007"
click at [469, 311] on input "text" at bounding box center [447, 319] width 161 height 25
type input "bọc đen"
click at [985, 307] on input "0" at bounding box center [1048, 319] width 130 height 25
type input "4"
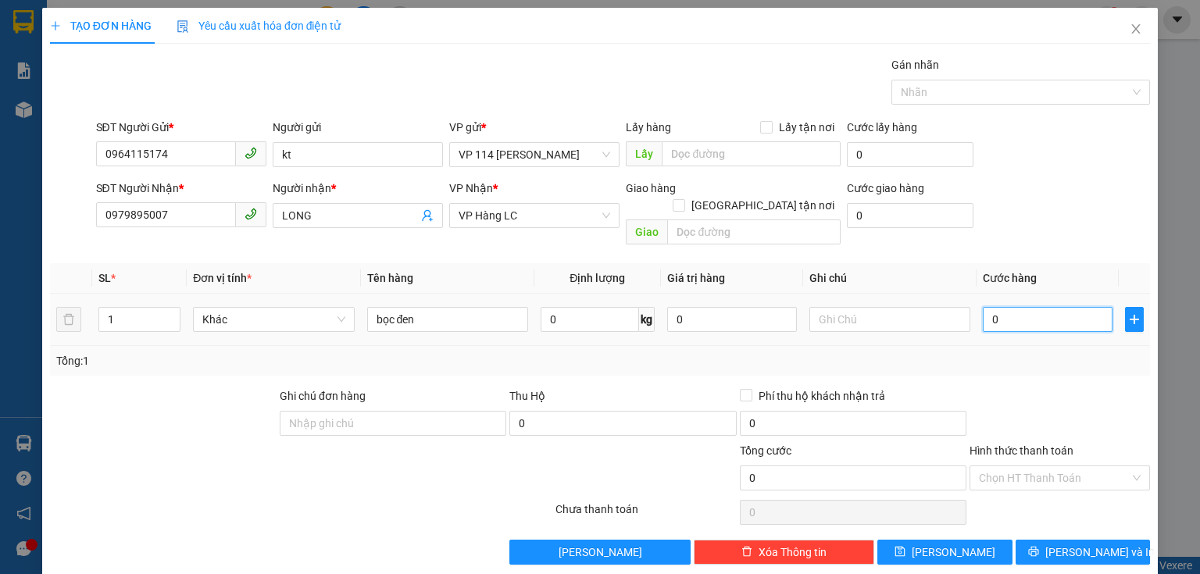
type input "4"
type input "40"
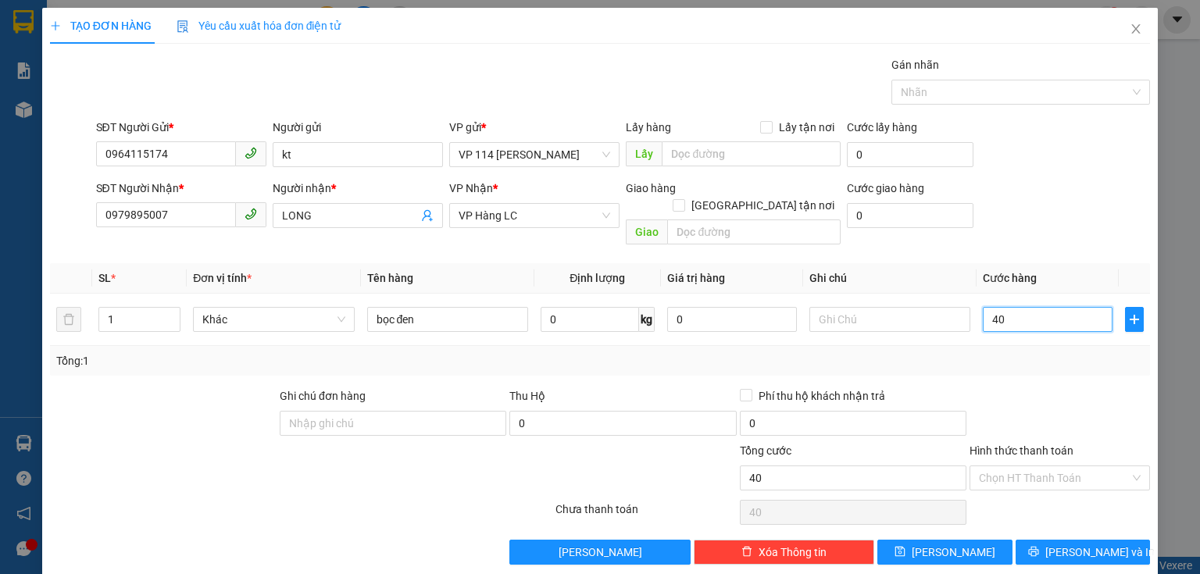
scroll to position [2, 0]
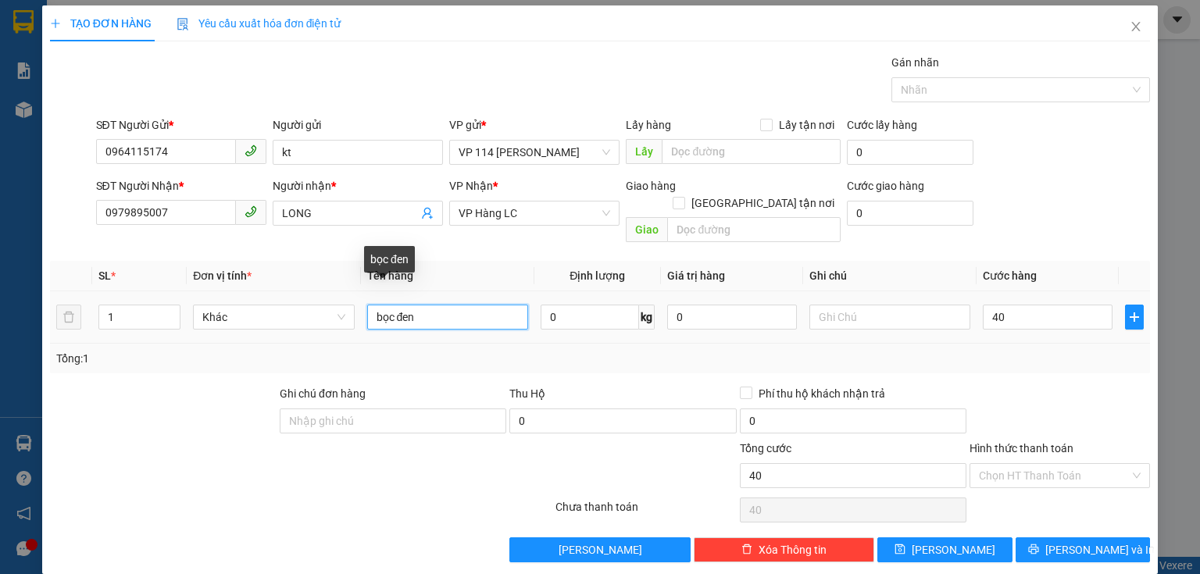
type input "40.000"
click at [423, 305] on input "bọc đen" at bounding box center [447, 317] width 161 height 25
type input "bọc đen bé"
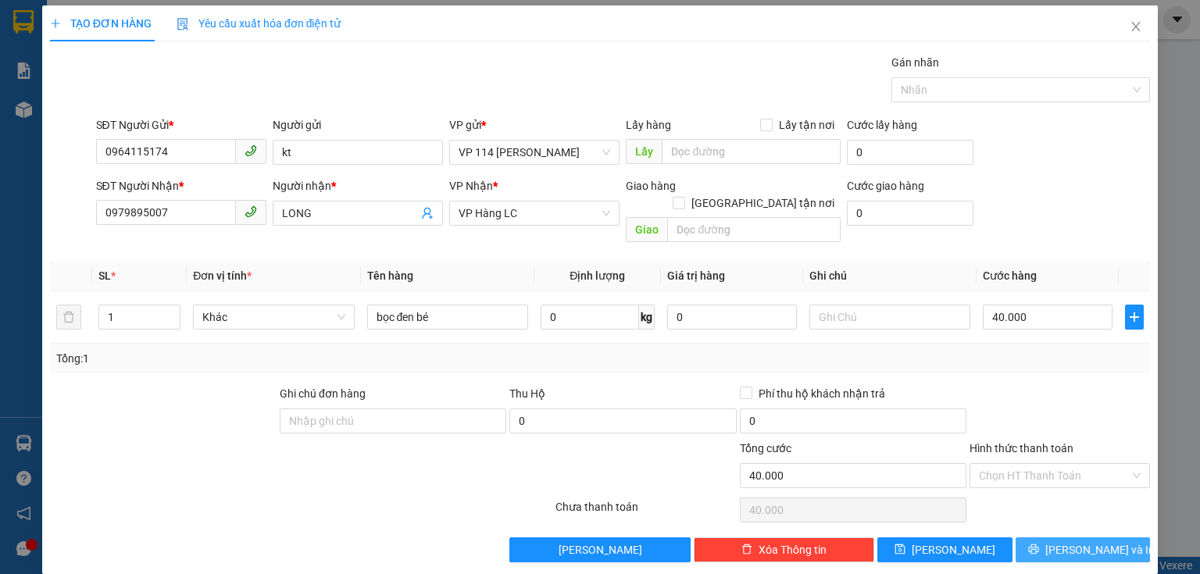
click at [1070, 541] on span "[PERSON_NAME] và In" at bounding box center [1099, 549] width 109 height 17
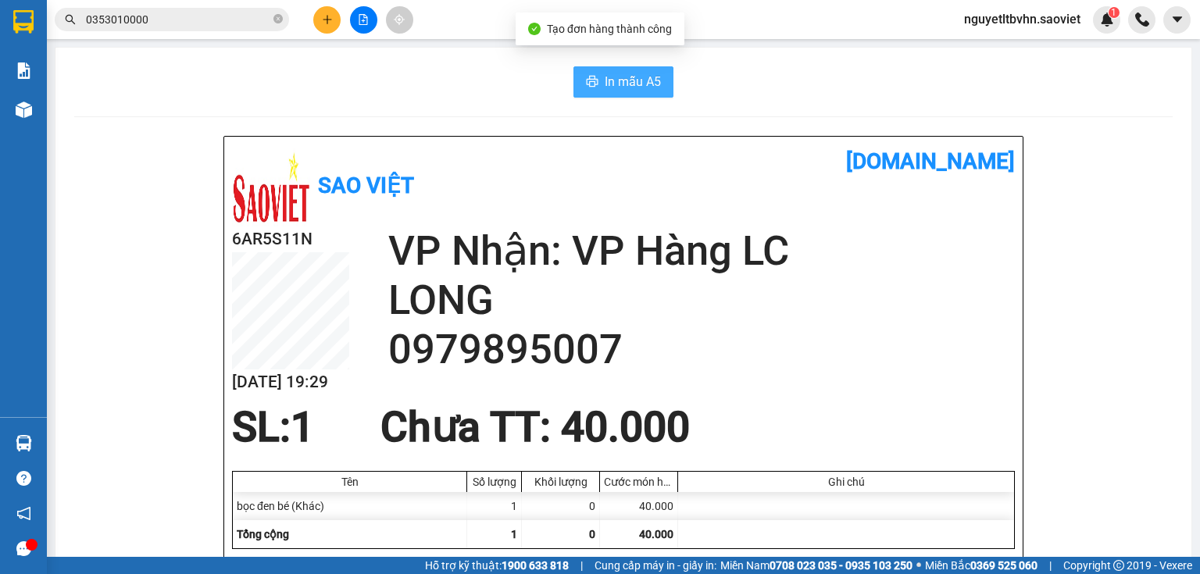
click at [613, 77] on span "In mẫu A5" at bounding box center [633, 82] width 56 height 20
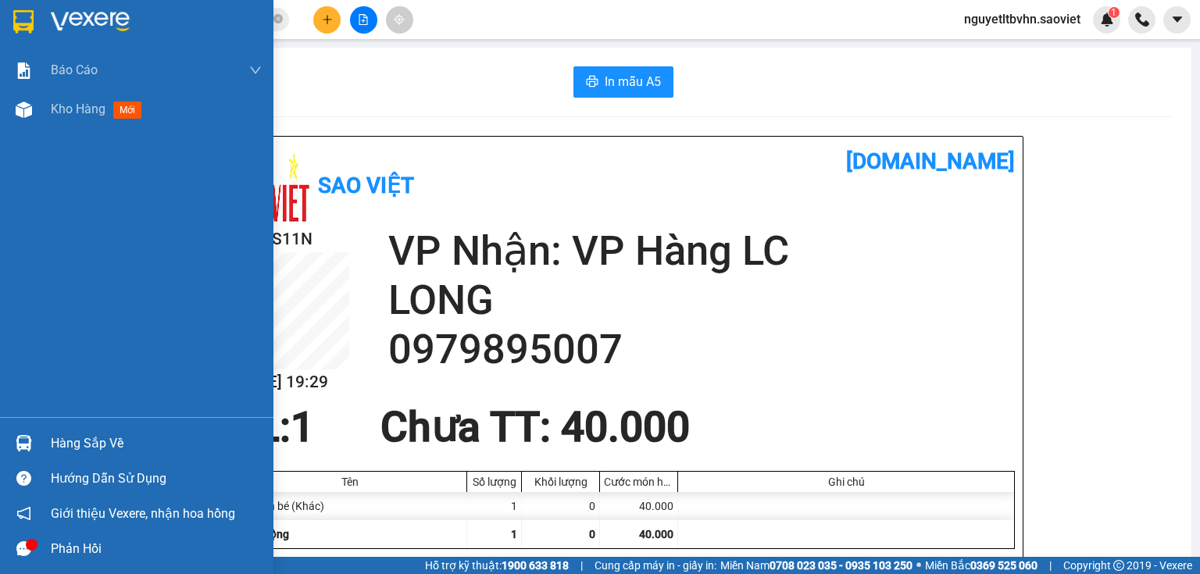
click at [31, 432] on div at bounding box center [23, 443] width 27 height 27
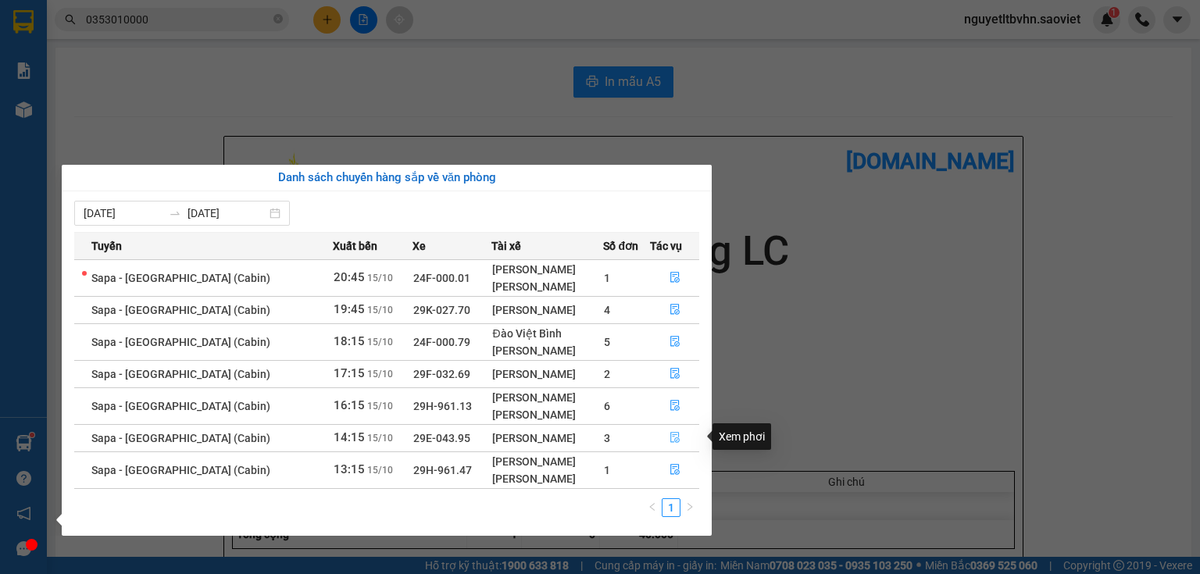
click at [671, 437] on icon "file-done" at bounding box center [674, 437] width 11 height 11
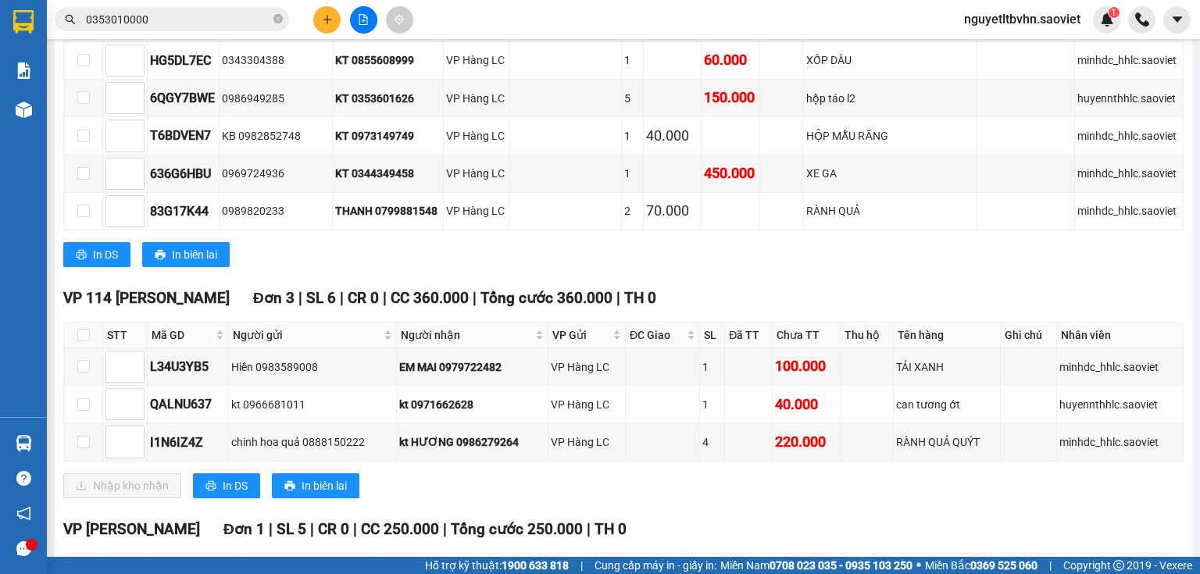
scroll to position [562, 0]
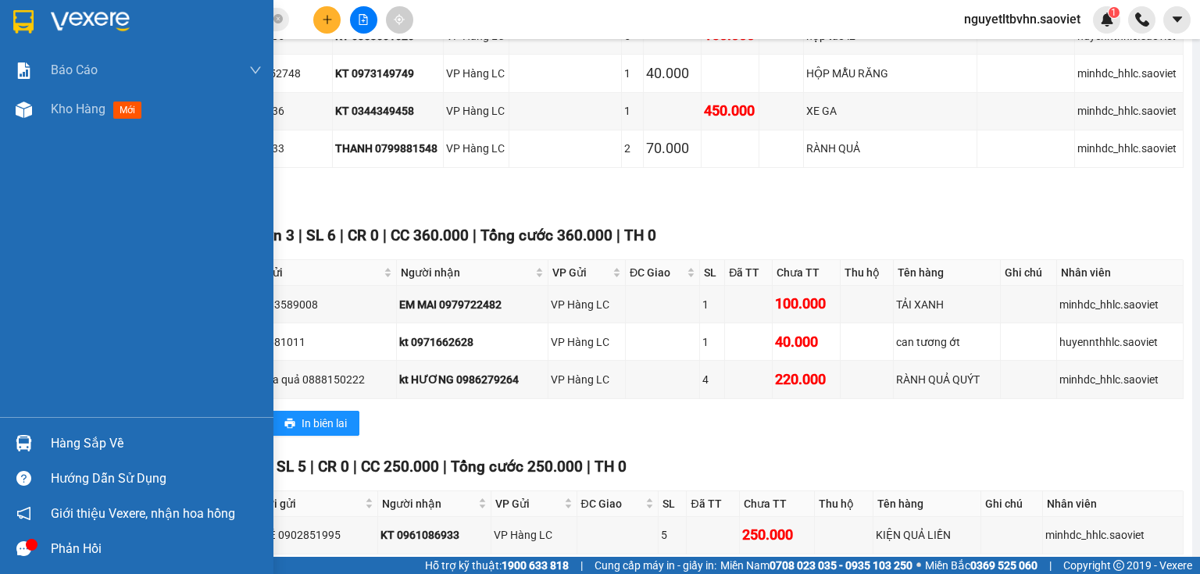
click at [106, 444] on div "Hàng sắp về" at bounding box center [156, 443] width 211 height 23
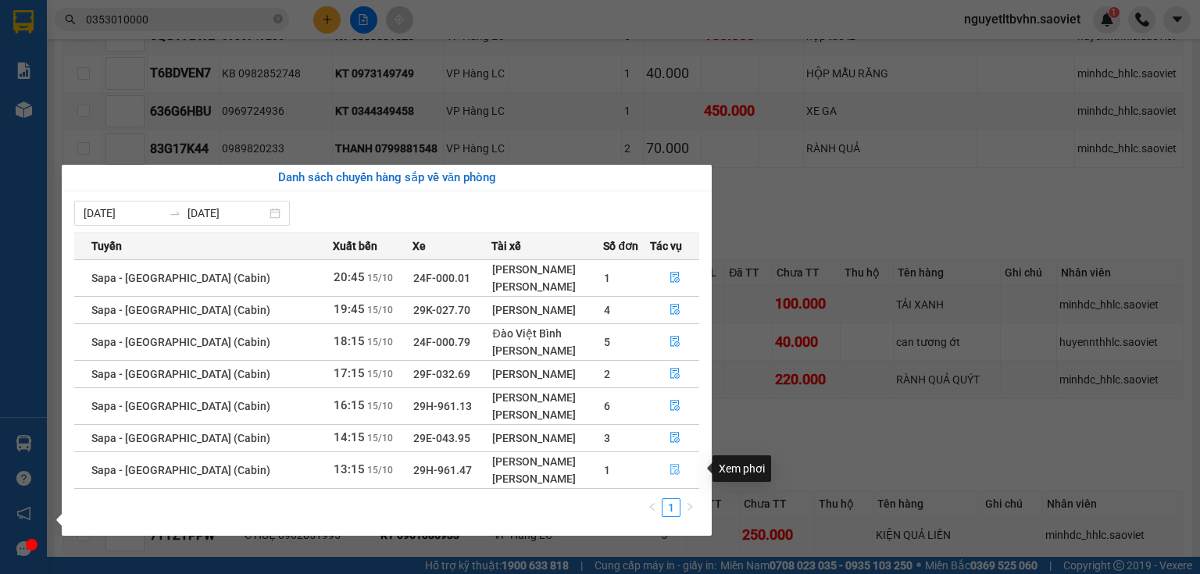
click at [676, 469] on icon "file-done" at bounding box center [674, 469] width 11 height 11
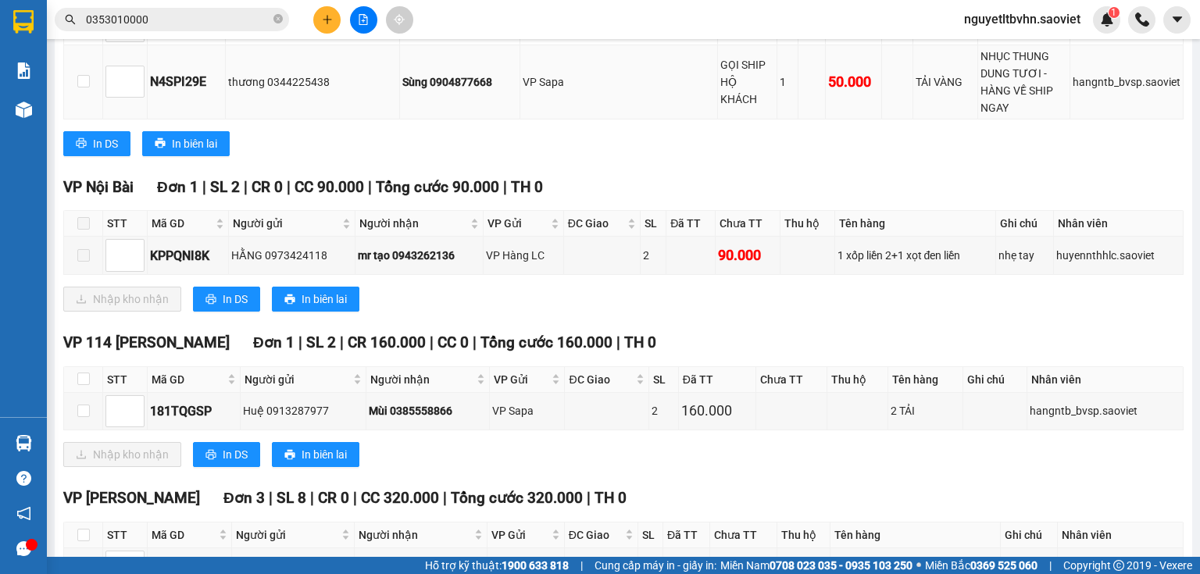
scroll to position [967, 0]
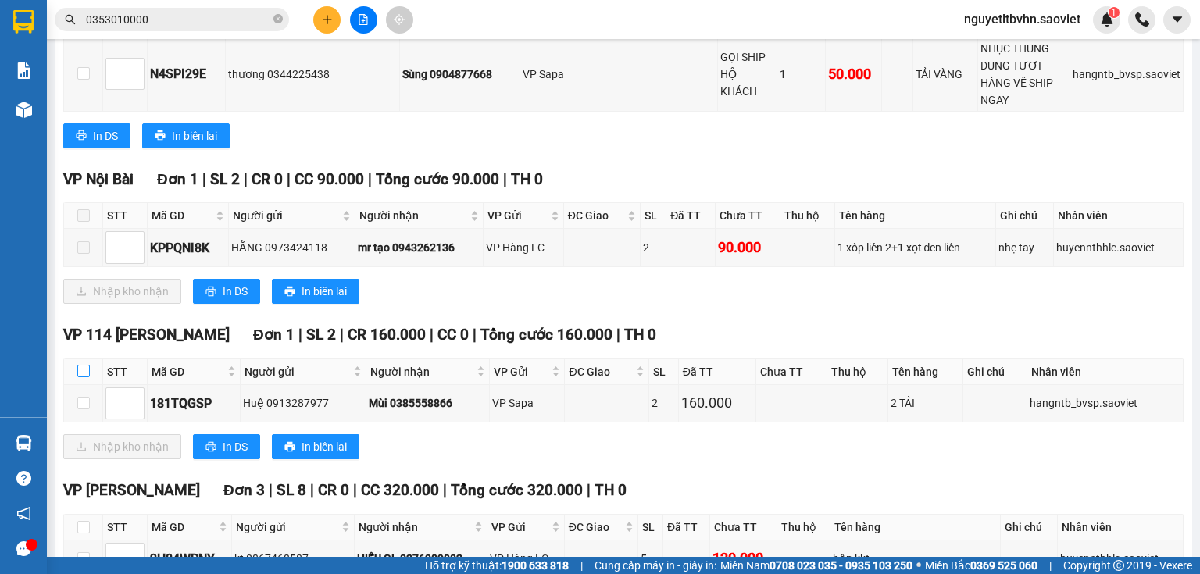
click at [86, 365] on input "checkbox" at bounding box center [83, 371] width 12 height 12
checkbox input "true"
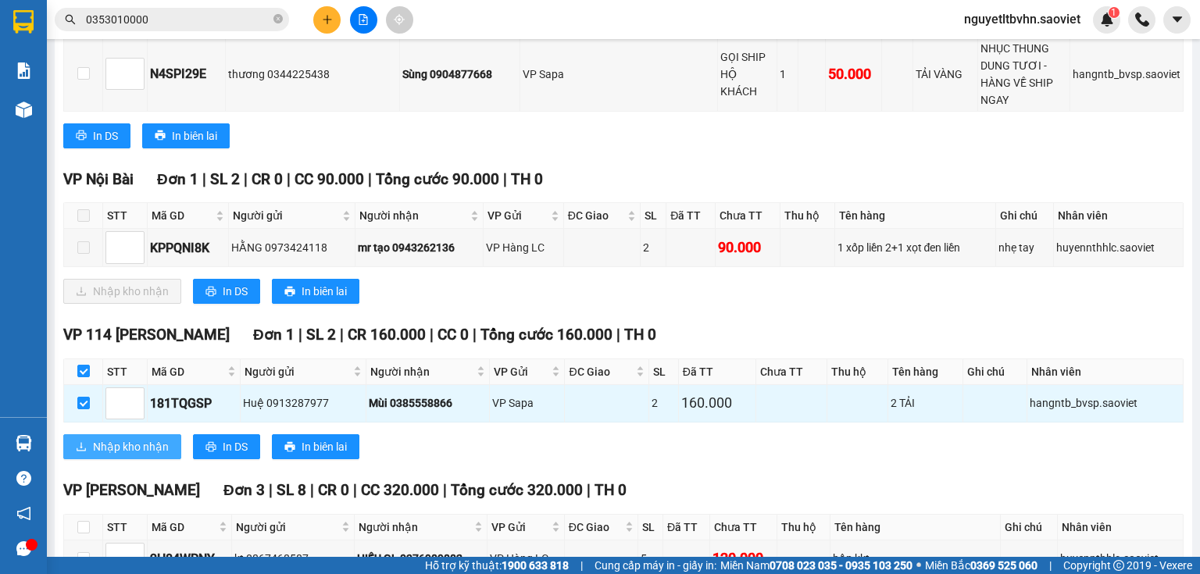
click at [156, 438] on span "Nhập kho nhận" at bounding box center [131, 446] width 76 height 17
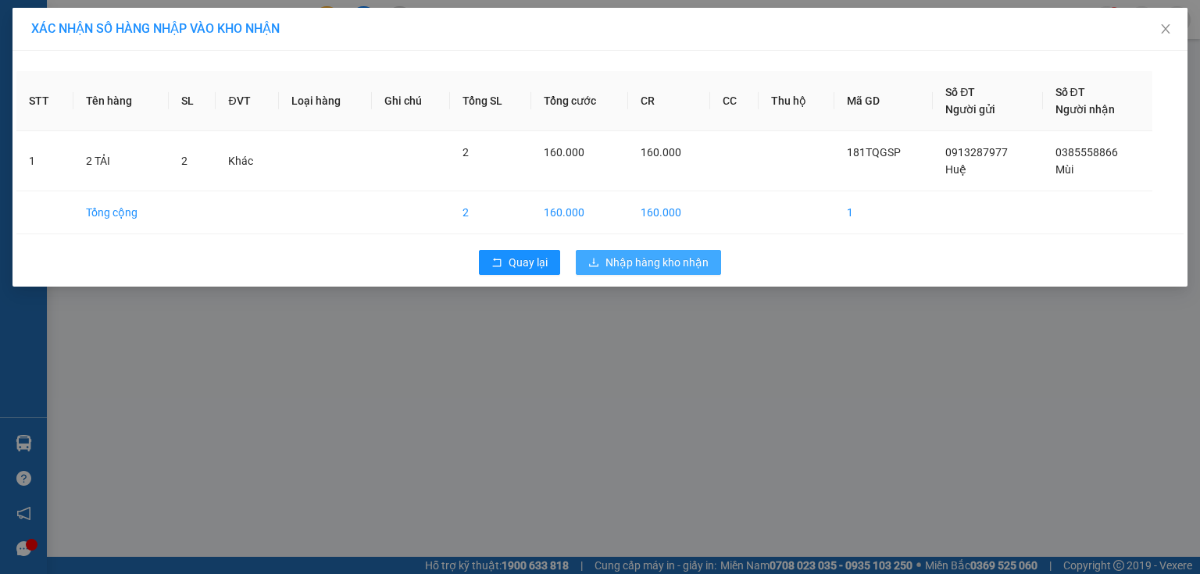
click at [635, 251] on button "Nhập hàng kho nhận" at bounding box center [648, 262] width 145 height 25
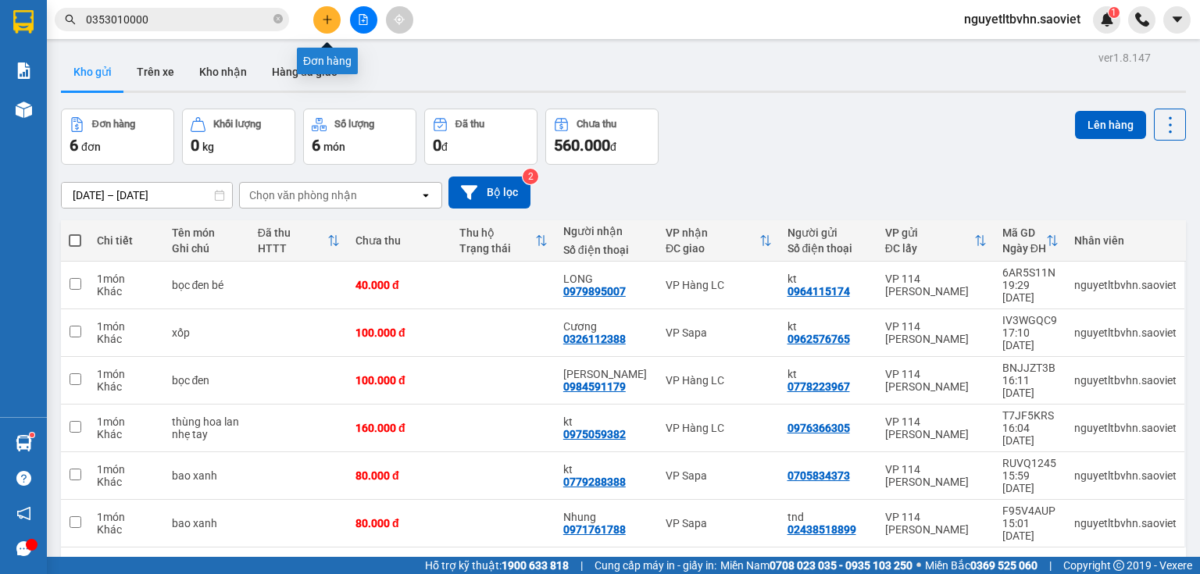
click at [328, 27] on button at bounding box center [326, 19] width 27 height 27
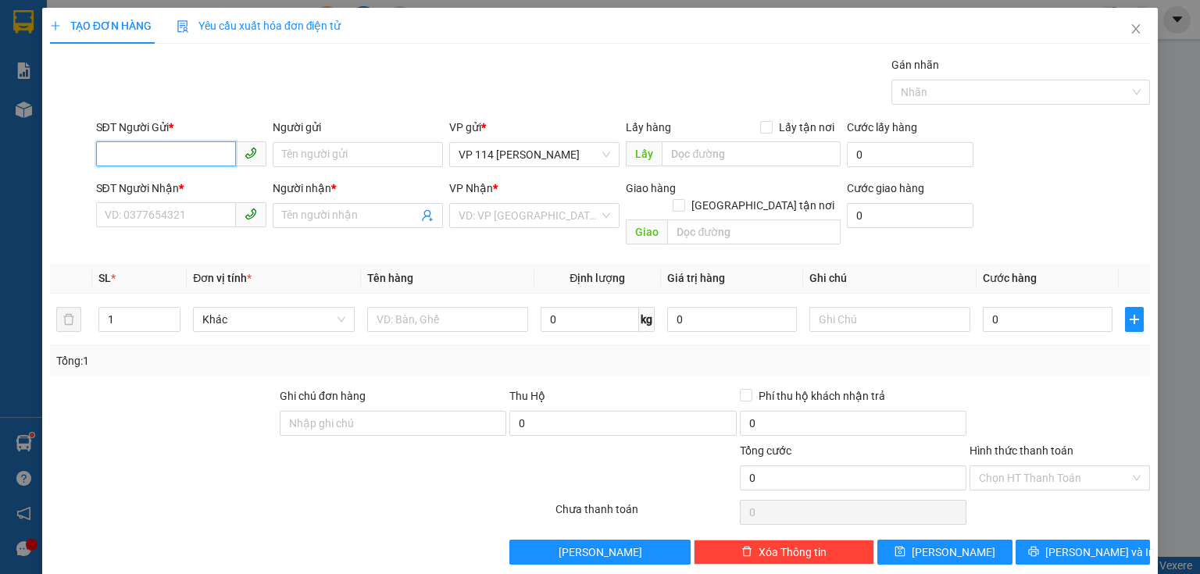
click at [123, 155] on input "SĐT Người Gửi *" at bounding box center [166, 153] width 140 height 25
type input "0878572285"
click at [177, 217] on input "SĐT Người Nhận *" at bounding box center [166, 214] width 140 height 25
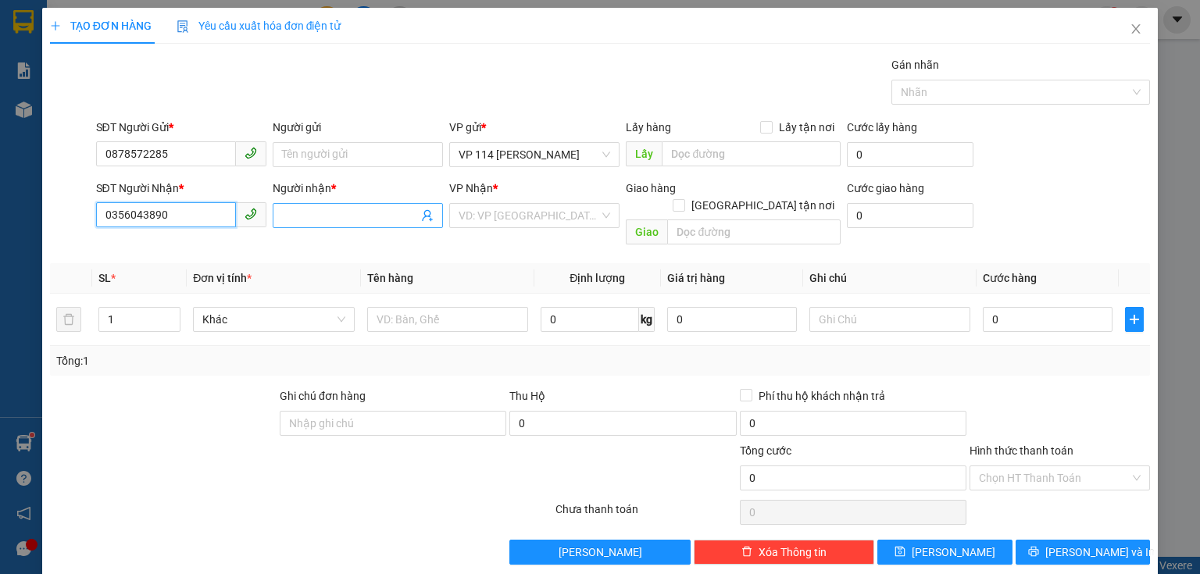
type input "0356043890"
click at [341, 217] on input "Người nhận *" at bounding box center [350, 215] width 136 height 17
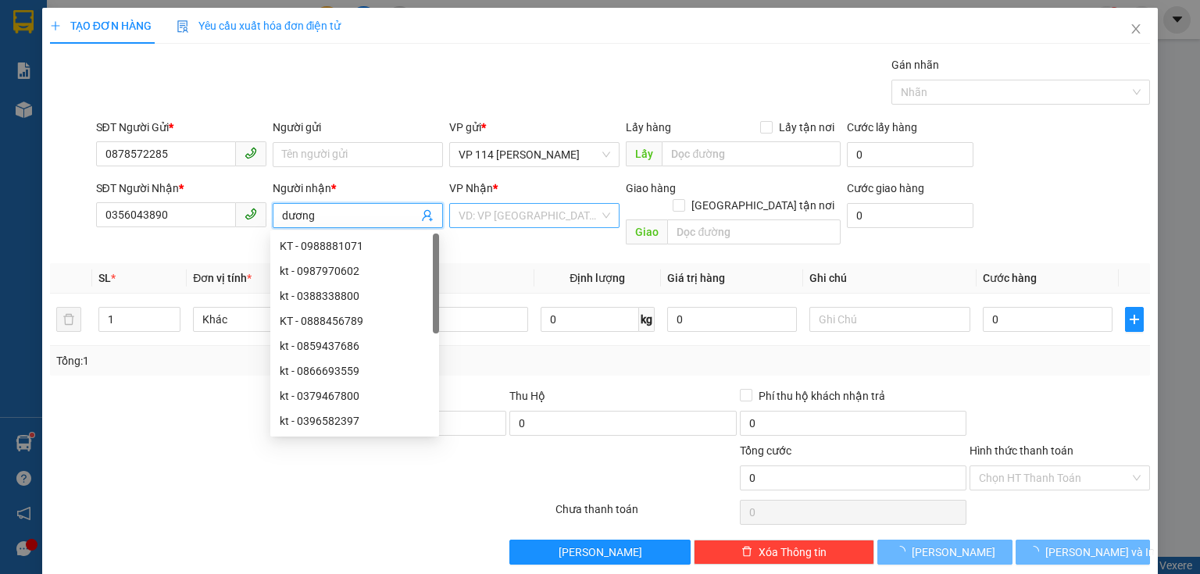
type input "dương"
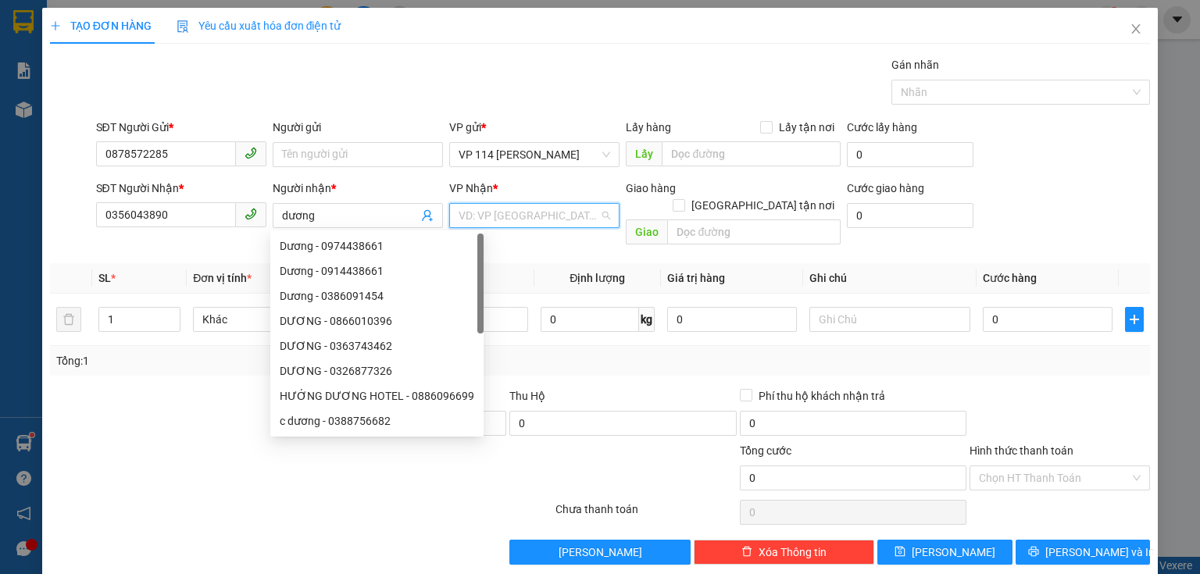
click at [534, 221] on input "search" at bounding box center [529, 215] width 141 height 23
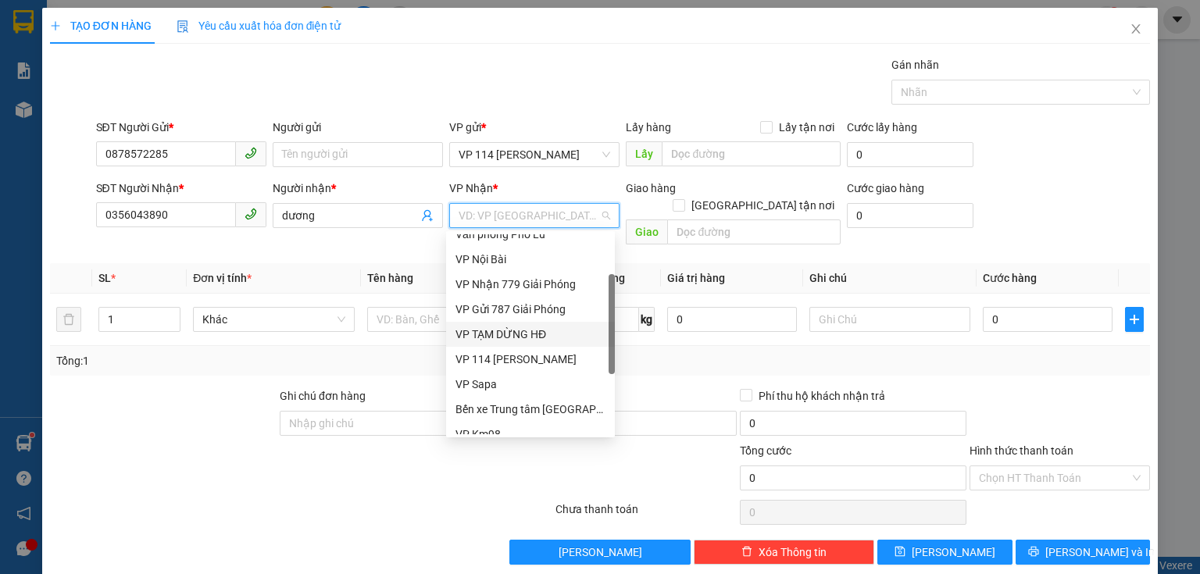
scroll to position [125, 0]
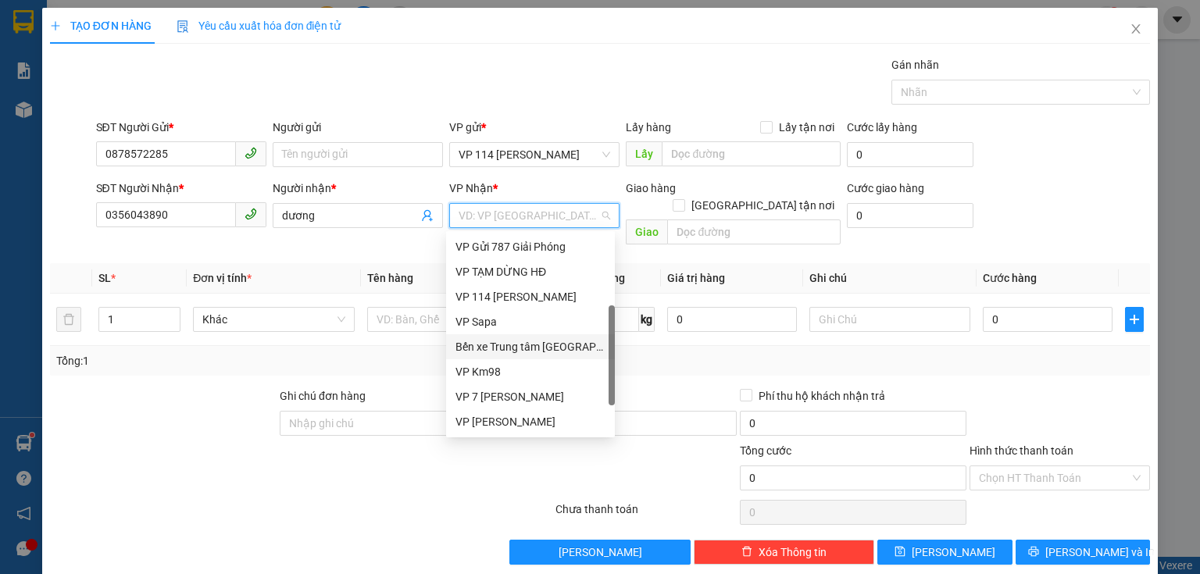
click at [551, 344] on div "Bến xe Trung tâm [GEOGRAPHIC_DATA]" at bounding box center [530, 346] width 150 height 17
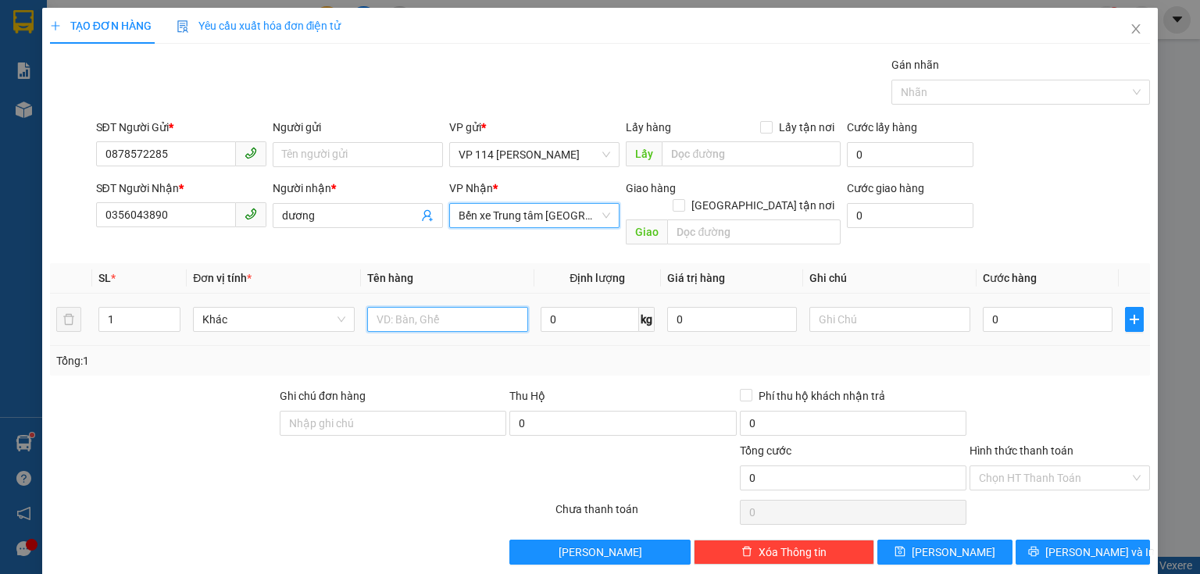
click at [414, 307] on input "text" at bounding box center [447, 319] width 161 height 25
type input "h"
type input "bọc bé pt"
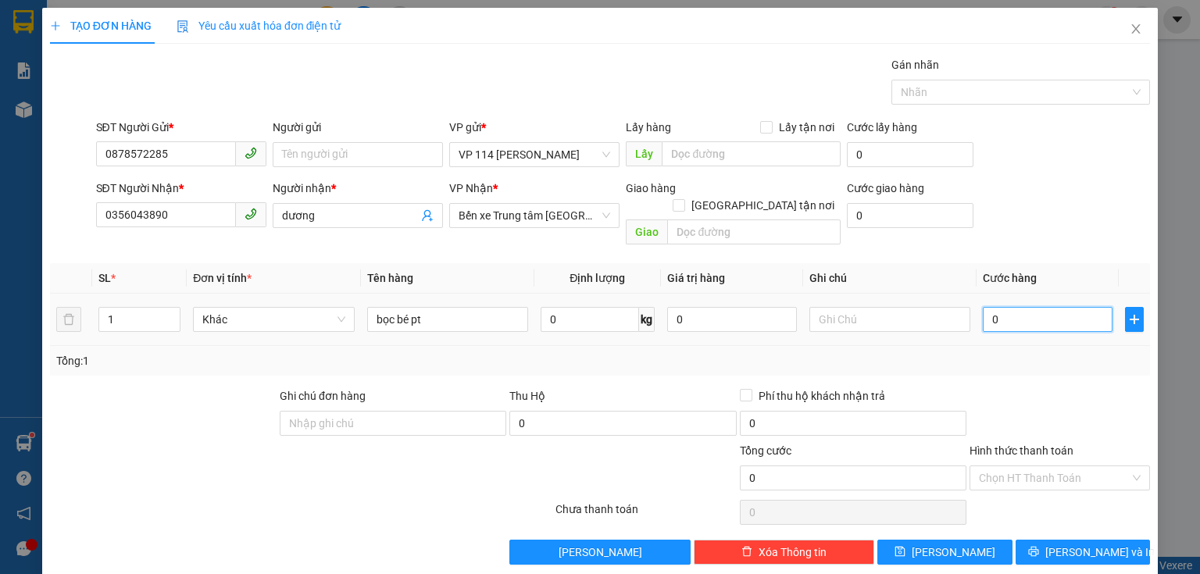
click at [1004, 307] on input "0" at bounding box center [1048, 319] width 130 height 25
type input "4"
type input "40"
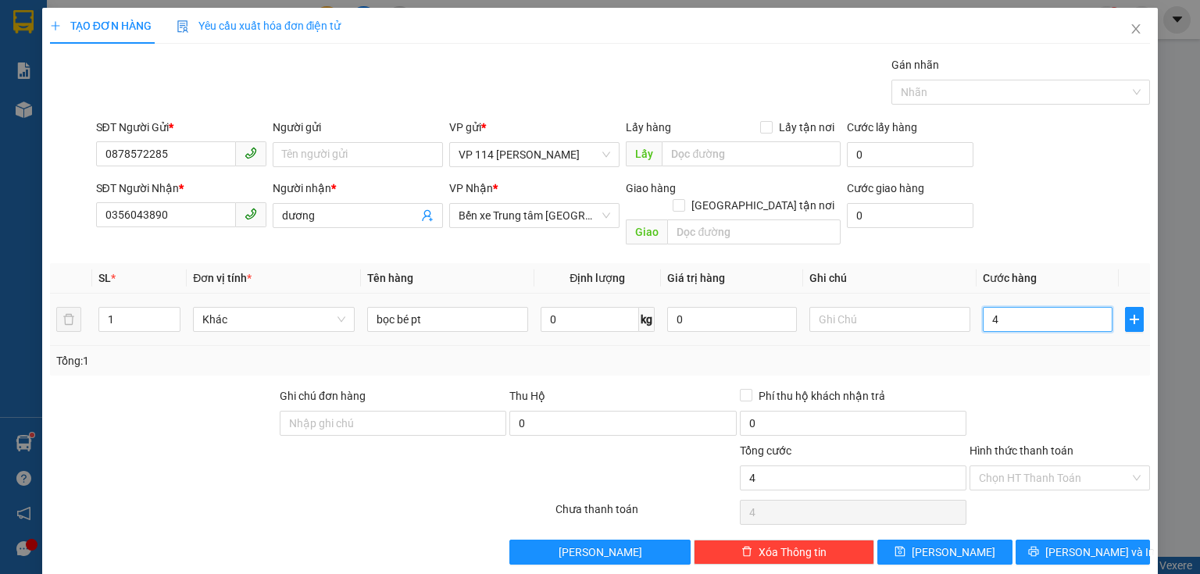
type input "40"
type input "40.000"
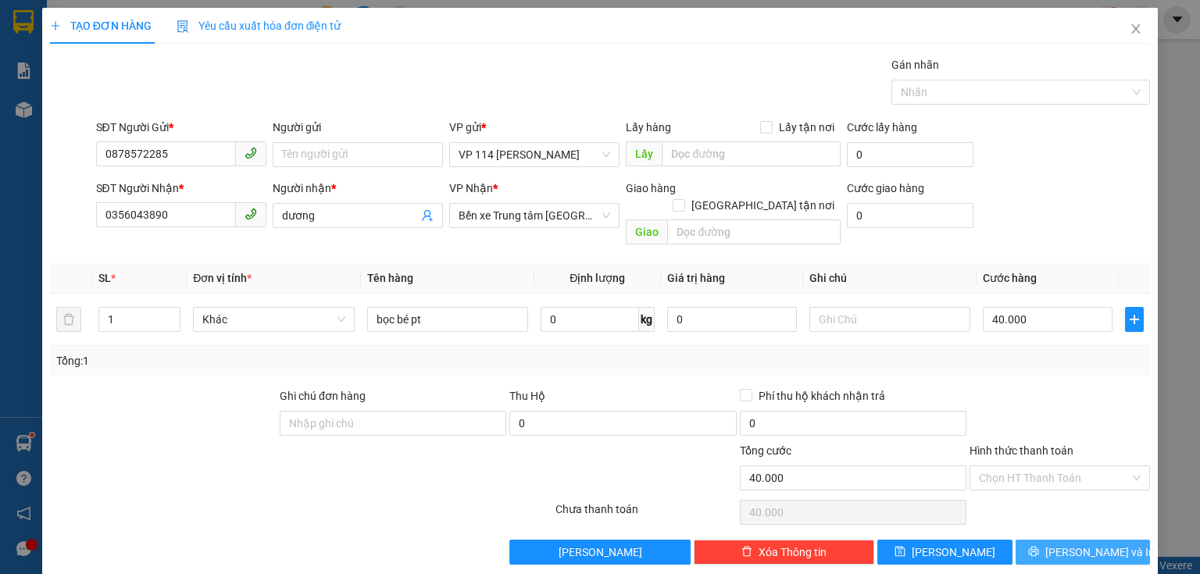
click at [1067, 540] on button "[PERSON_NAME] và In" at bounding box center [1082, 552] width 135 height 25
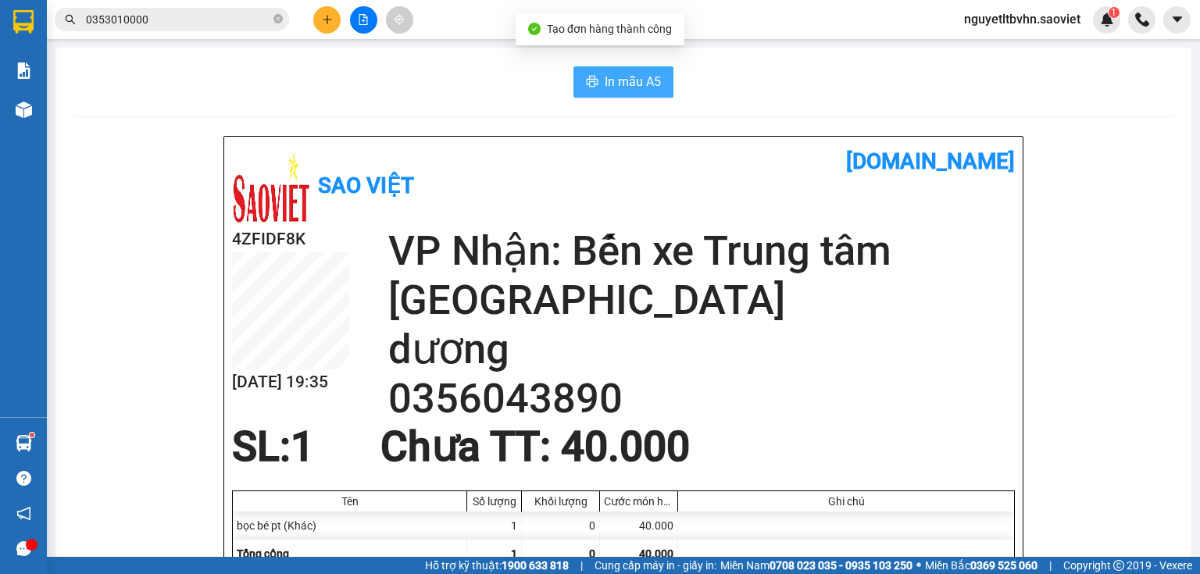
click at [642, 75] on span "In mẫu A5" at bounding box center [633, 82] width 56 height 20
click at [194, 20] on input "0353010000" at bounding box center [178, 19] width 184 height 17
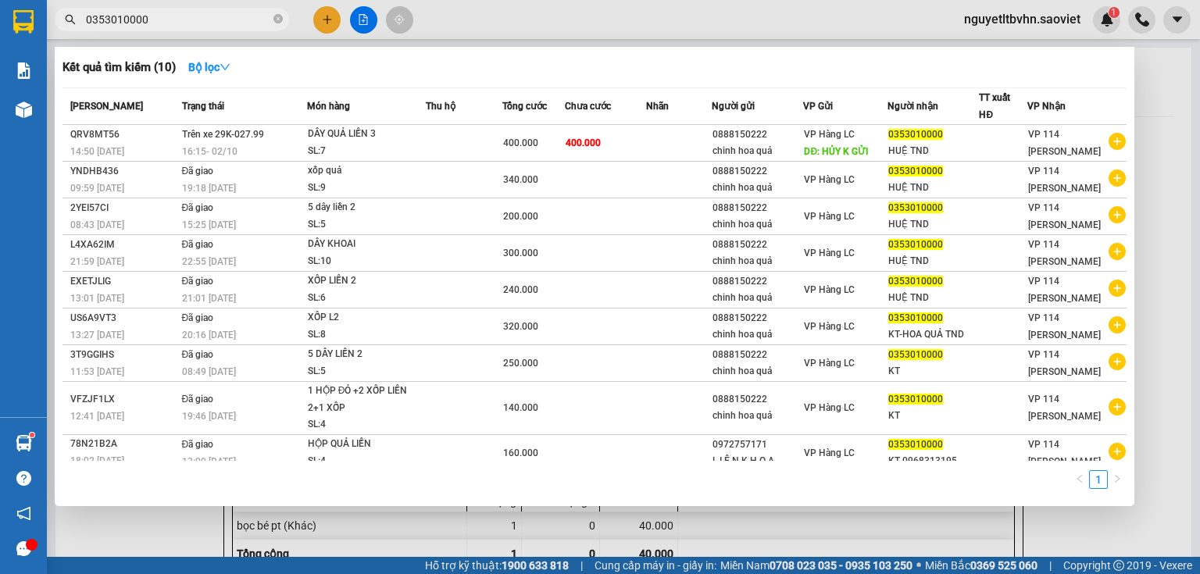
click at [326, 16] on div at bounding box center [600, 287] width 1200 height 574
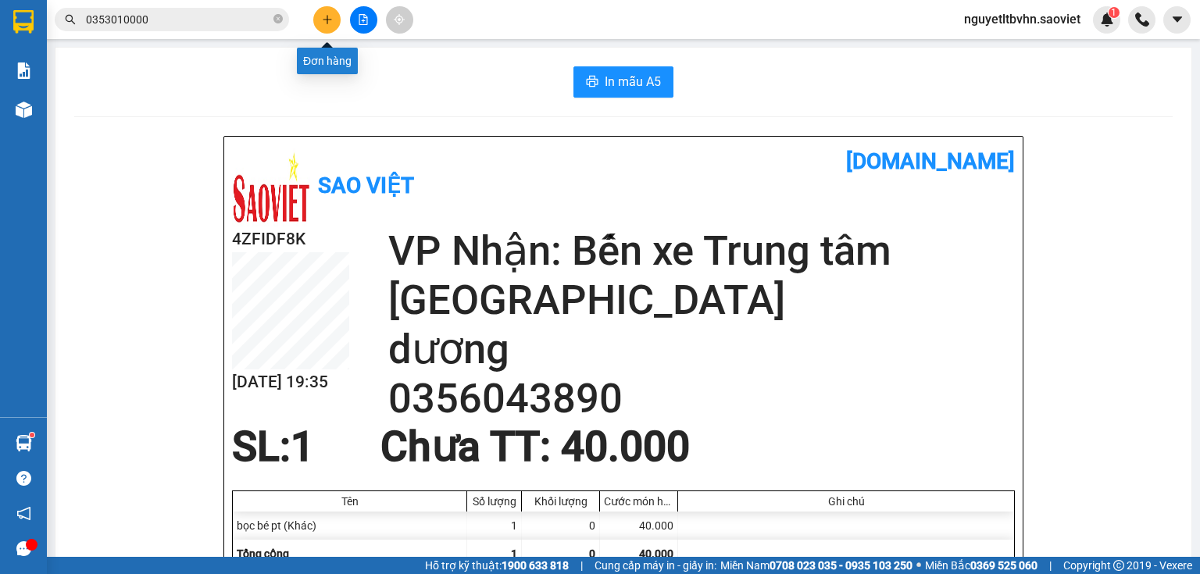
click at [319, 20] on button at bounding box center [326, 19] width 27 height 27
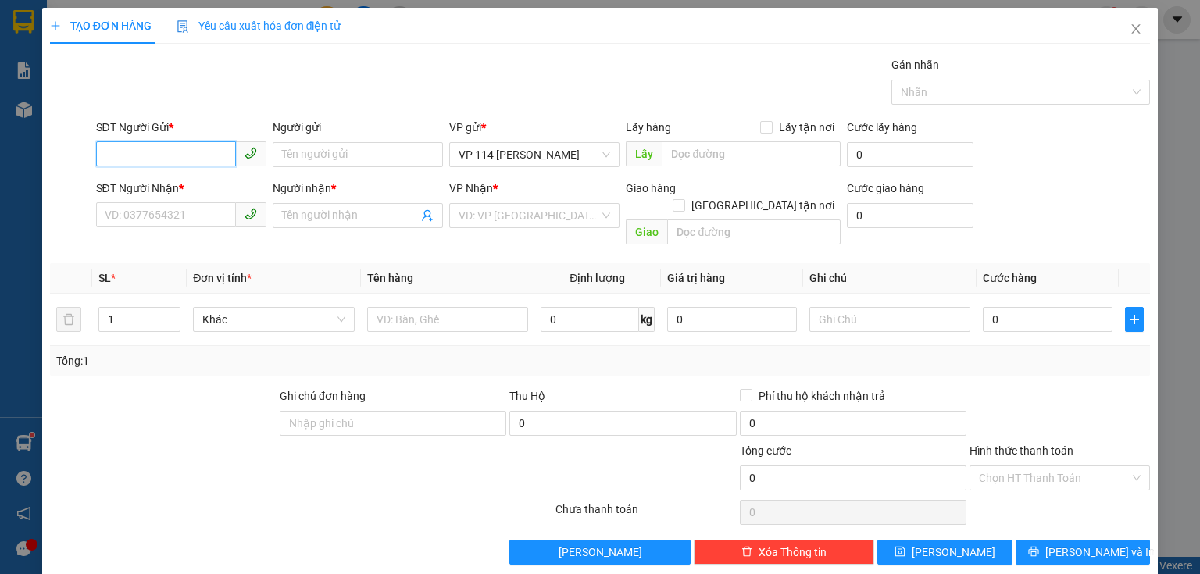
click at [155, 151] on input "SĐT Người Gửi *" at bounding box center [166, 153] width 140 height 25
type input "0963021788"
click at [148, 219] on input "SĐT Người Nhận *" at bounding box center [166, 214] width 140 height 25
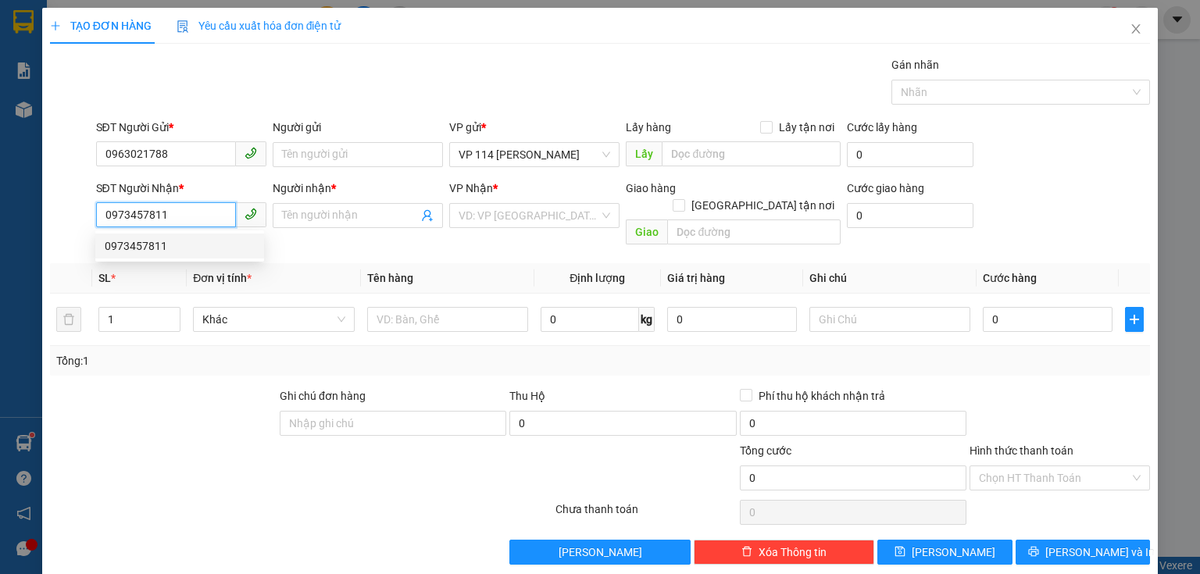
click at [145, 244] on div "0973457811" at bounding box center [180, 245] width 150 height 17
type input "0973457811"
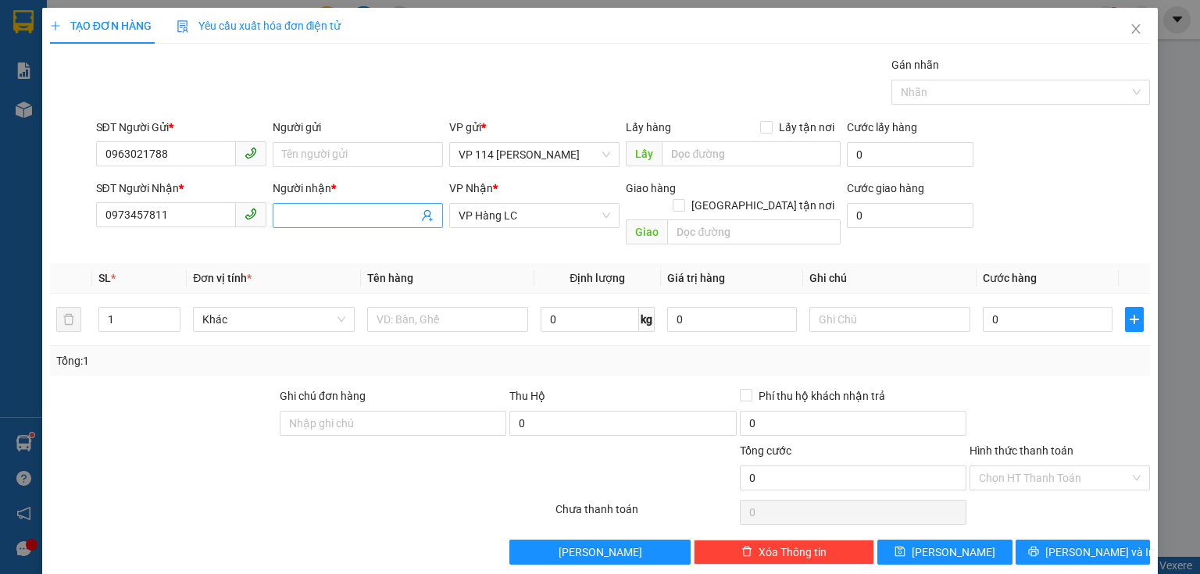
click at [366, 218] on input "Người nhận *" at bounding box center [350, 215] width 136 height 17
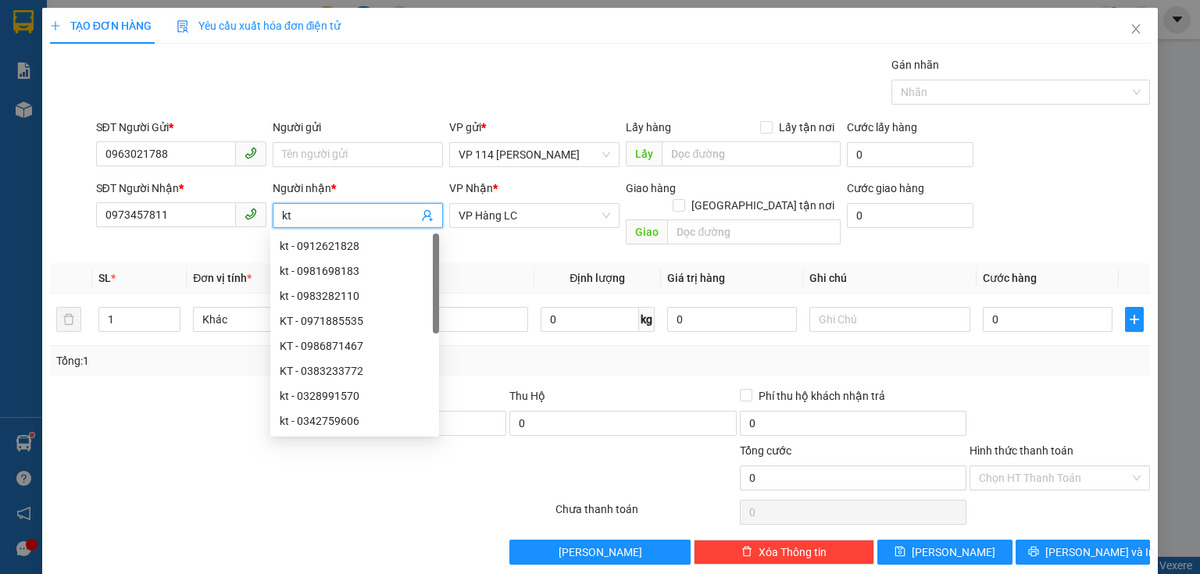
type input "kt"
click at [491, 263] on th "Tên hàng" at bounding box center [447, 278] width 173 height 30
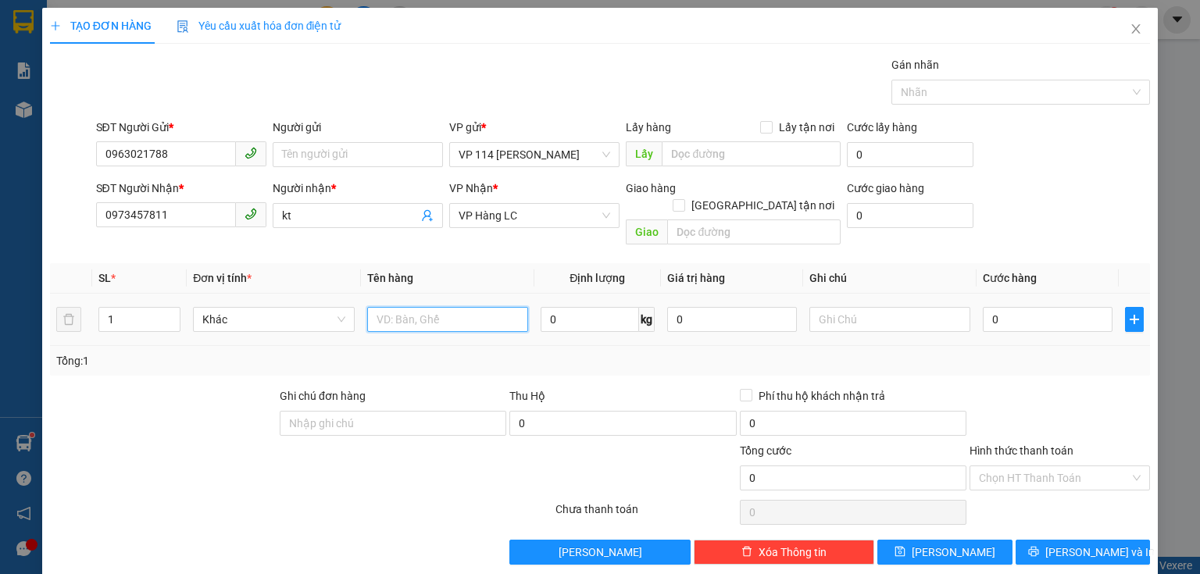
click at [463, 307] on input "text" at bounding box center [447, 319] width 161 height 25
type input "pb SV"
click at [1008, 307] on input "0" at bounding box center [1048, 319] width 130 height 25
type input "4"
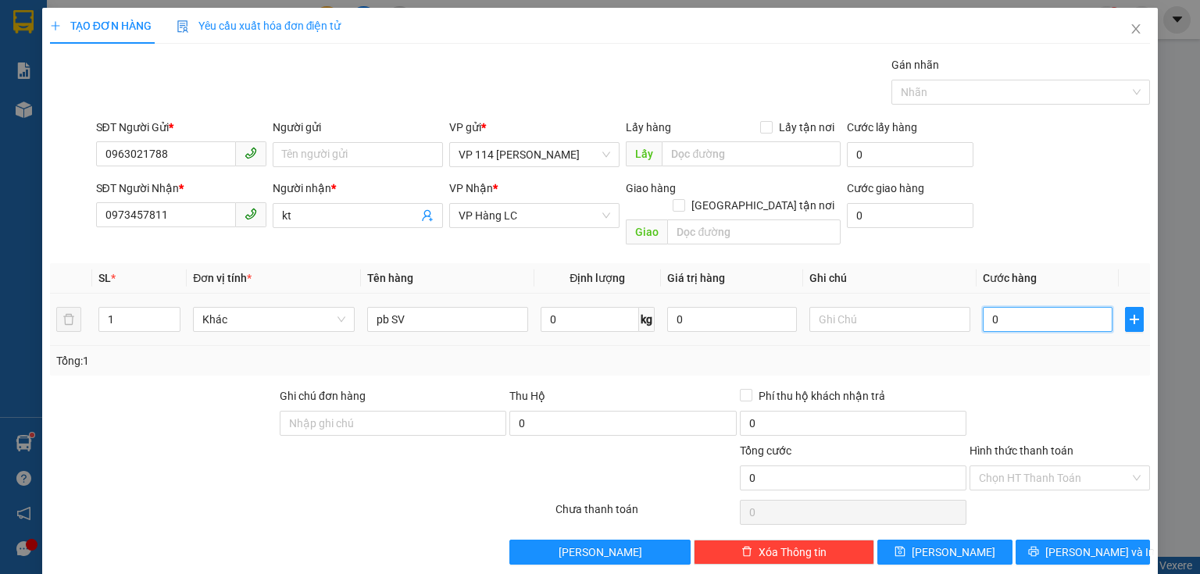
type input "4"
type input "40"
type input "40.000"
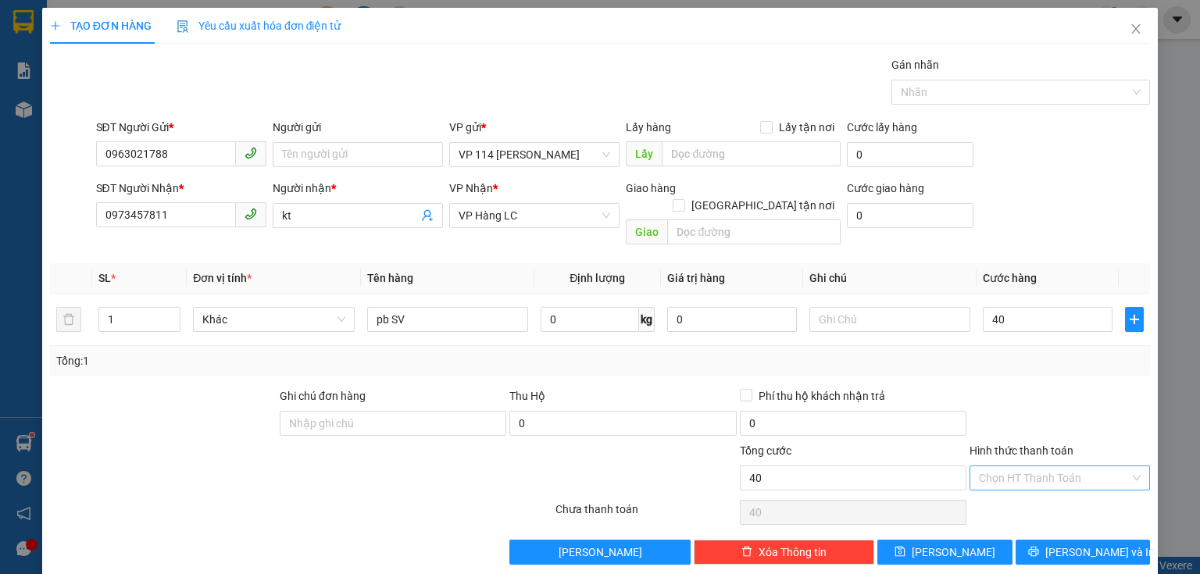
type input "40.000"
click at [1041, 466] on input "Hình thức thanh toán" at bounding box center [1054, 477] width 151 height 23
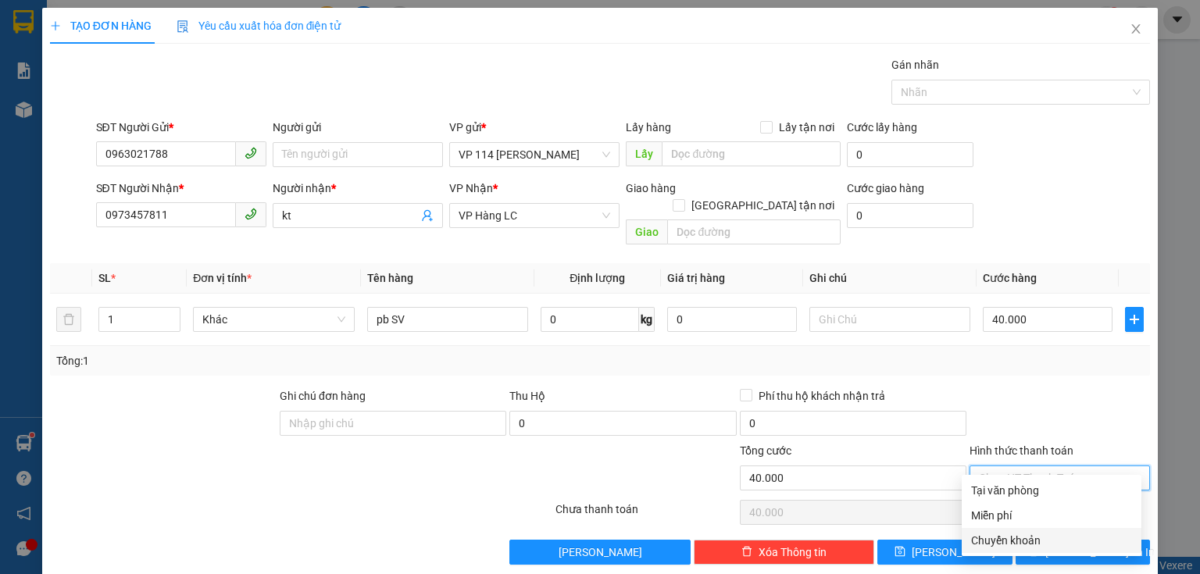
click at [1001, 541] on div "Chuyển khoản" at bounding box center [1051, 540] width 161 height 17
type input "0"
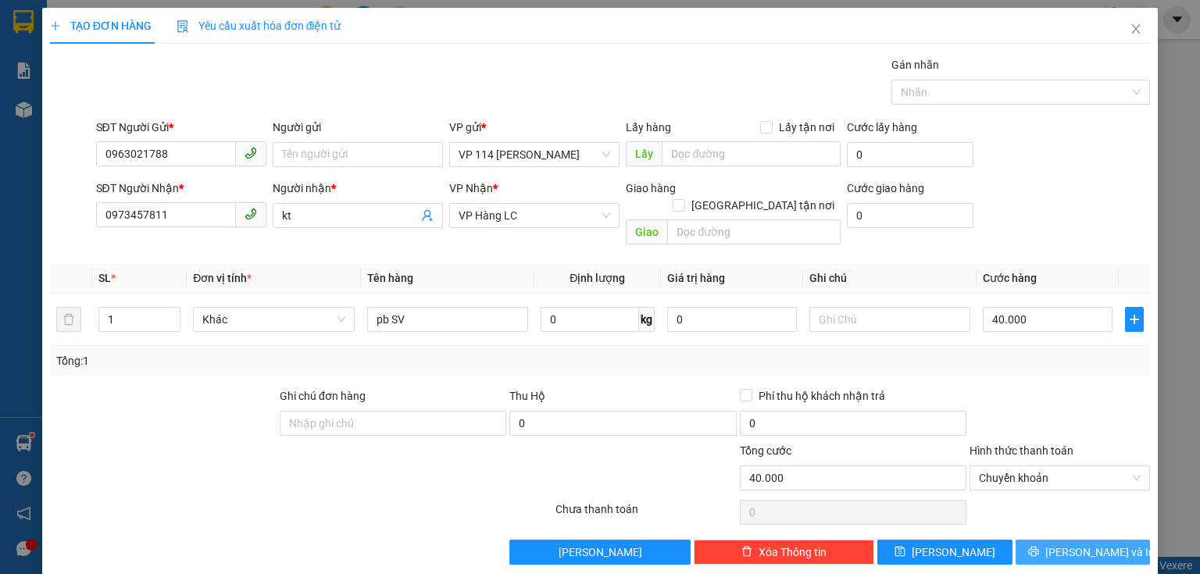
click at [1074, 544] on span "[PERSON_NAME] và In" at bounding box center [1099, 552] width 109 height 17
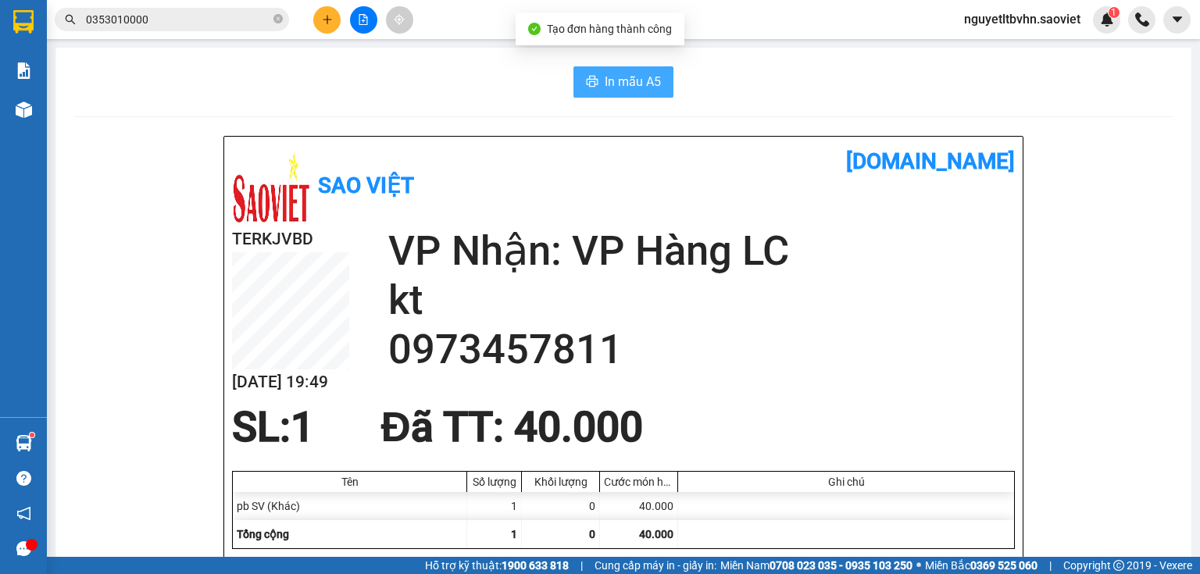
click at [609, 80] on span "In mẫu A5" at bounding box center [633, 82] width 56 height 20
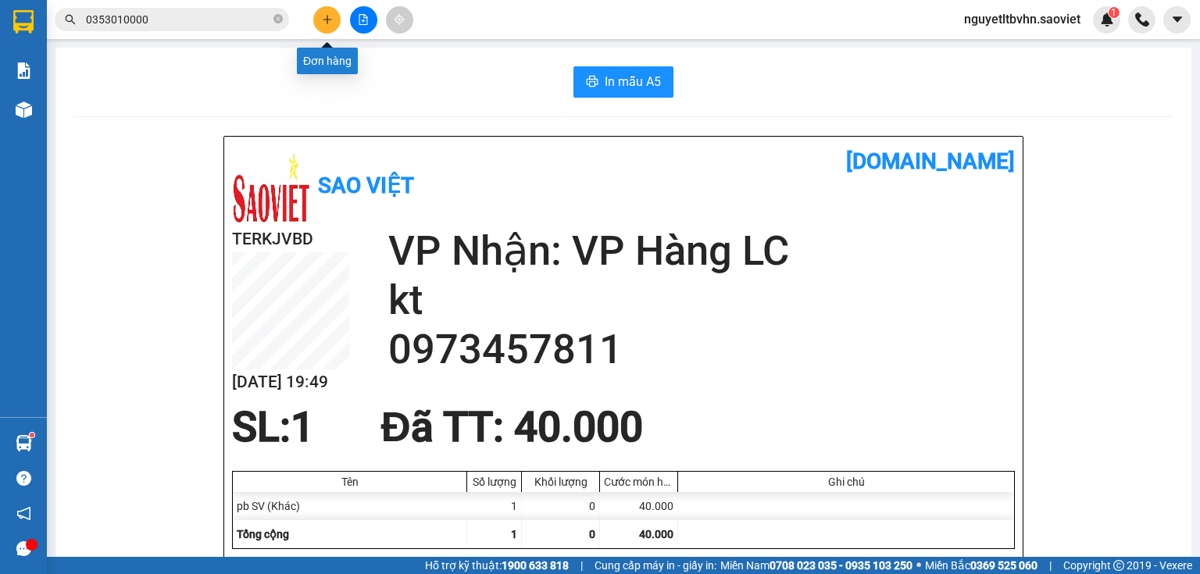
click at [325, 20] on icon "plus" at bounding box center [327, 19] width 11 height 11
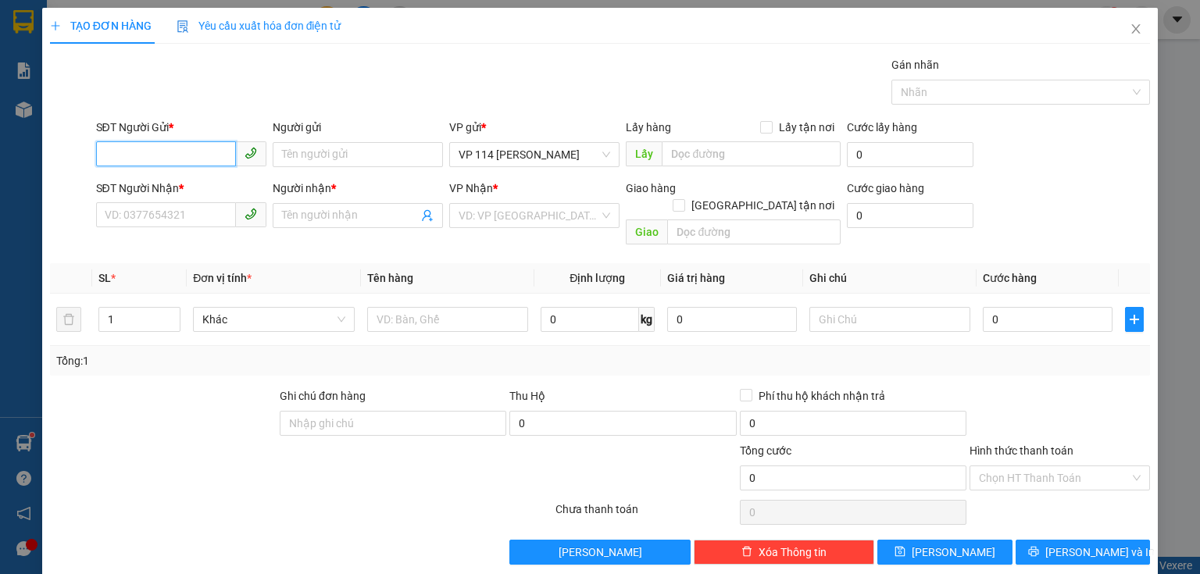
click at [138, 144] on input "SĐT Người Gửi *" at bounding box center [166, 153] width 140 height 25
type input "0975465190"
click at [112, 218] on input "SĐT Người Nhận *" at bounding box center [166, 214] width 140 height 25
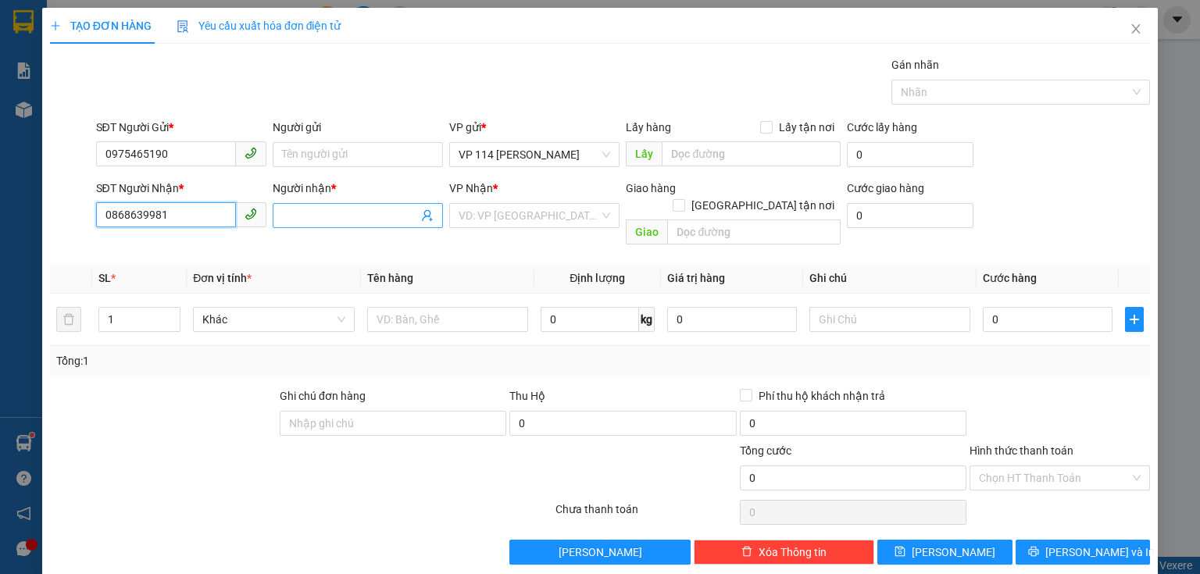
type input "0868639981"
click at [316, 209] on input "Người nhận *" at bounding box center [350, 215] width 136 height 17
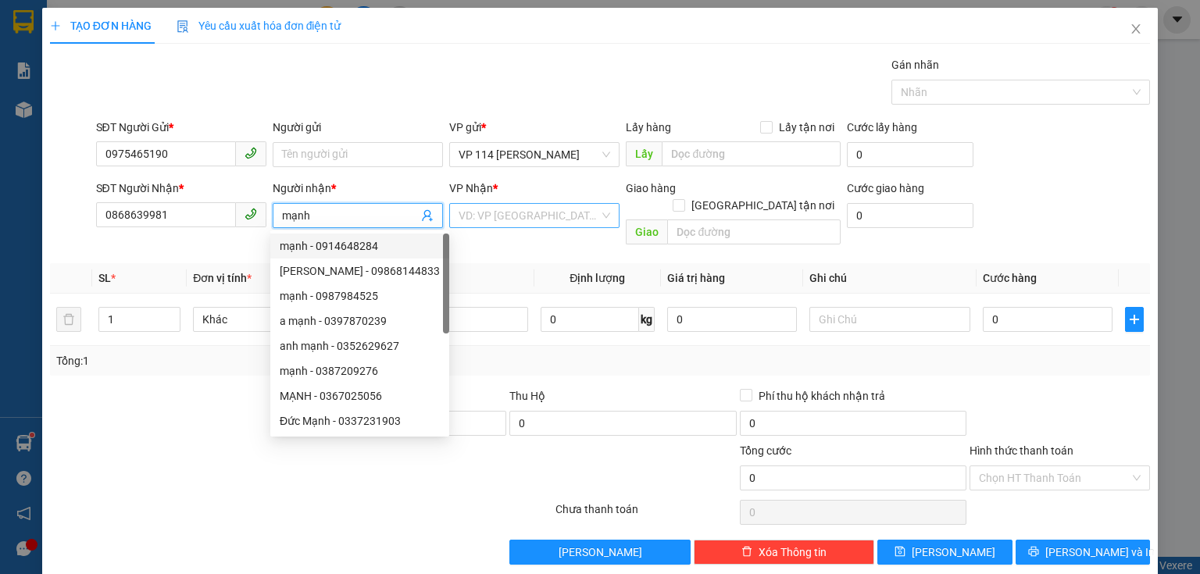
type input "mạnh"
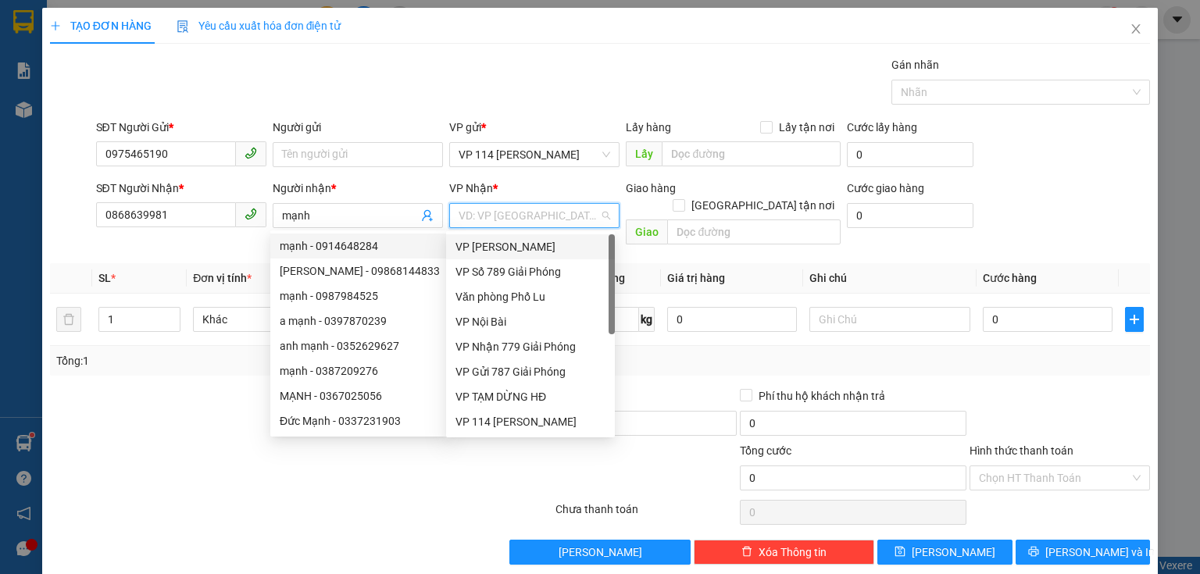
click at [537, 216] on input "search" at bounding box center [529, 215] width 141 height 23
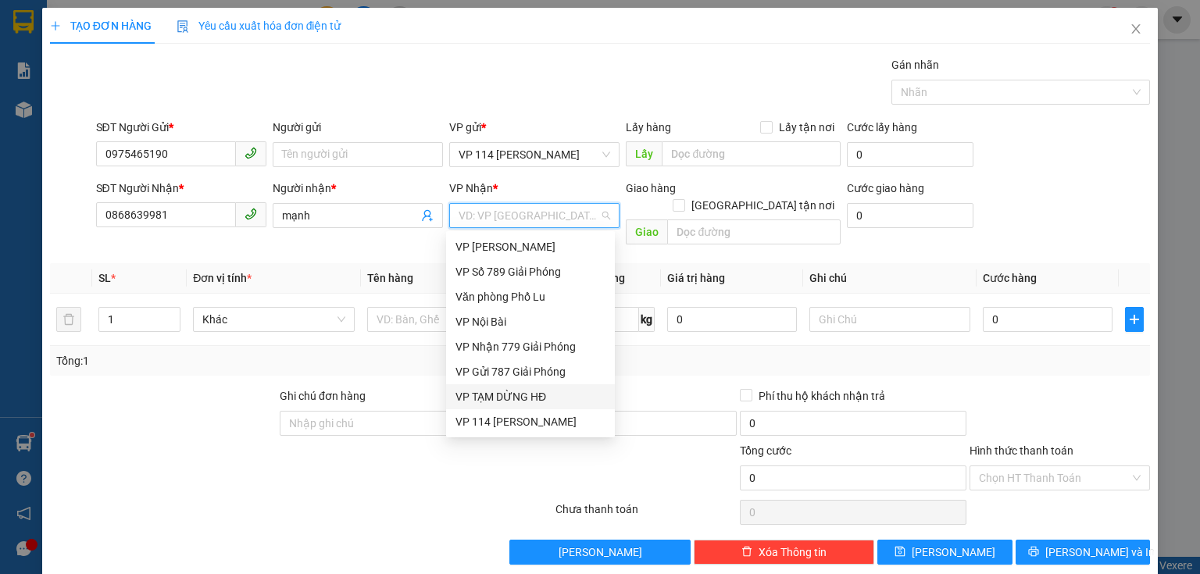
scroll to position [125, 0]
click at [536, 347] on div "Bến xe Trung tâm [GEOGRAPHIC_DATA]" at bounding box center [530, 346] width 150 height 17
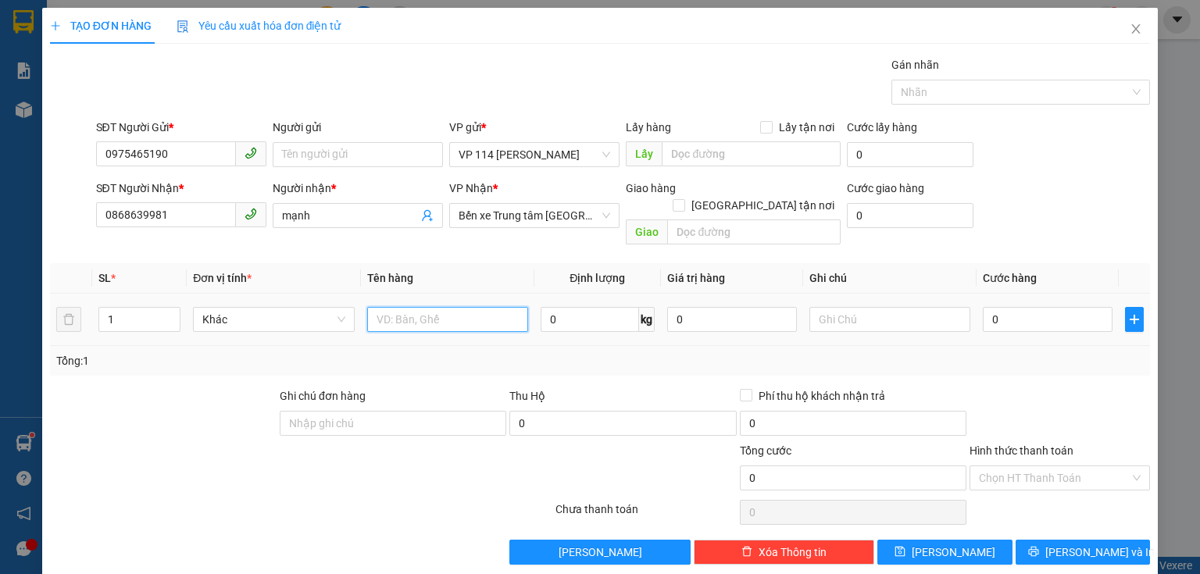
click at [397, 308] on input "text" at bounding box center [447, 319] width 161 height 25
type input "bọc den pt"
click at [1000, 309] on input "0" at bounding box center [1048, 319] width 130 height 25
type input "4"
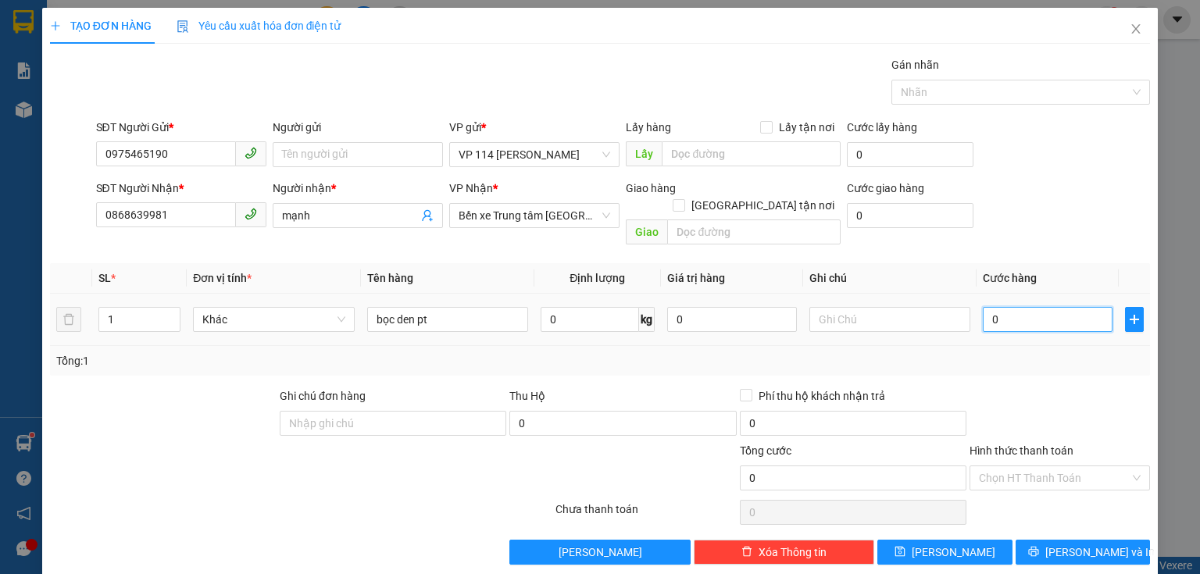
type input "4"
type input "40"
type input "40.000"
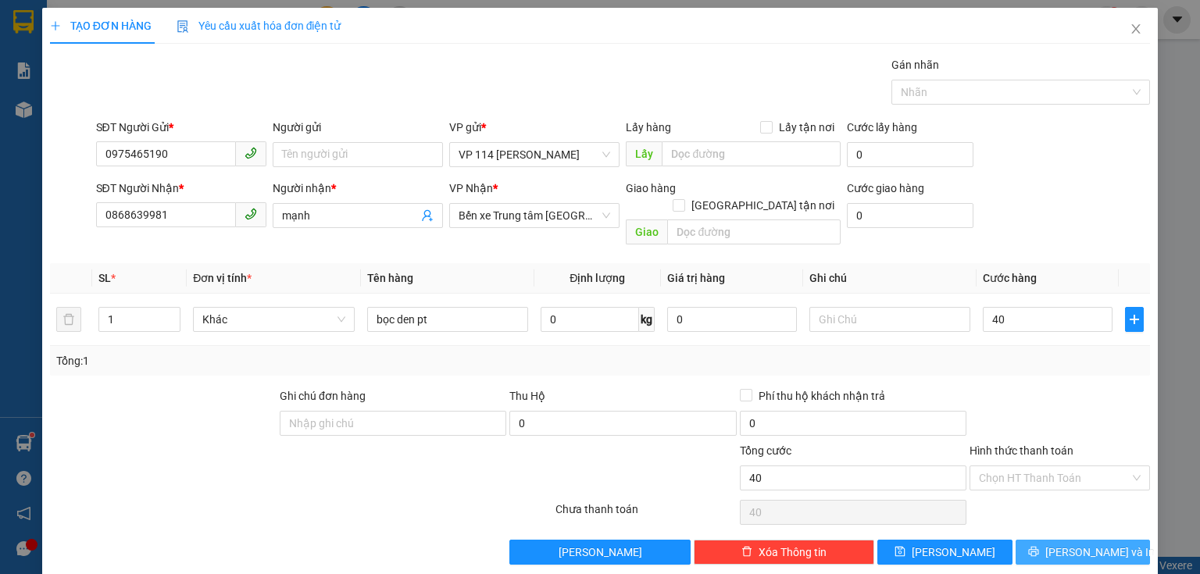
type input "40.000"
click at [1039, 546] on icon "printer" at bounding box center [1033, 551] width 11 height 11
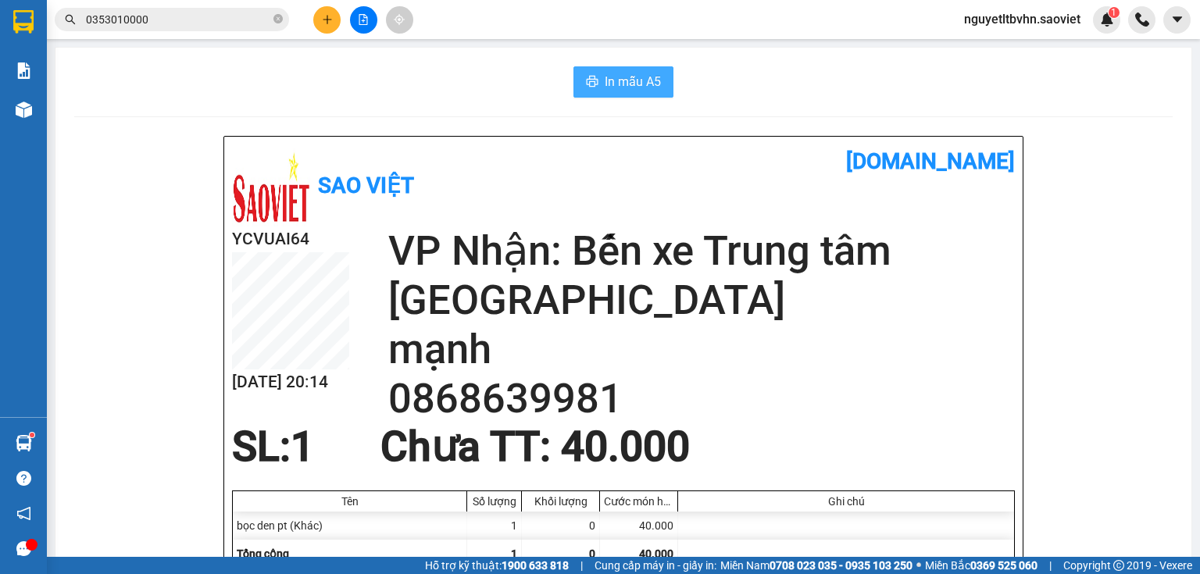
click at [606, 84] on span "In mẫu A5" at bounding box center [633, 82] width 56 height 20
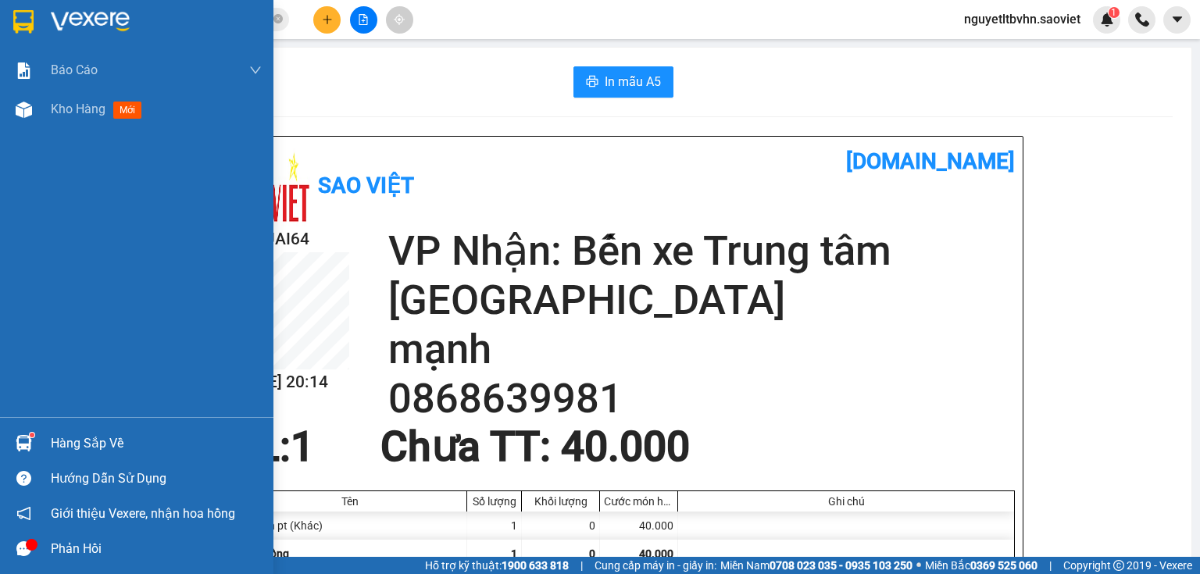
click at [45, 440] on div "Hàng sắp về" at bounding box center [136, 443] width 273 height 35
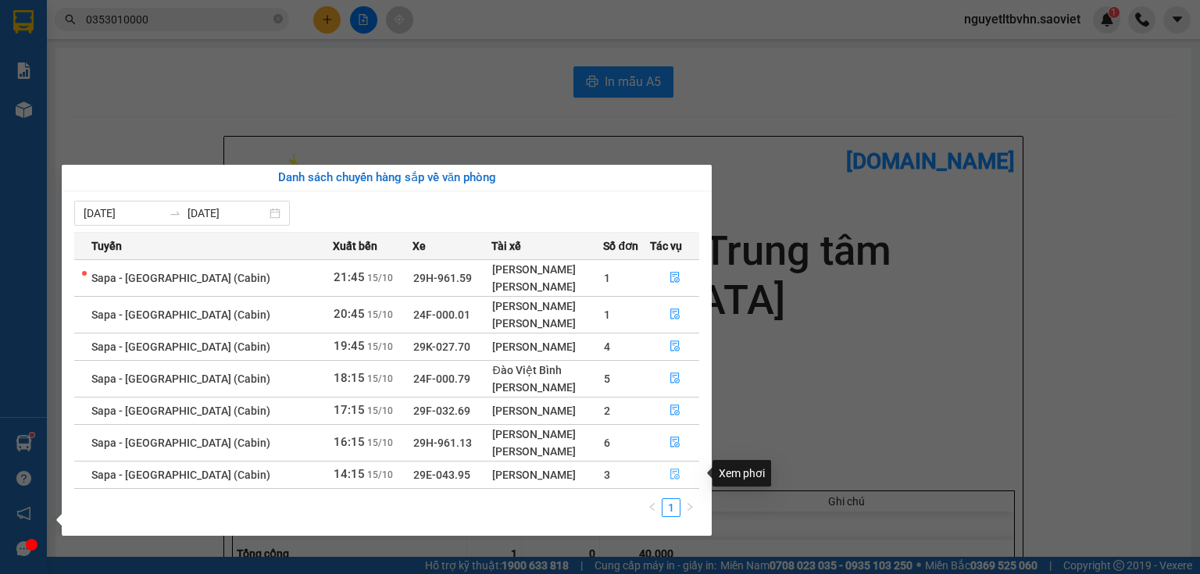
click at [669, 475] on icon "file-done" at bounding box center [674, 474] width 11 height 11
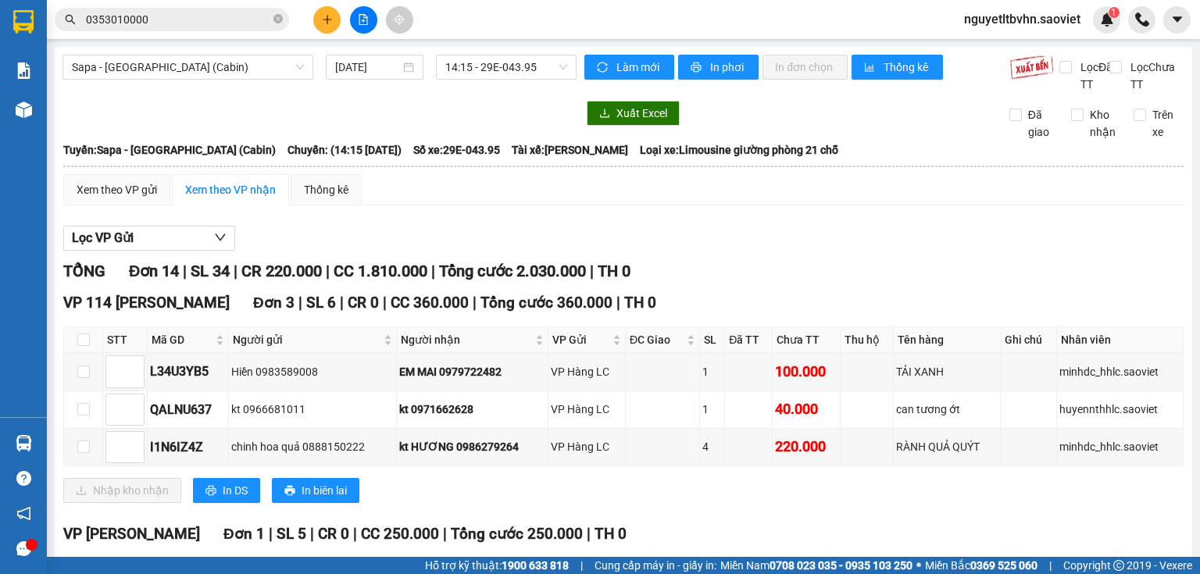
click at [76, 348] on th at bounding box center [83, 340] width 39 height 26
click at [86, 346] on input "checkbox" at bounding box center [83, 340] width 12 height 12
checkbox input "true"
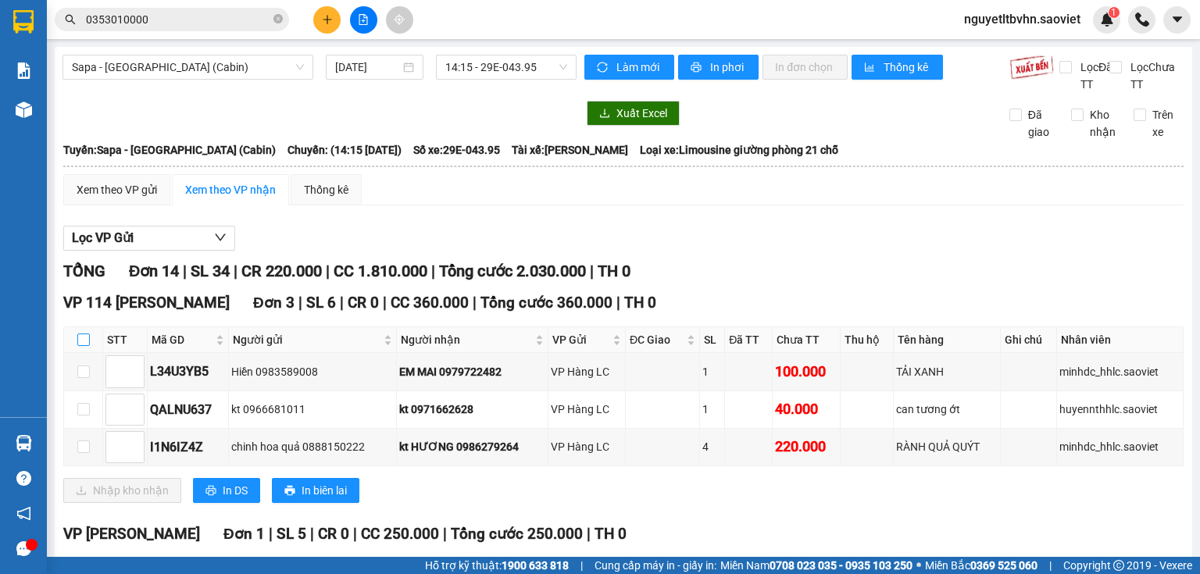
checkbox input "true"
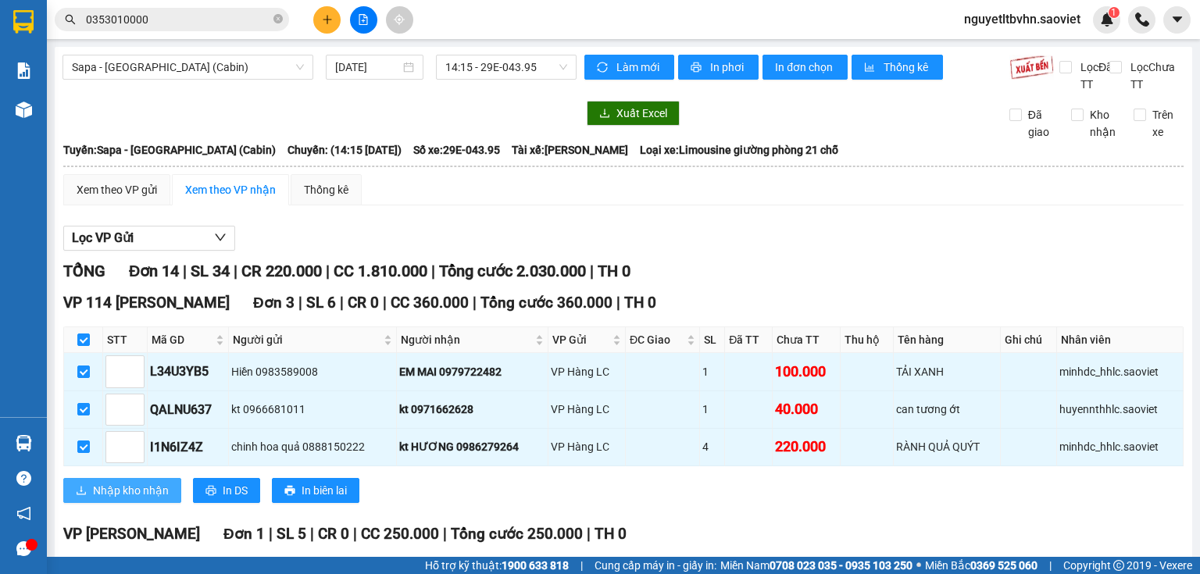
click at [127, 499] on span "Nhập kho nhận" at bounding box center [131, 490] width 76 height 17
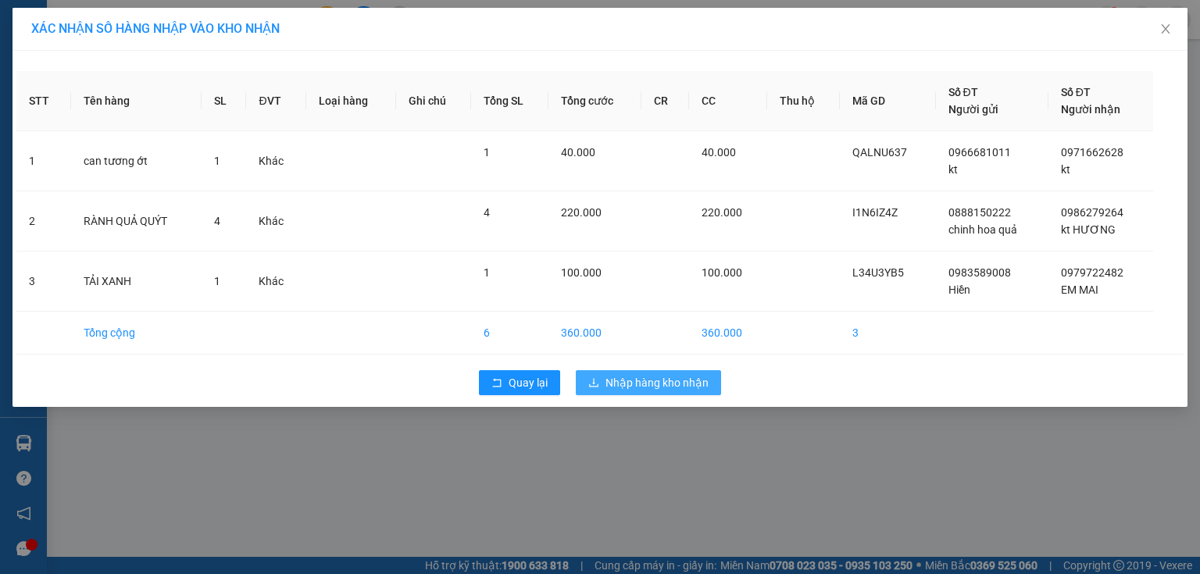
click at [634, 378] on span "Nhập hàng kho nhận" at bounding box center [656, 382] width 103 height 17
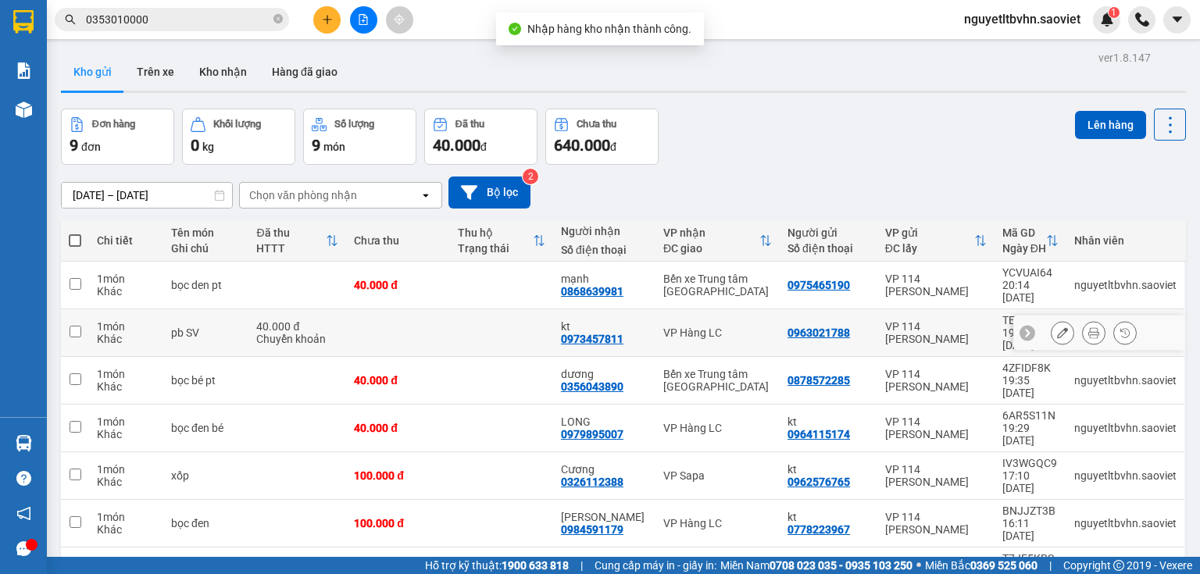
click at [80, 326] on input "checkbox" at bounding box center [76, 332] width 12 height 12
checkbox input "true"
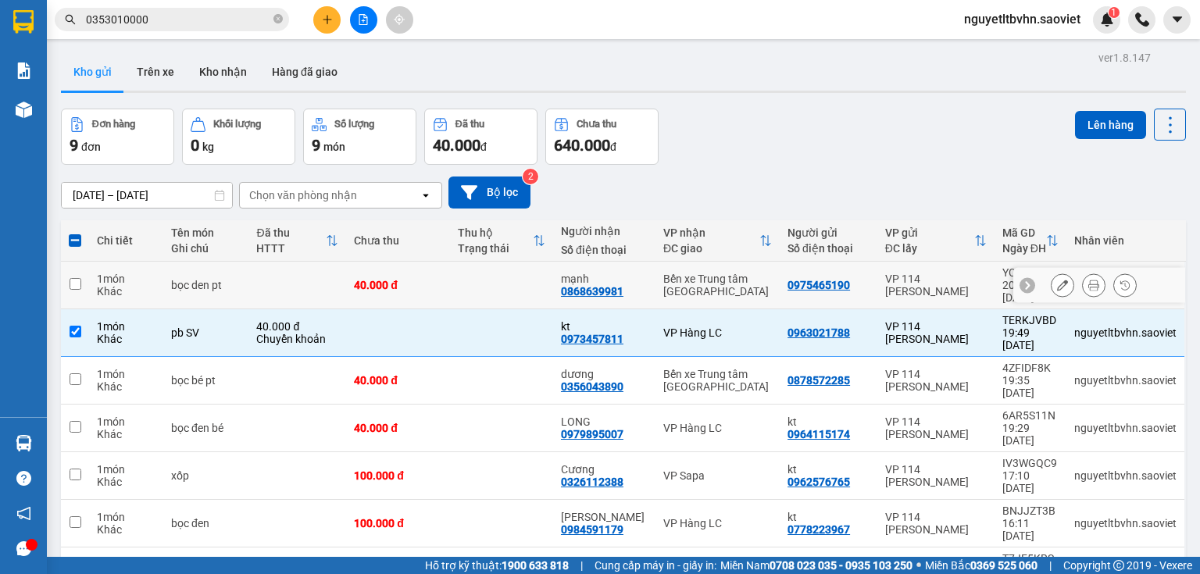
click at [75, 278] on input "checkbox" at bounding box center [76, 284] width 12 height 12
checkbox input "true"
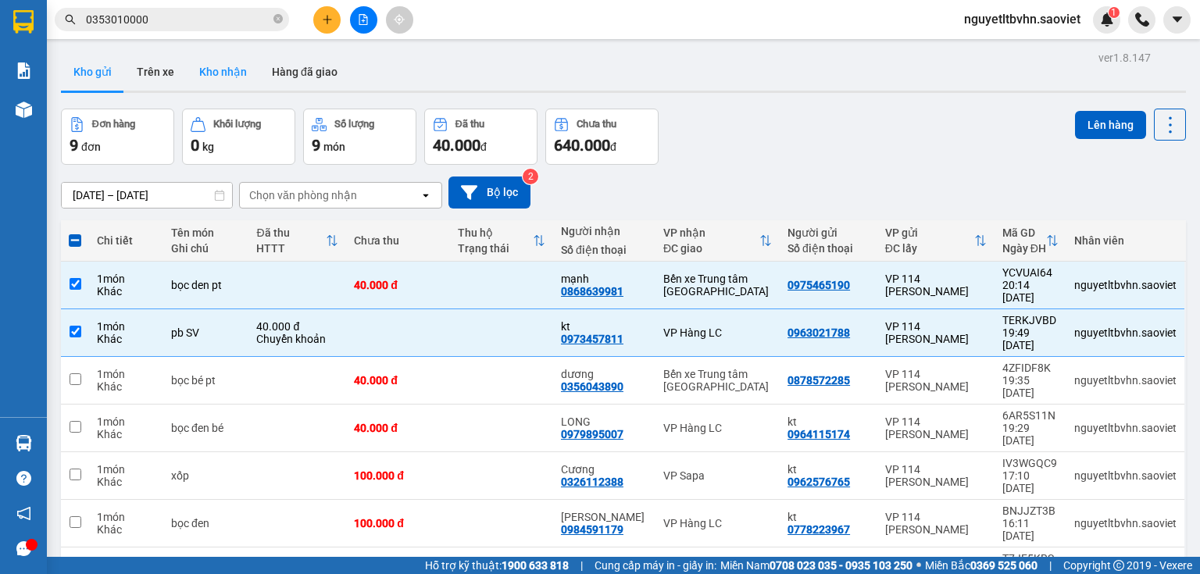
click at [234, 70] on button "Kho nhận" at bounding box center [223, 71] width 73 height 37
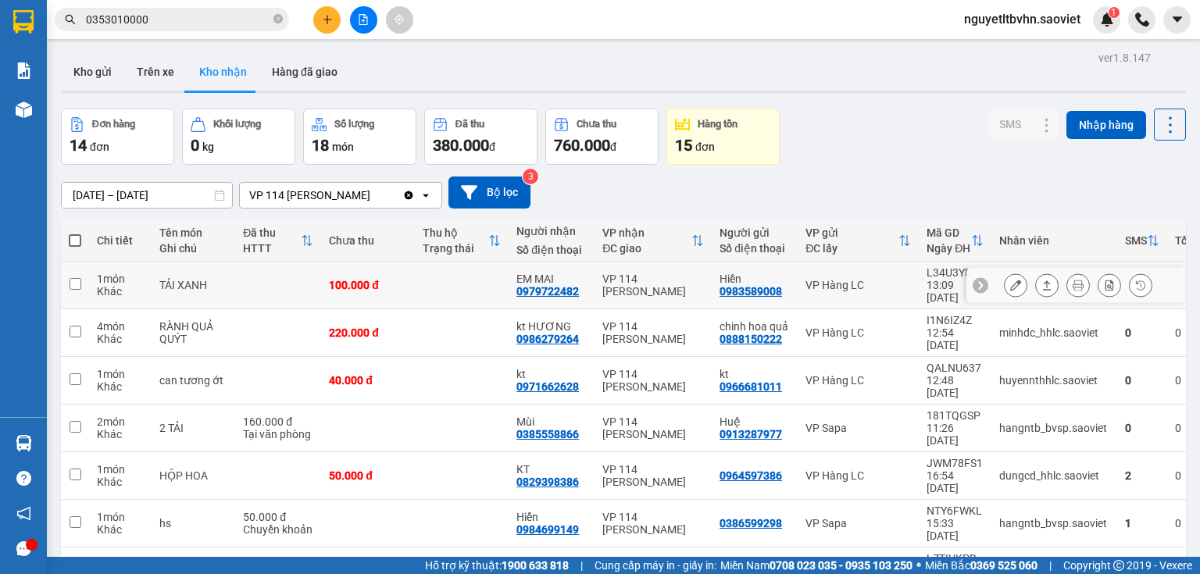
click at [75, 281] on input "checkbox" at bounding box center [76, 284] width 12 height 12
checkbox input "true"
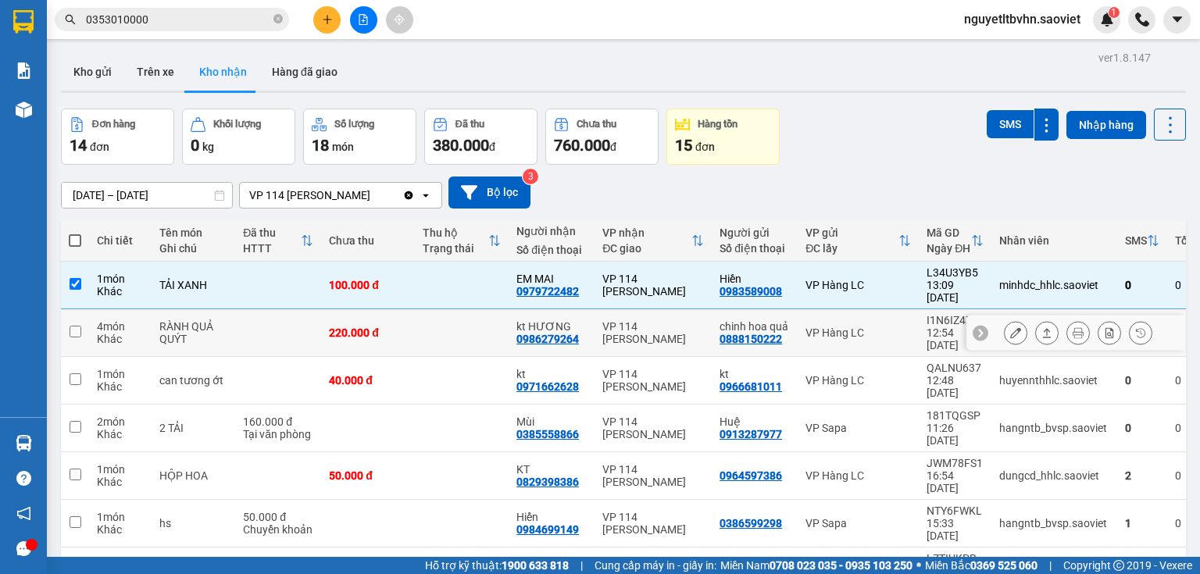
click at [75, 326] on input "checkbox" at bounding box center [76, 332] width 12 height 12
checkbox input "true"
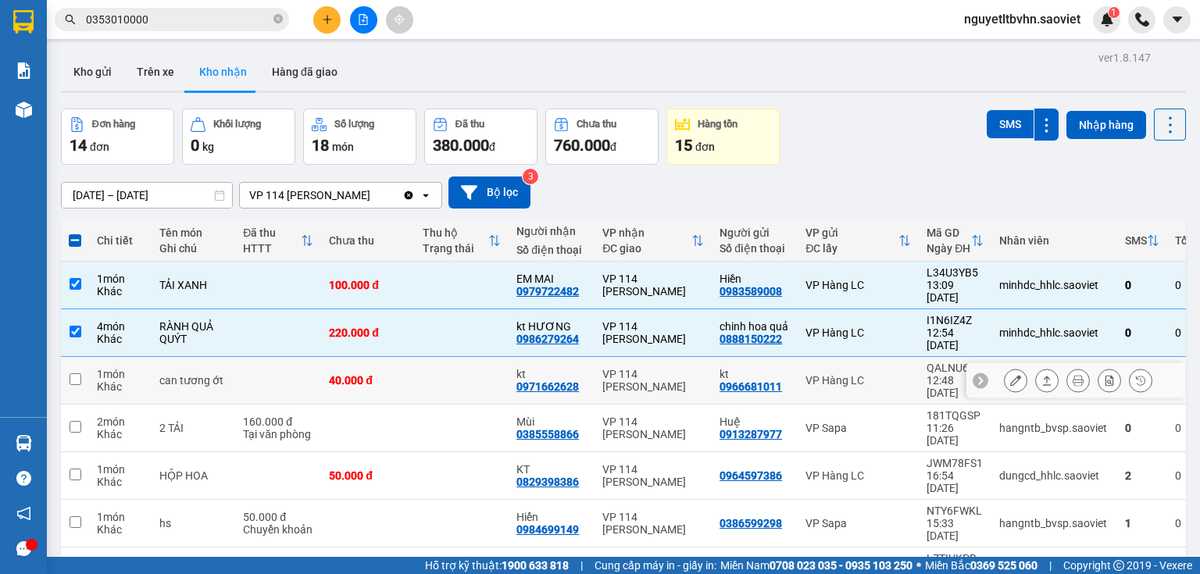
click at [75, 373] on input "checkbox" at bounding box center [76, 379] width 12 height 12
checkbox input "true"
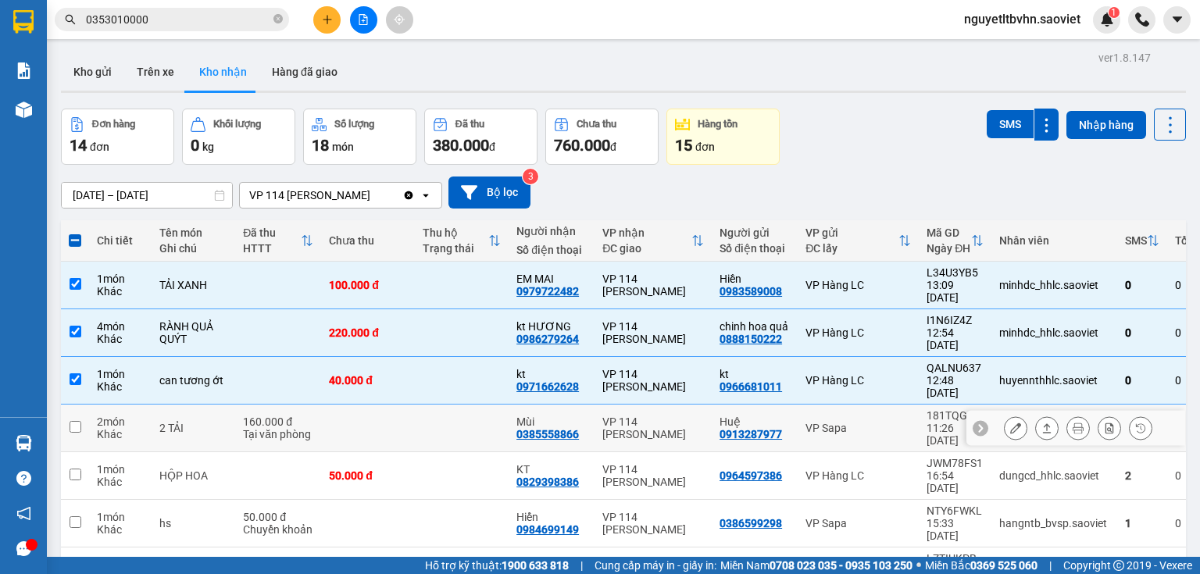
click at [73, 421] on input "checkbox" at bounding box center [76, 427] width 12 height 12
checkbox input "true"
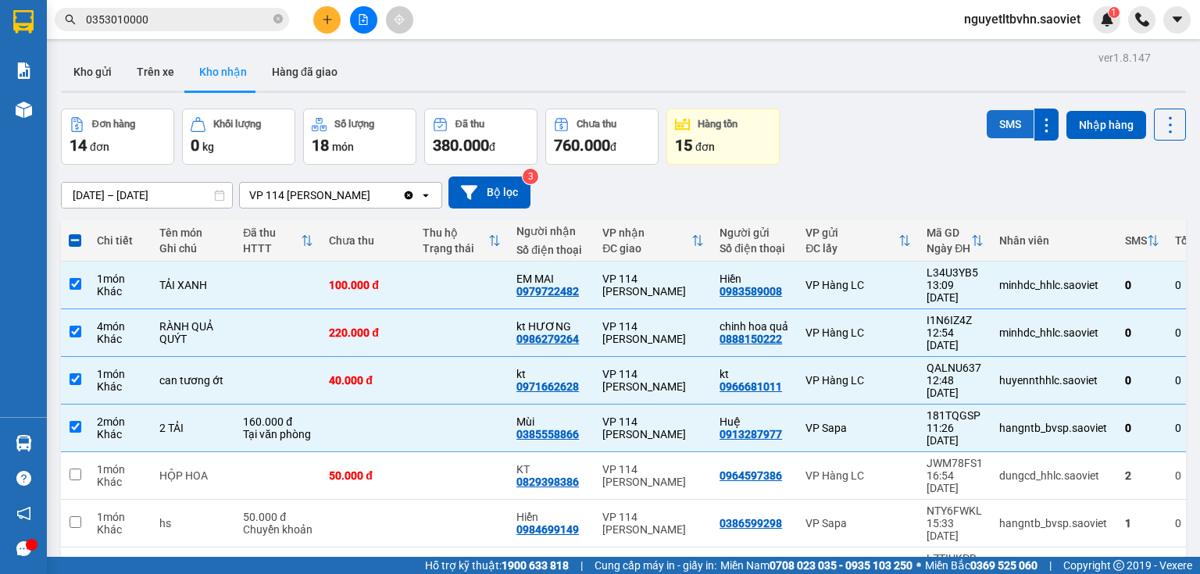
click at [1000, 118] on button "SMS" at bounding box center [1010, 124] width 47 height 28
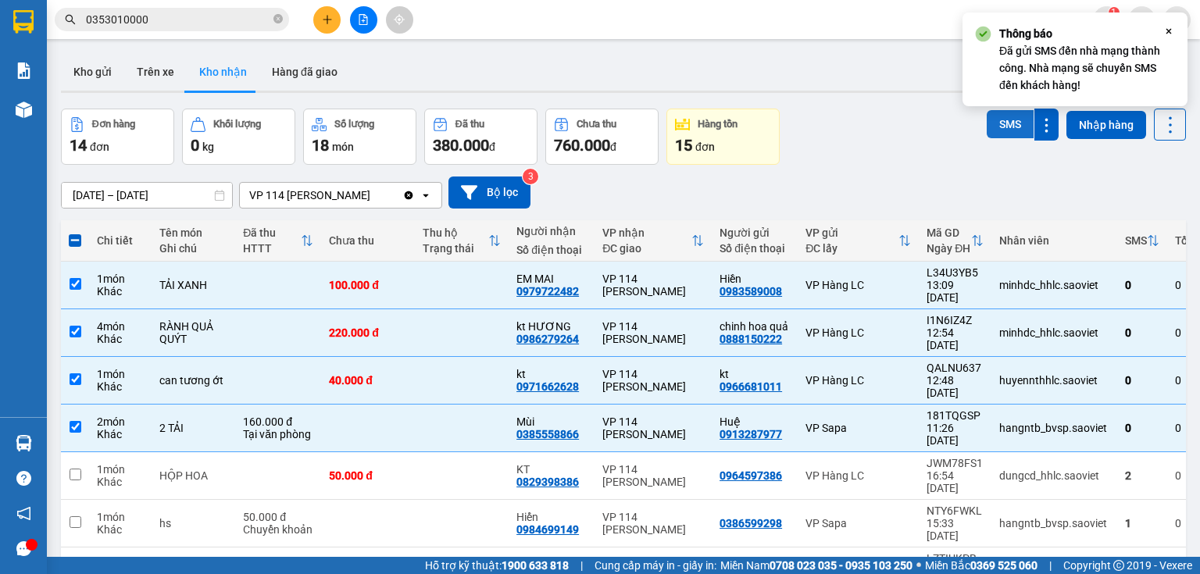
click at [1000, 118] on button "SMS" at bounding box center [1010, 124] width 47 height 28
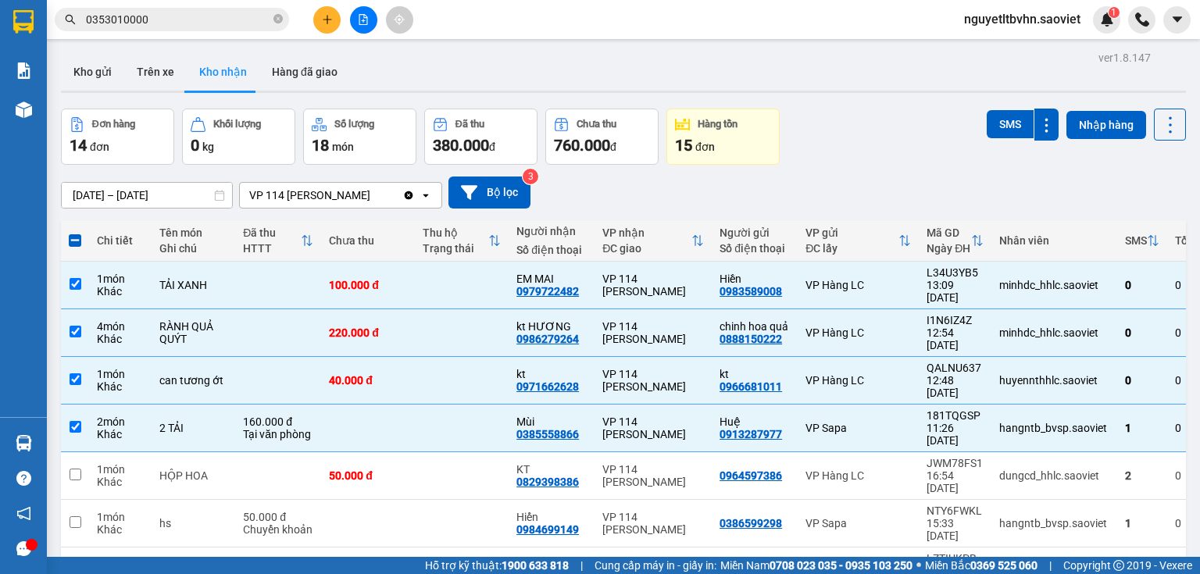
click at [55, 93] on div "ver 1.8.147 Kho gửi Trên xe Kho nhận Hàng đã giao Đơn hàng 14 đơn Khối lượng 0 …" at bounding box center [623, 516] width 1137 height 938
click at [98, 72] on button "Kho gửi" at bounding box center [92, 71] width 63 height 37
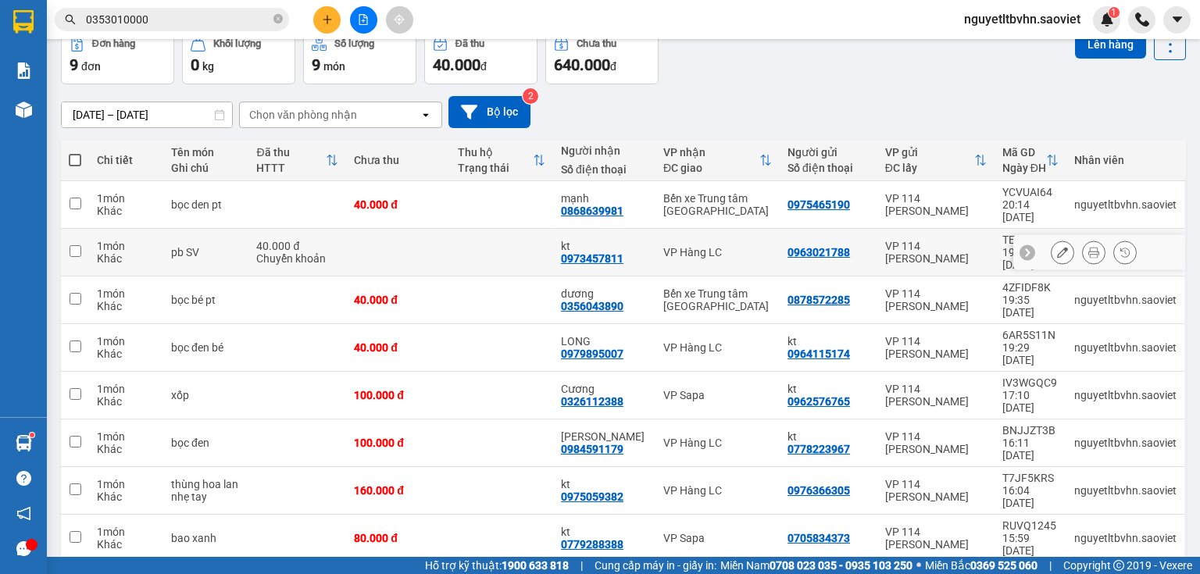
scroll to position [82, 0]
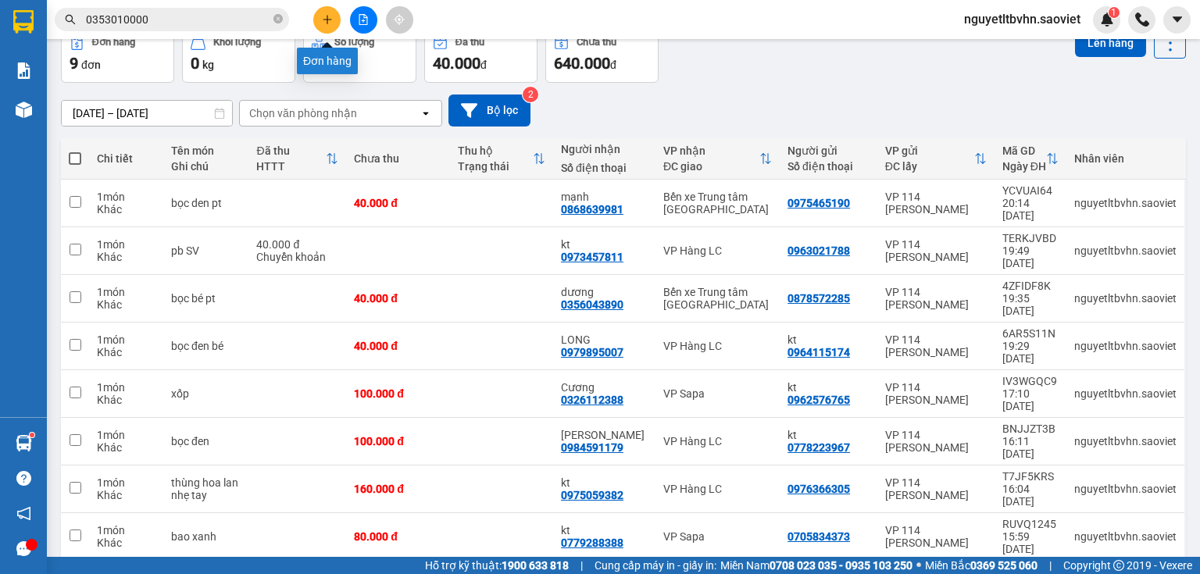
click at [325, 17] on icon "plus" at bounding box center [327, 19] width 11 height 11
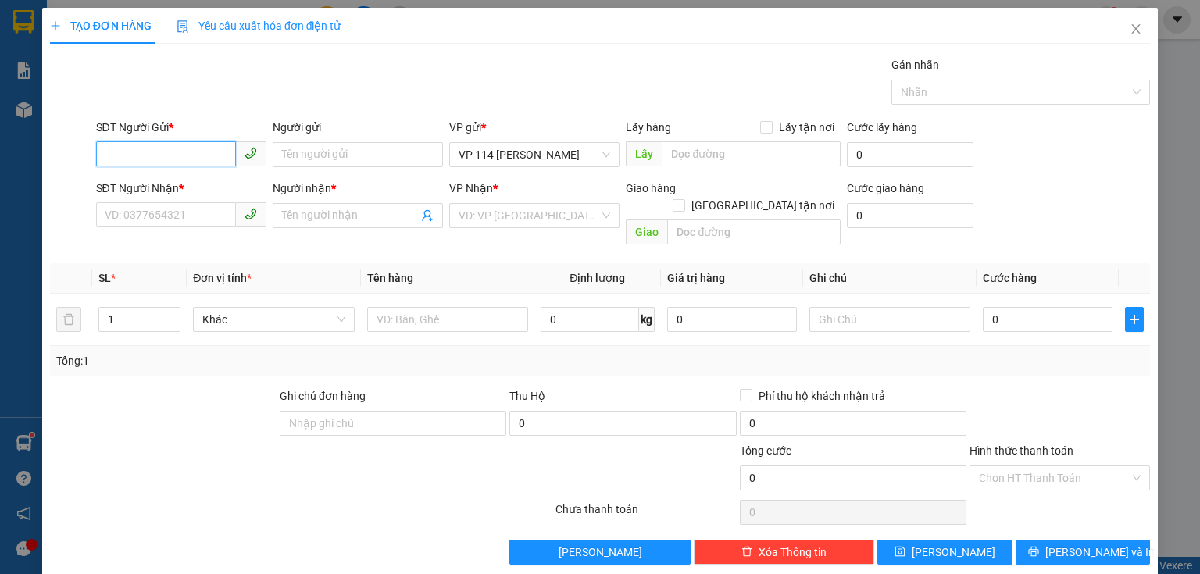
click at [122, 153] on input "SĐT Người Gửi *" at bounding box center [166, 153] width 140 height 25
type input "0973537472"
click at [112, 207] on input "SĐT Người Nhận *" at bounding box center [166, 214] width 140 height 25
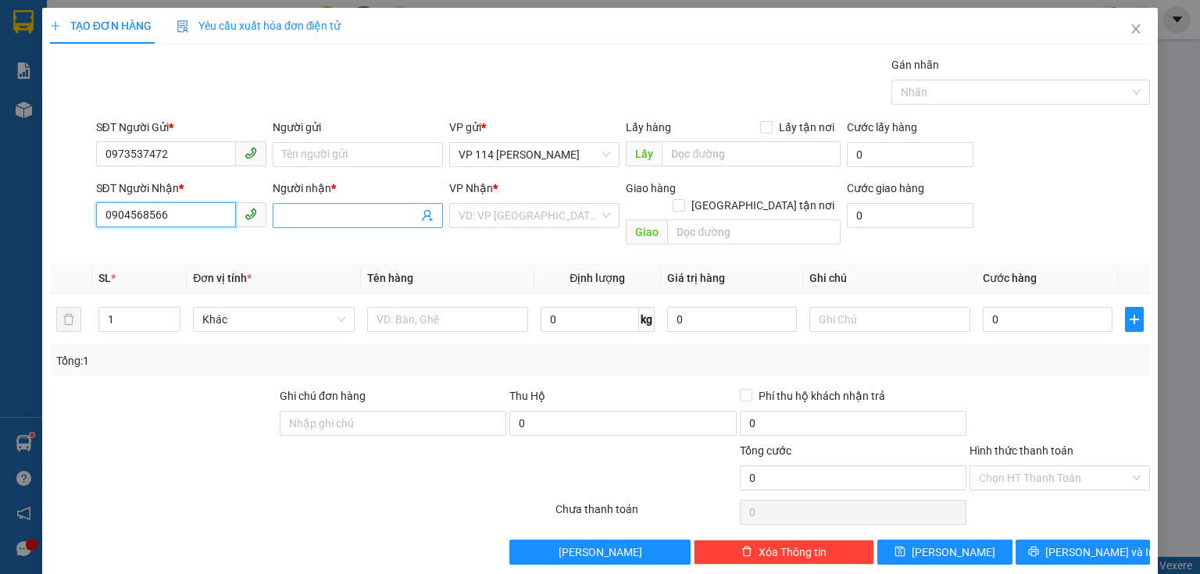
type input "0904568566"
click at [331, 210] on input "Người nhận *" at bounding box center [350, 215] width 136 height 17
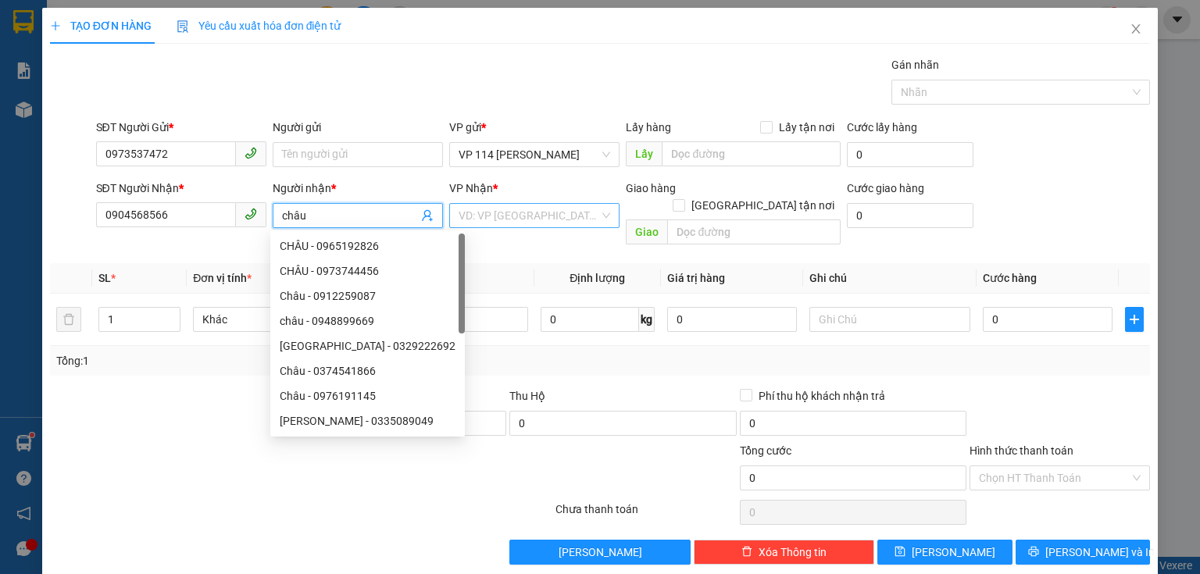
type input "châu"
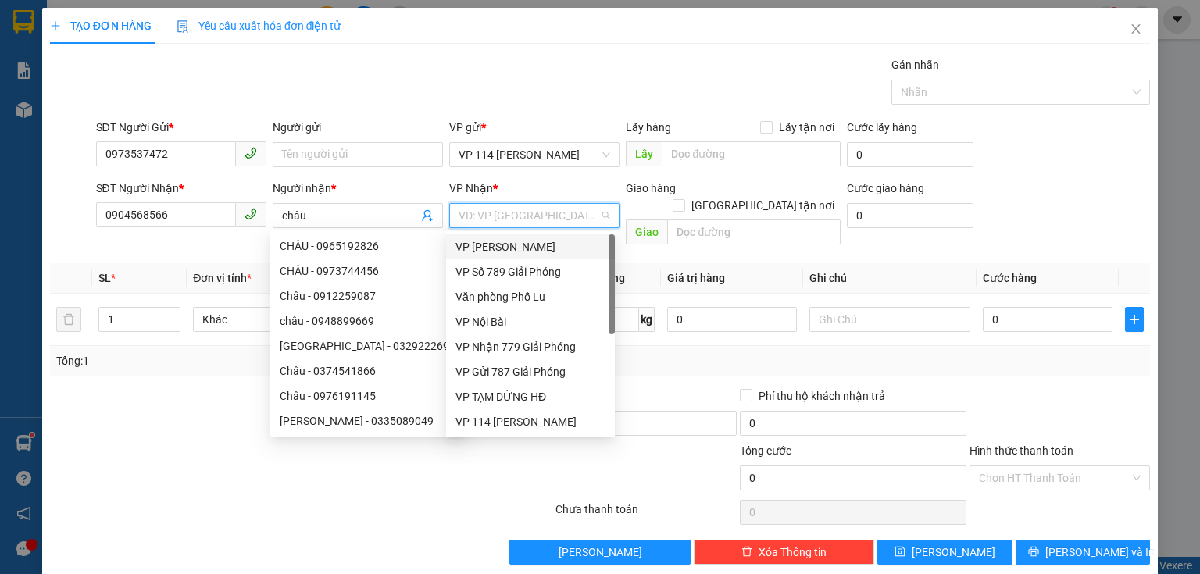
click at [526, 214] on input "search" at bounding box center [529, 215] width 141 height 23
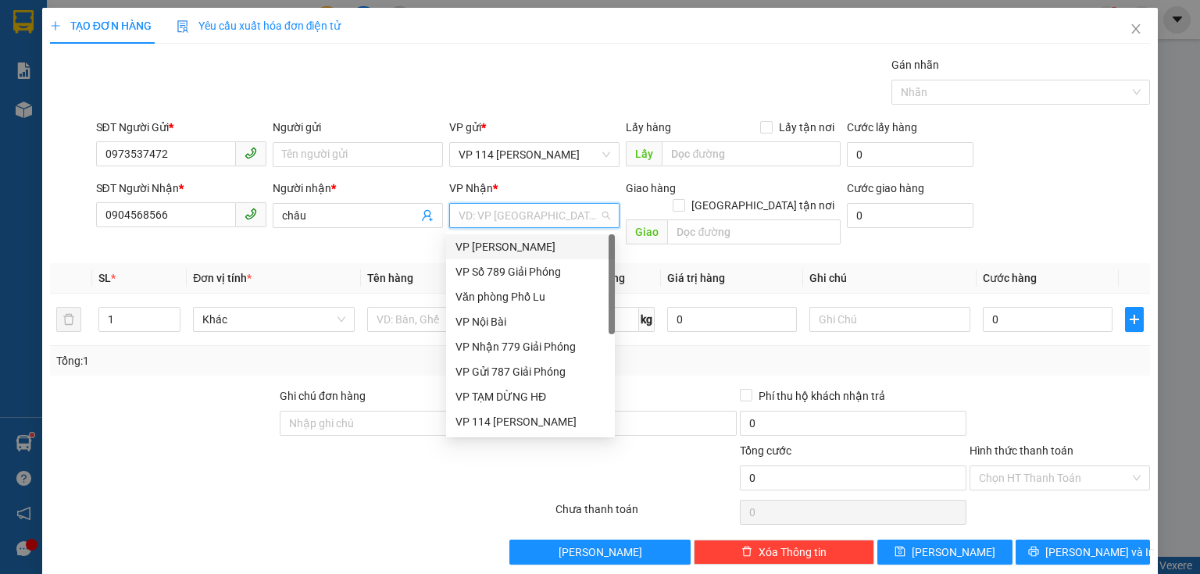
click at [508, 221] on input "search" at bounding box center [529, 215] width 141 height 23
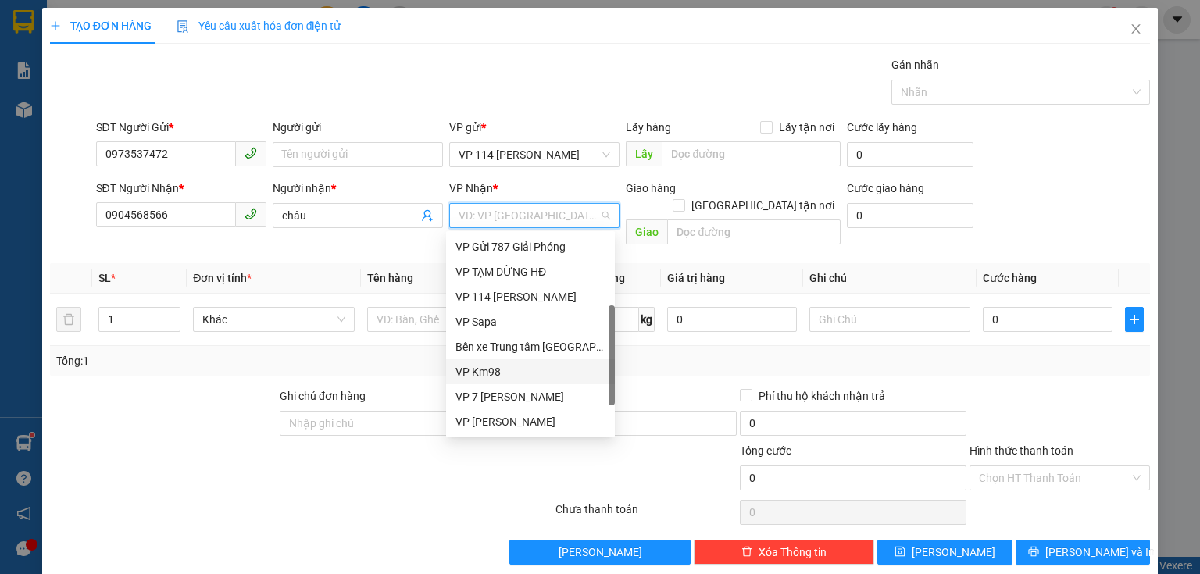
scroll to position [175, 0]
click at [505, 400] on div "VP Hàng LC" at bounding box center [530, 396] width 150 height 17
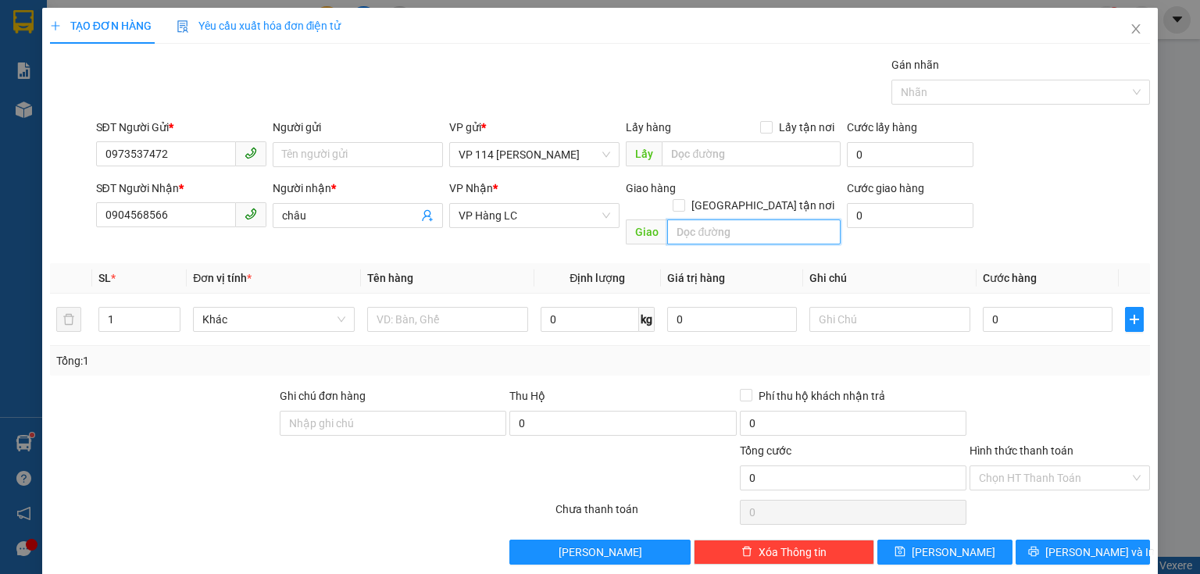
click at [733, 220] on input "text" at bounding box center [753, 232] width 173 height 25
type input "km 122"
click at [750, 263] on th "Giá trị hàng" at bounding box center [732, 278] width 142 height 30
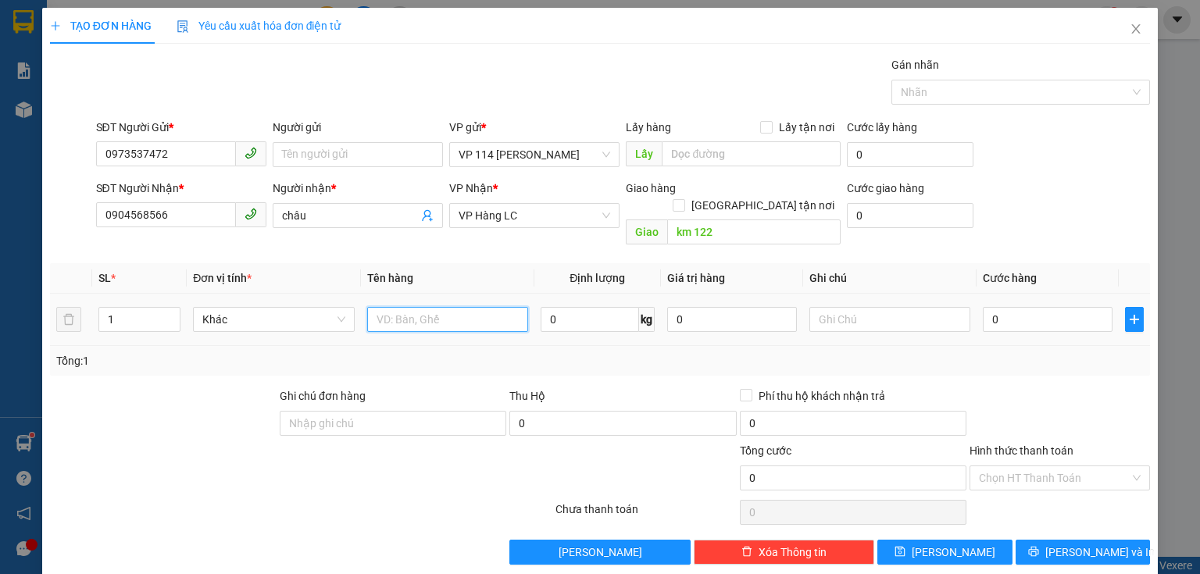
click at [437, 307] on input "text" at bounding box center [447, 319] width 161 height 25
type input "hs"
click at [1011, 307] on input "0" at bounding box center [1048, 319] width 130 height 25
type input "5"
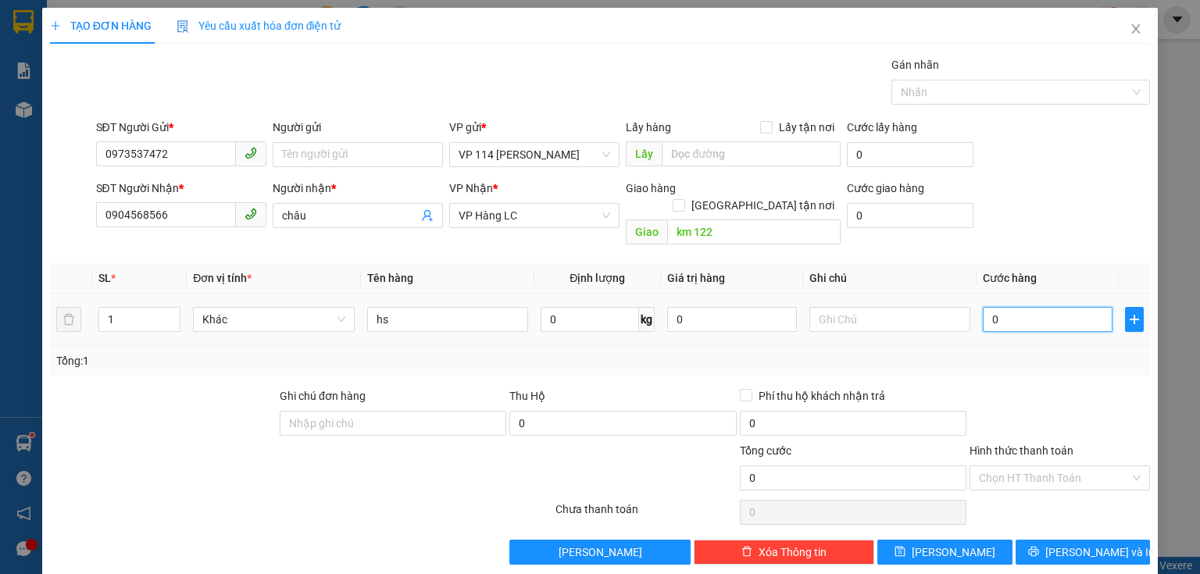
type input "5"
type input "50"
type input "50.000"
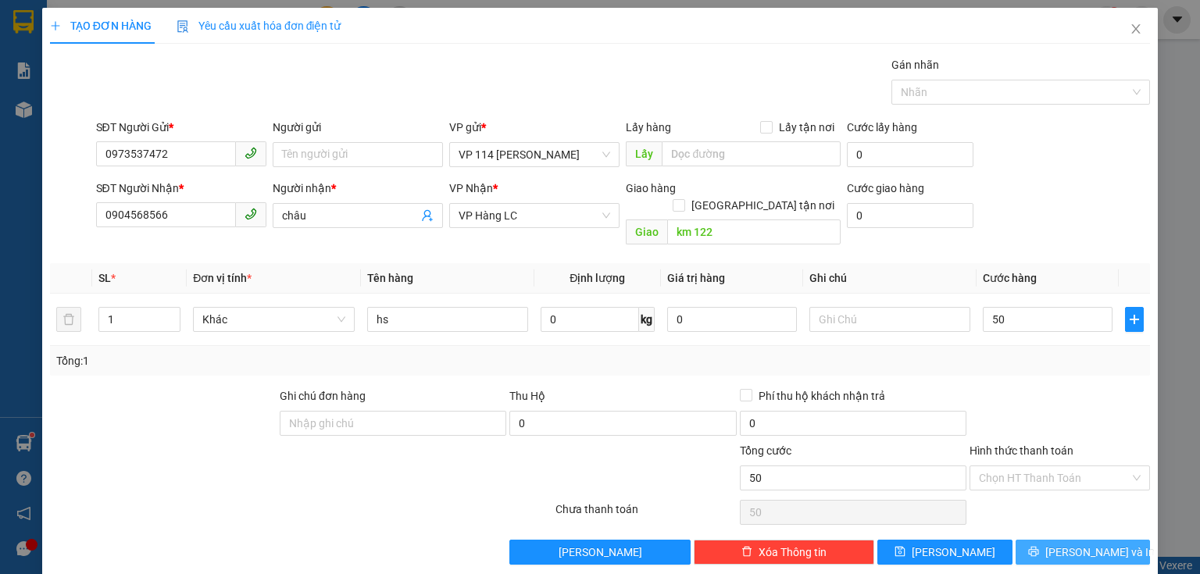
type input "50.000"
click at [1055, 540] on button "[PERSON_NAME] và In" at bounding box center [1082, 552] width 135 height 25
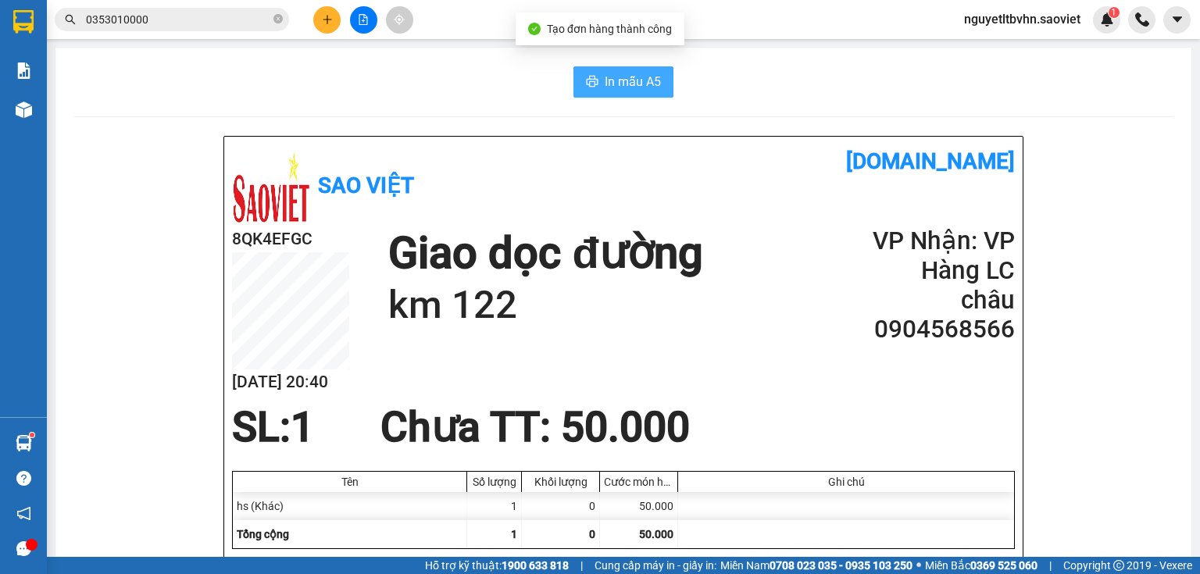
click at [628, 84] on span "In mẫu A5" at bounding box center [633, 82] width 56 height 20
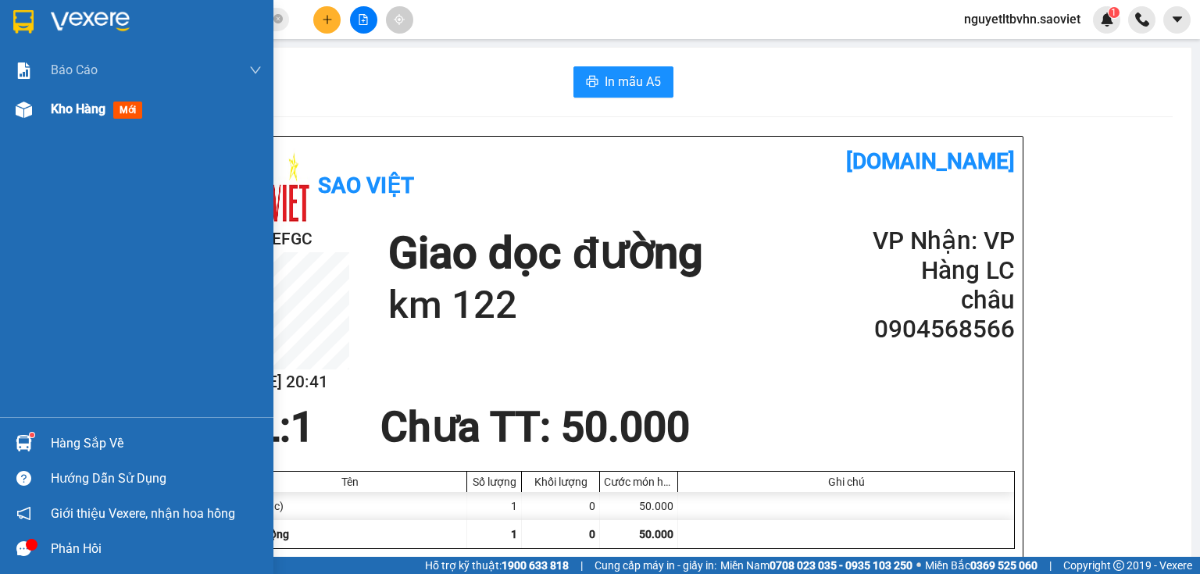
click at [29, 106] on img at bounding box center [24, 110] width 16 height 16
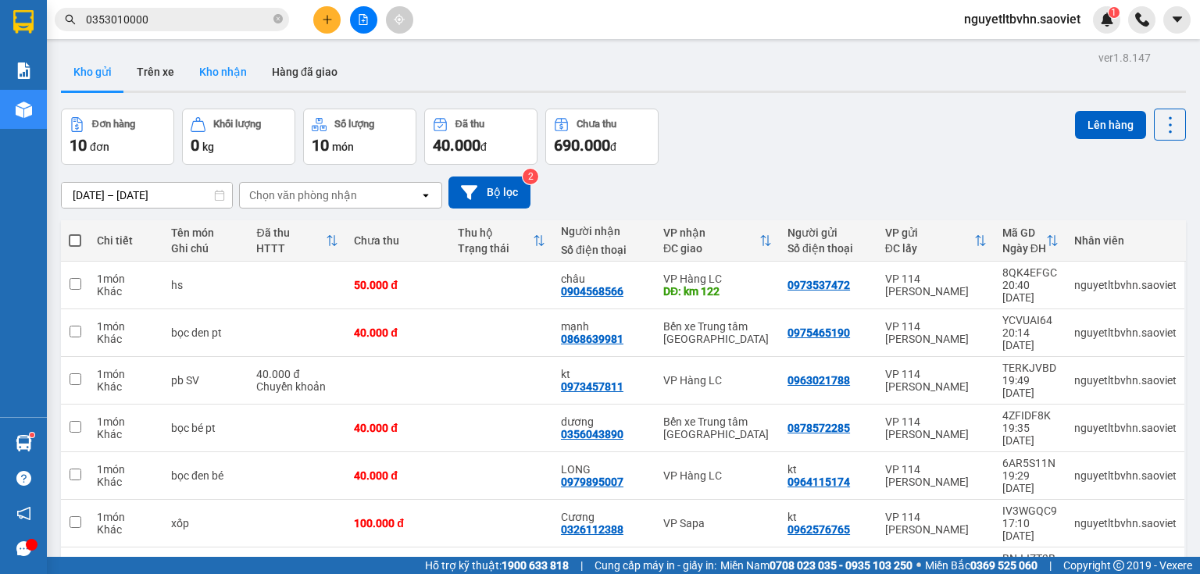
click at [245, 72] on button "Kho nhận" at bounding box center [223, 71] width 73 height 37
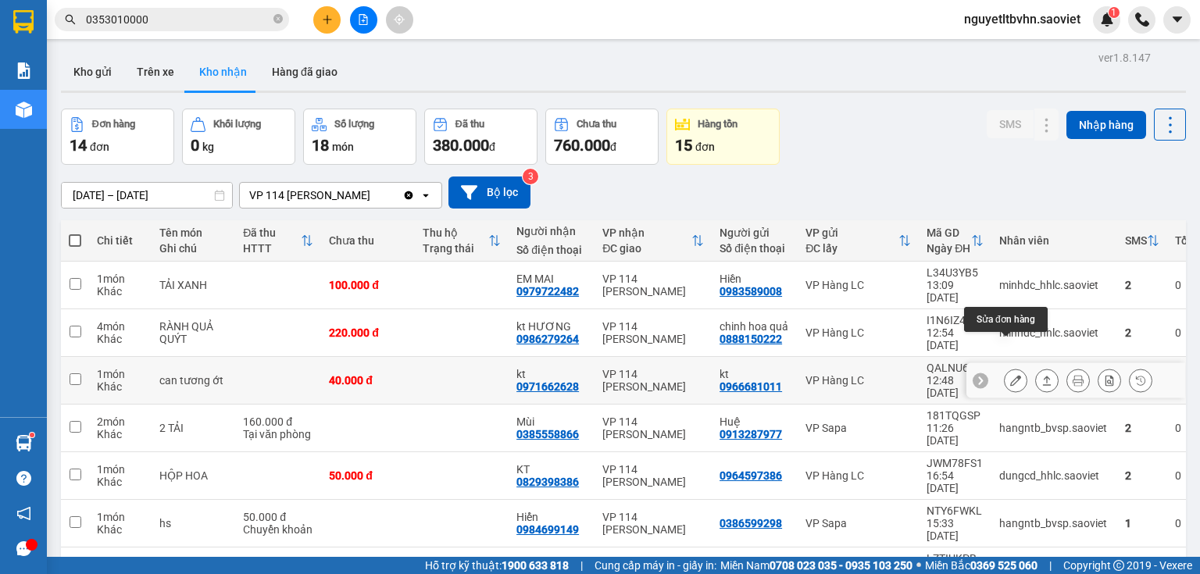
click at [1011, 375] on icon at bounding box center [1015, 380] width 11 height 11
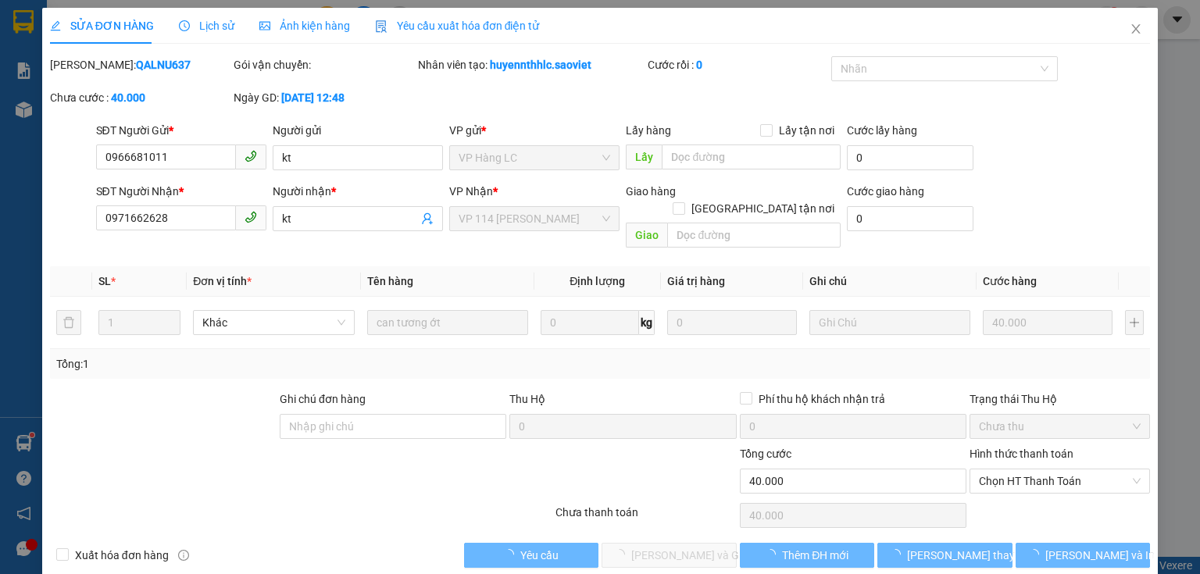
type input "0966681011"
type input "kt"
type input "0971662628"
type input "kt"
type input "0"
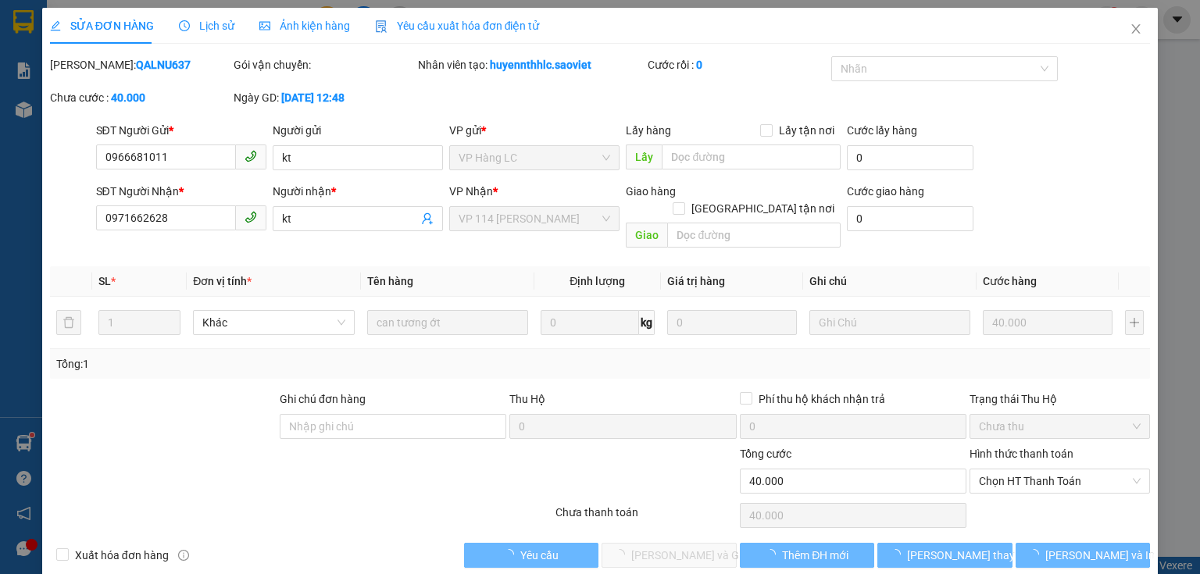
type input "40.000"
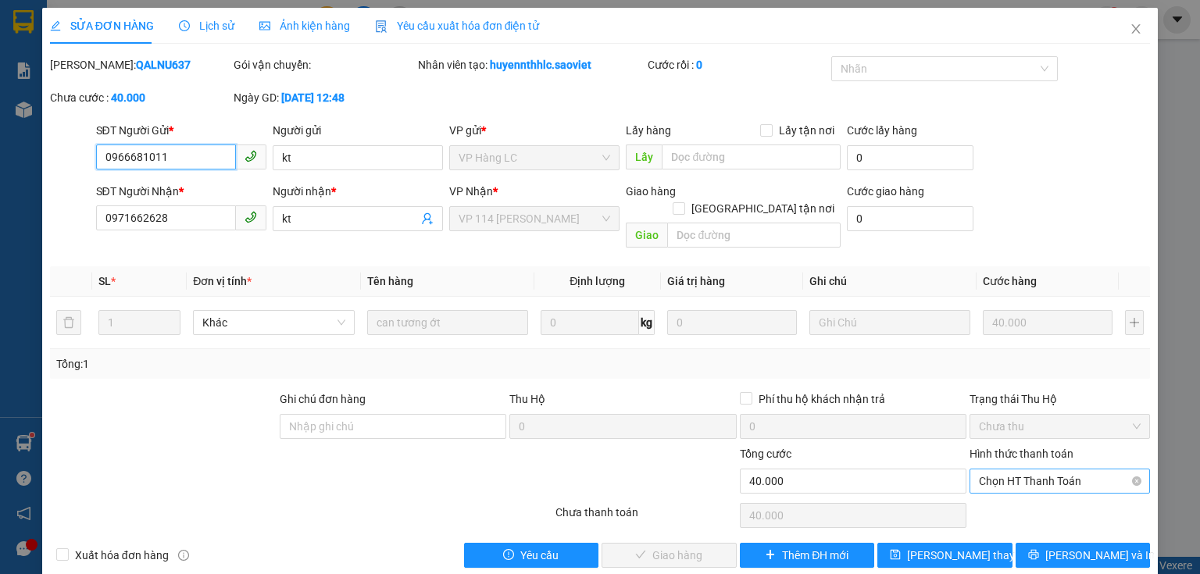
click at [1087, 469] on span "Chọn HT Thanh Toán" at bounding box center [1060, 480] width 162 height 23
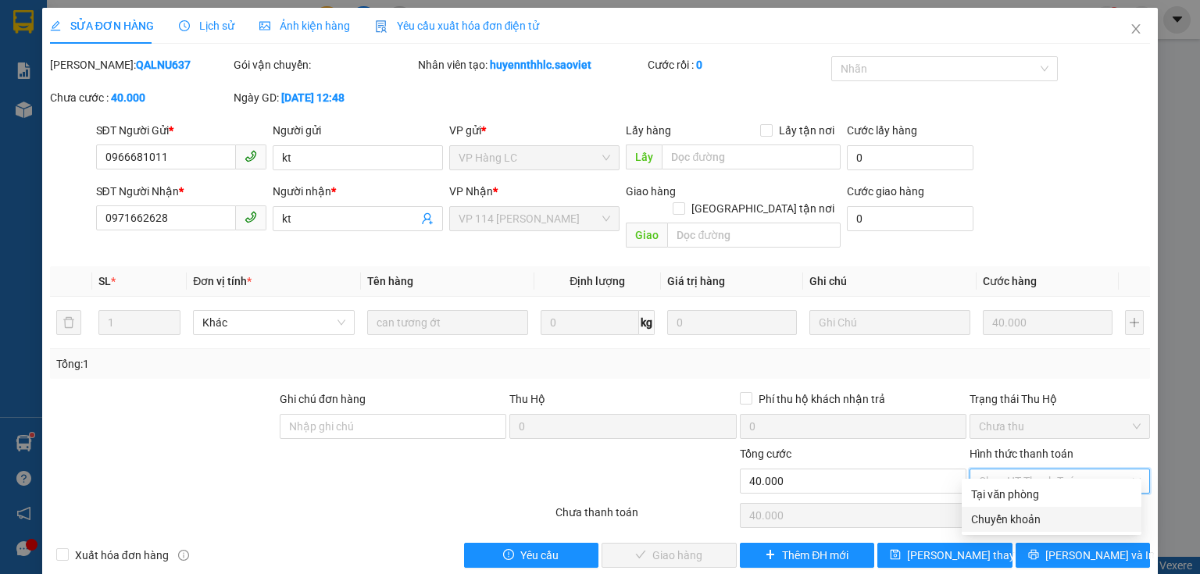
click at [1005, 519] on div "Chuyển khoản" at bounding box center [1051, 519] width 161 height 17
type input "0"
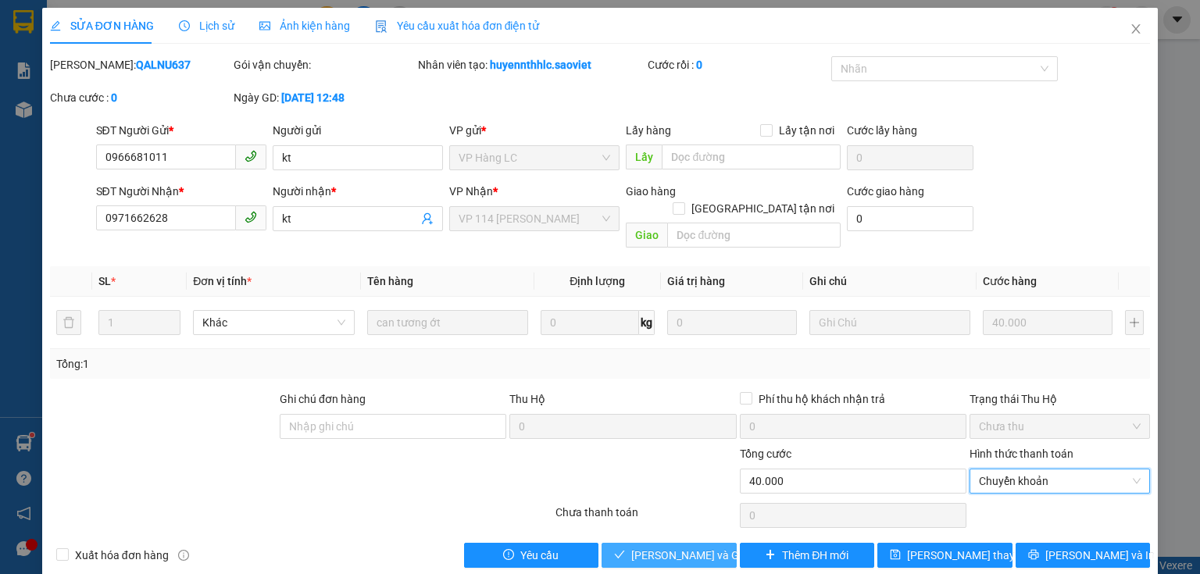
click at [688, 547] on span "[PERSON_NAME] và Giao hàng" at bounding box center [706, 555] width 150 height 17
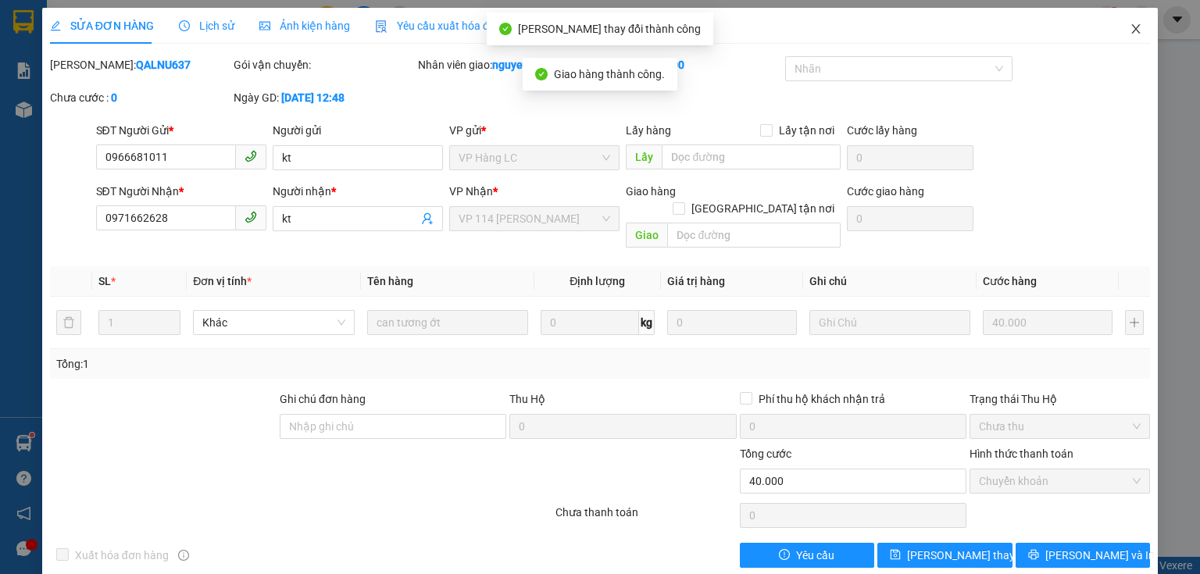
click at [1130, 23] on icon "close" at bounding box center [1136, 29] width 12 height 12
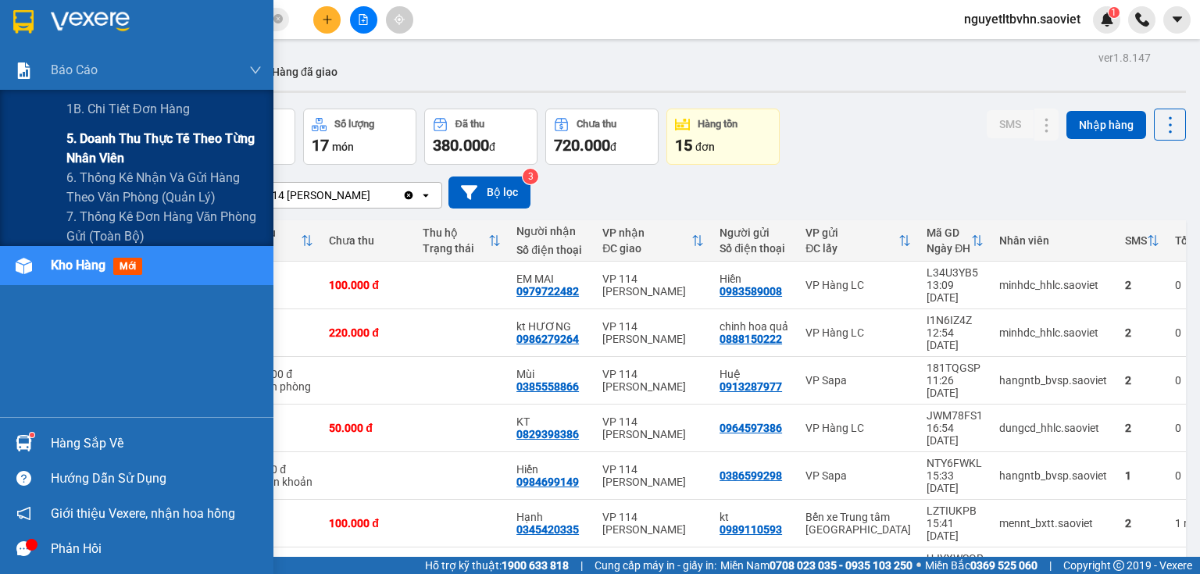
click at [100, 152] on span "5. Doanh thu thực tế theo từng nhân viên" at bounding box center [163, 148] width 195 height 39
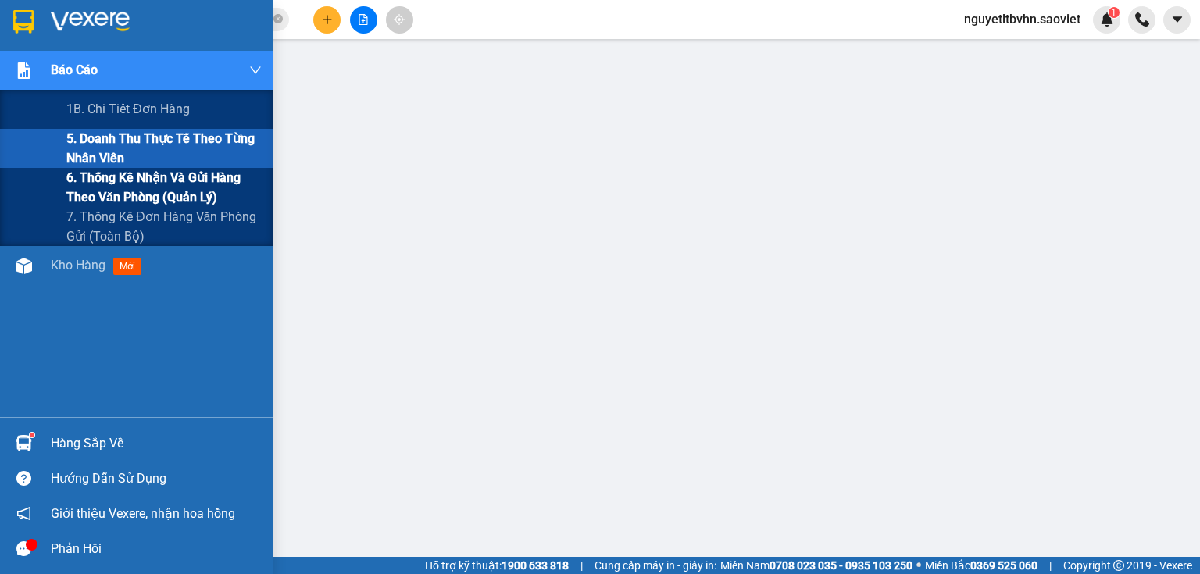
click at [89, 189] on span "6. Thống kê nhận và gửi hàng theo văn phòng (quản lý)" at bounding box center [163, 187] width 195 height 39
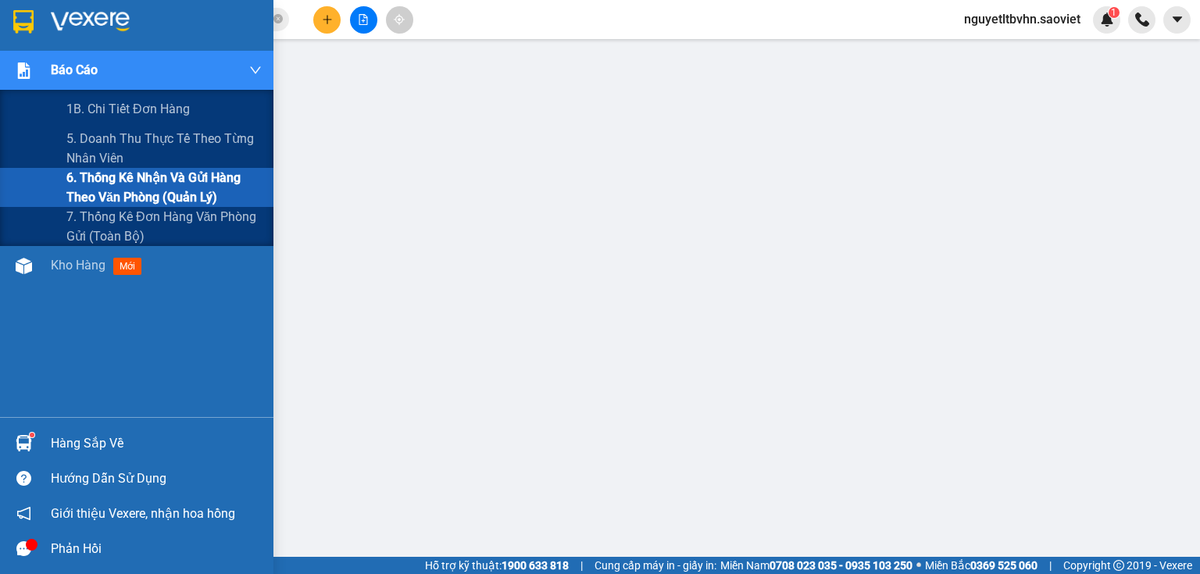
click at [45, 69] on div "Báo cáo" at bounding box center [136, 70] width 273 height 39
